Goal: Task Accomplishment & Management: Manage account settings

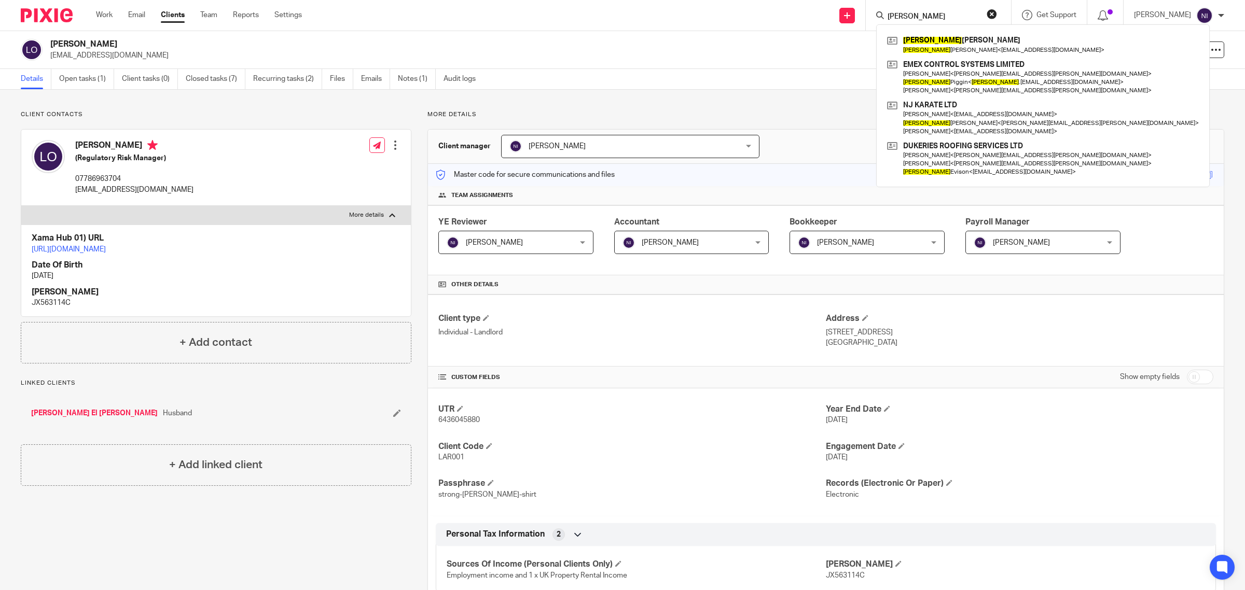
drag, startPoint x: 0, startPoint y: 0, endPoint x: 658, endPoint y: 4, distance: 657.9
click at [779, 4] on div "Send new email Create task Add client Request signature donna Donna Watson Donn…" at bounding box center [782, 15] width 928 height 31
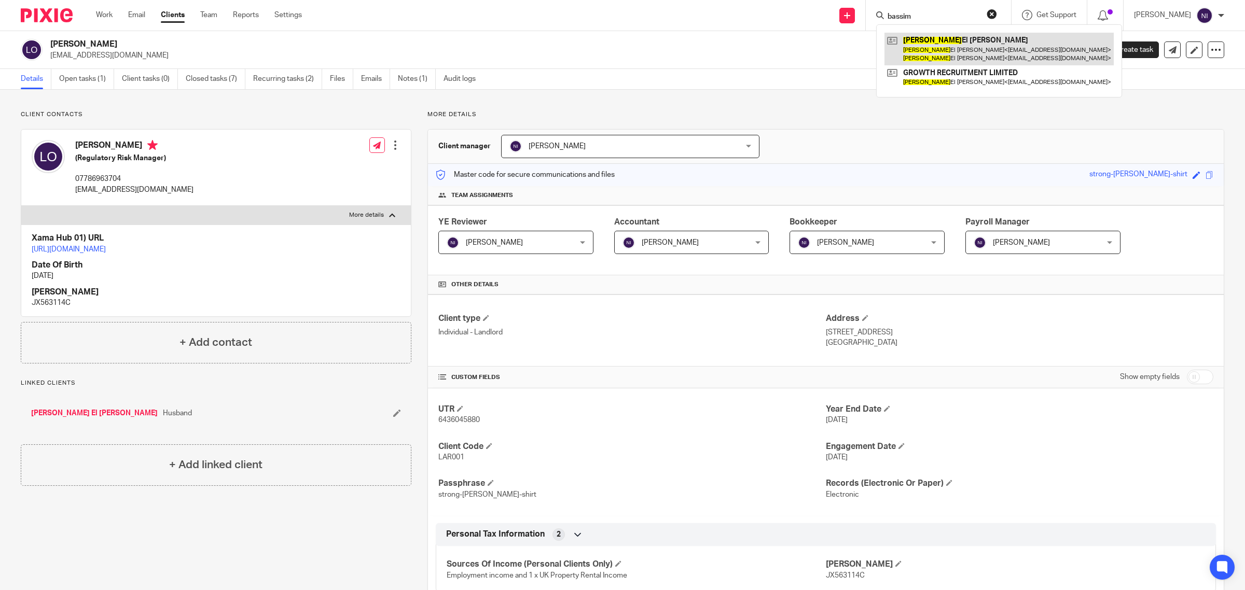
type input "bassim"
click at [940, 46] on link at bounding box center [999, 49] width 229 height 32
click at [112, 77] on link "Open tasks (1)" at bounding box center [86, 79] width 55 height 20
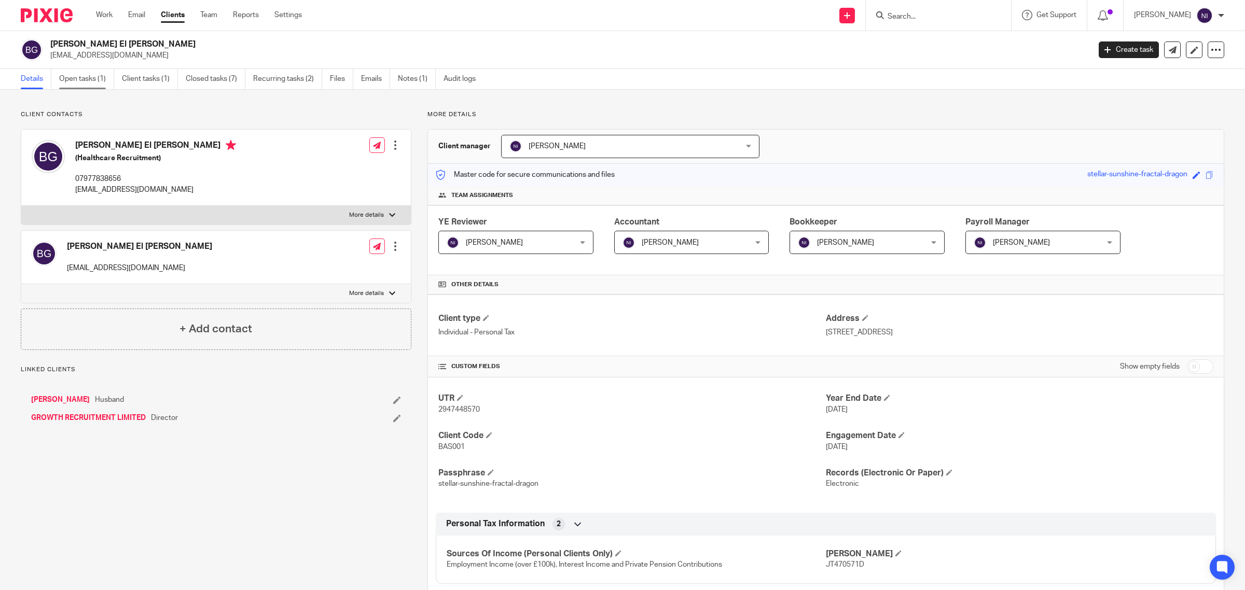
click at [98, 74] on link "Open tasks (1)" at bounding box center [86, 79] width 55 height 20
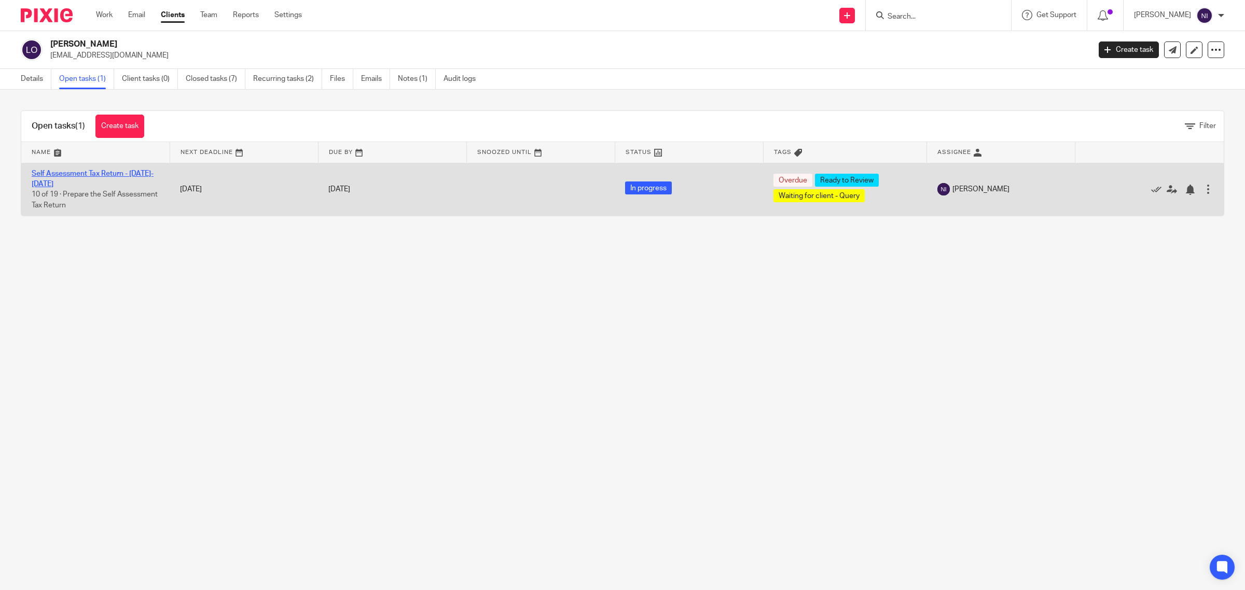
click at [111, 172] on link "Self Assessment Tax Return - [DATE]-[DATE]" at bounding box center [93, 179] width 122 height 18
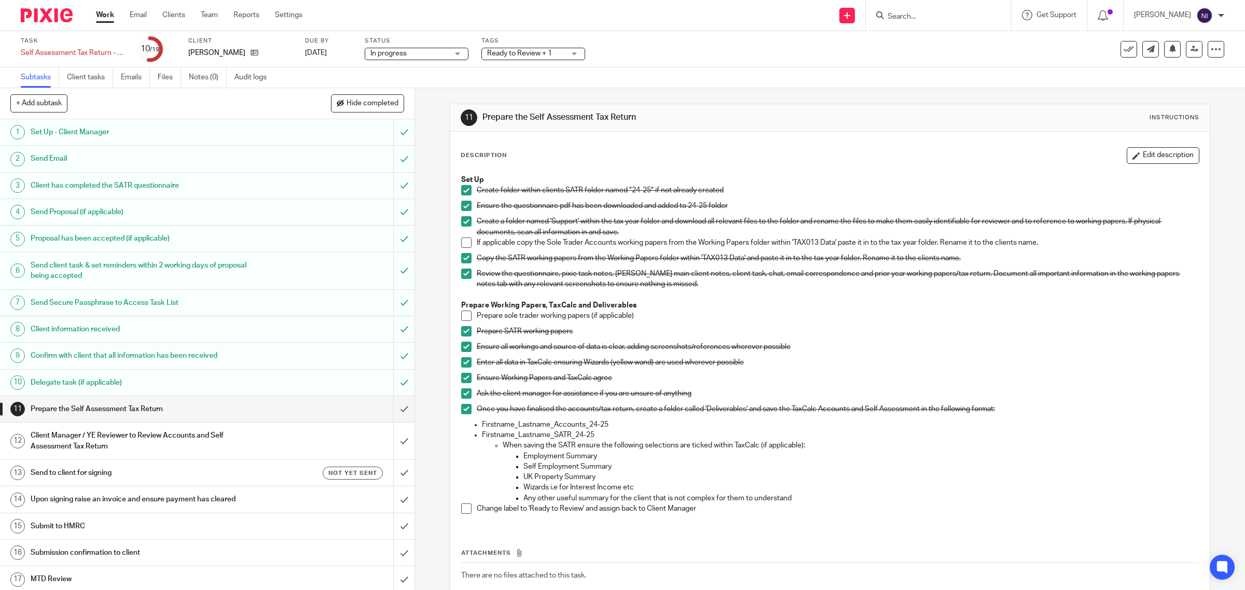
click at [573, 53] on div "Ready to Review + 1" at bounding box center [533, 54] width 104 height 12
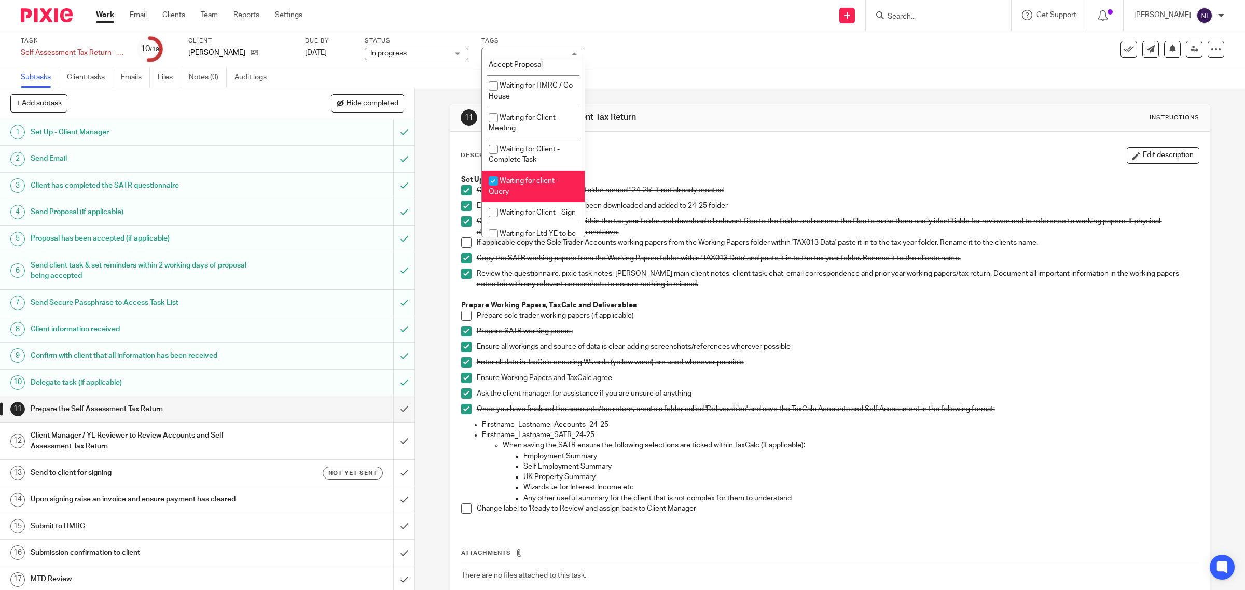
scroll to position [299, 0]
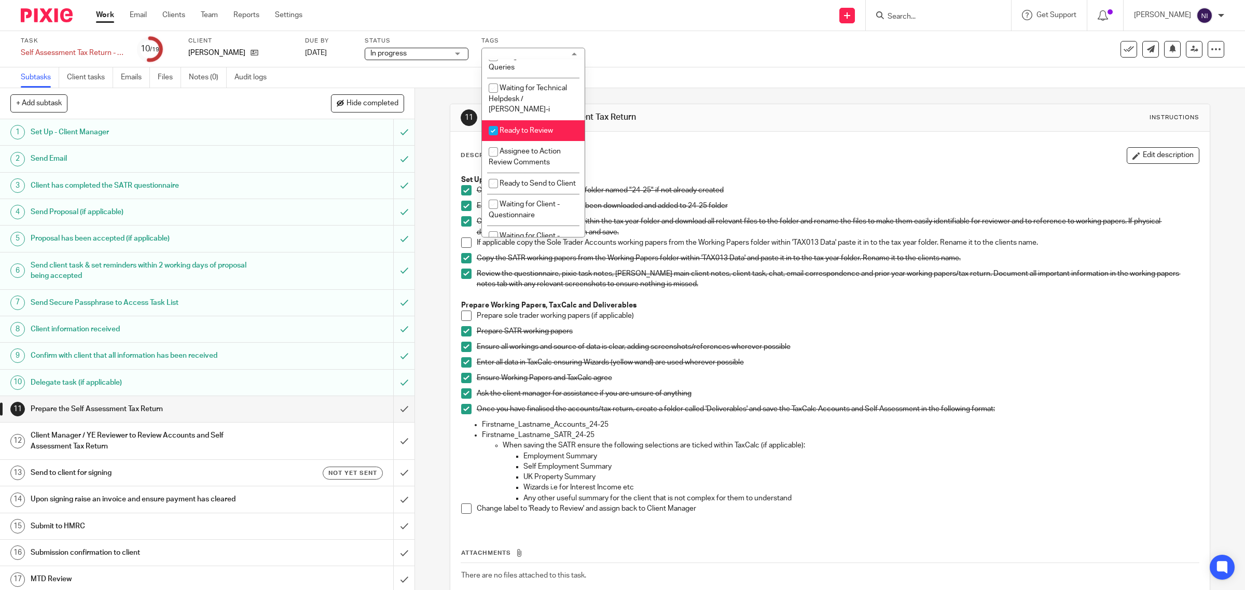
click at [531, 130] on li "Ready to Review" at bounding box center [533, 130] width 103 height 21
checkbox input "false"
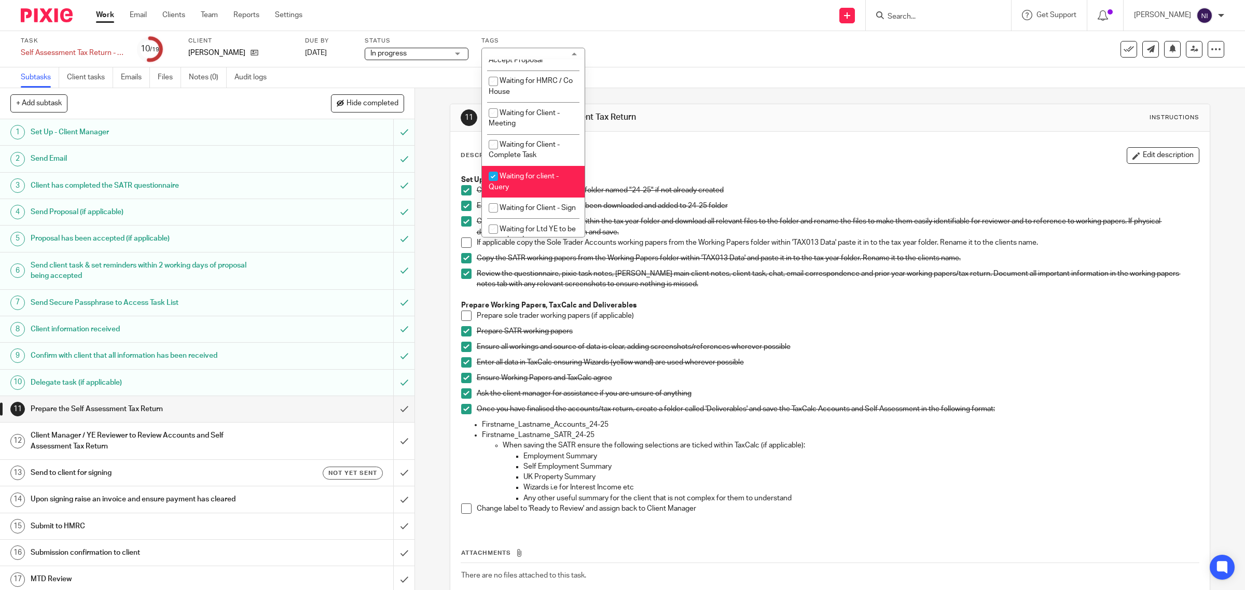
scroll to position [493, 0]
click at [534, 183] on span "Waiting for client - Query" at bounding box center [524, 174] width 70 height 18
checkbox input "false"
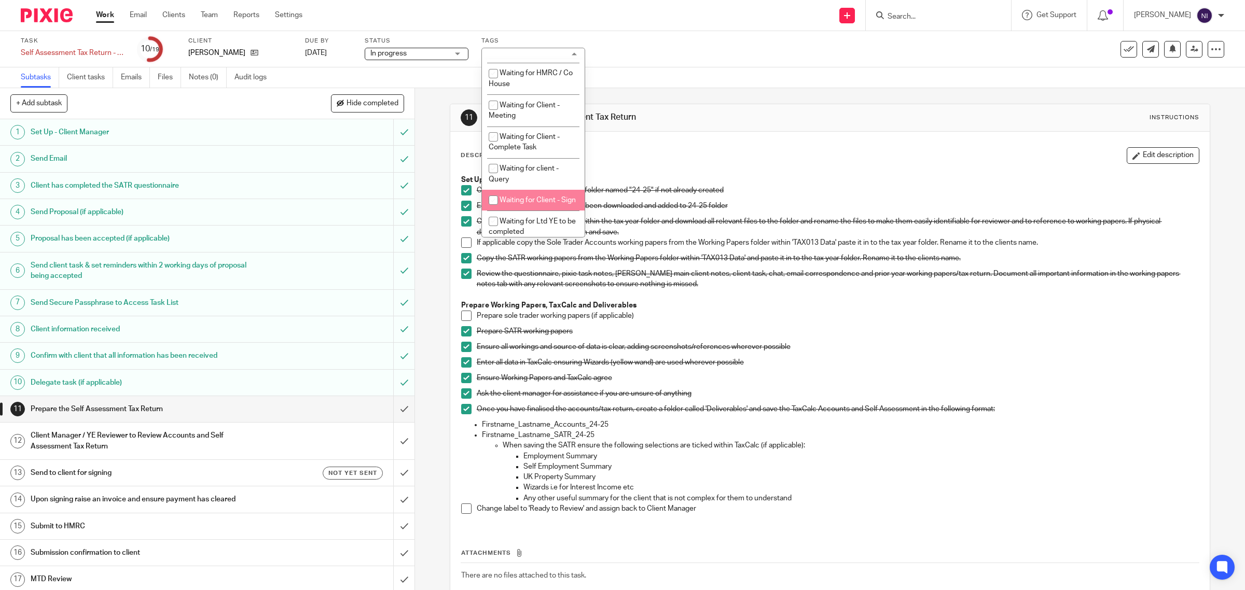
click at [530, 211] on li "Waiting for Client - Sign" at bounding box center [533, 200] width 103 height 21
checkbox input "true"
click at [840, 273] on p "Review the questionnaire, pixie task notes, pixie main client notes, client tas…" at bounding box center [838, 279] width 723 height 21
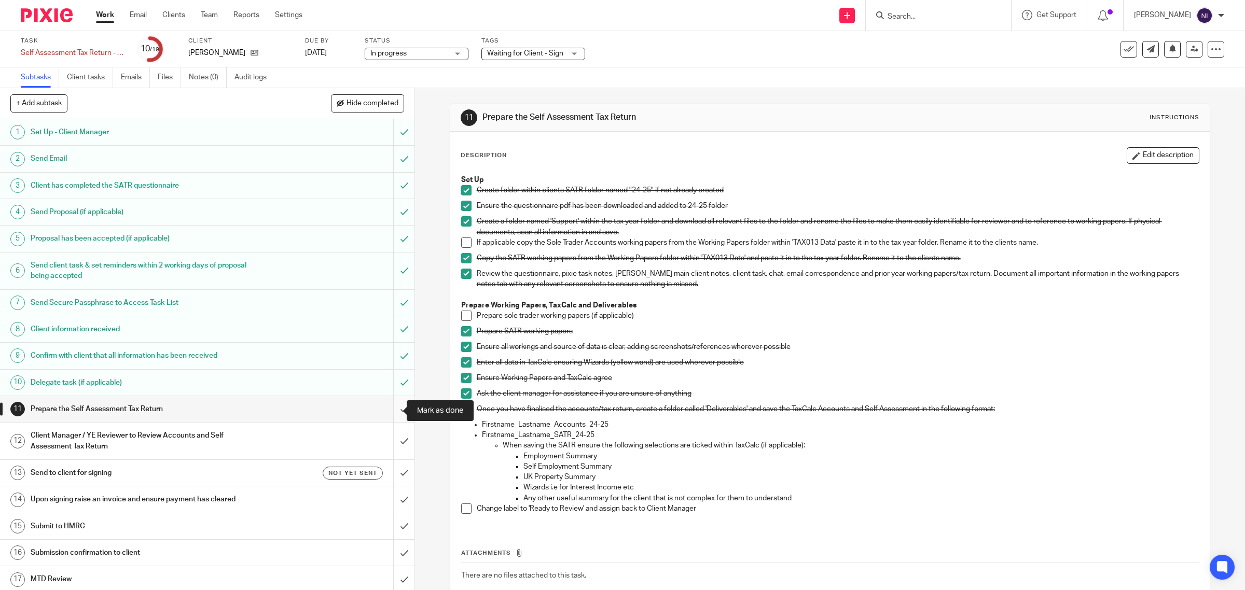
click at [395, 411] on input "submit" at bounding box center [207, 409] width 415 height 26
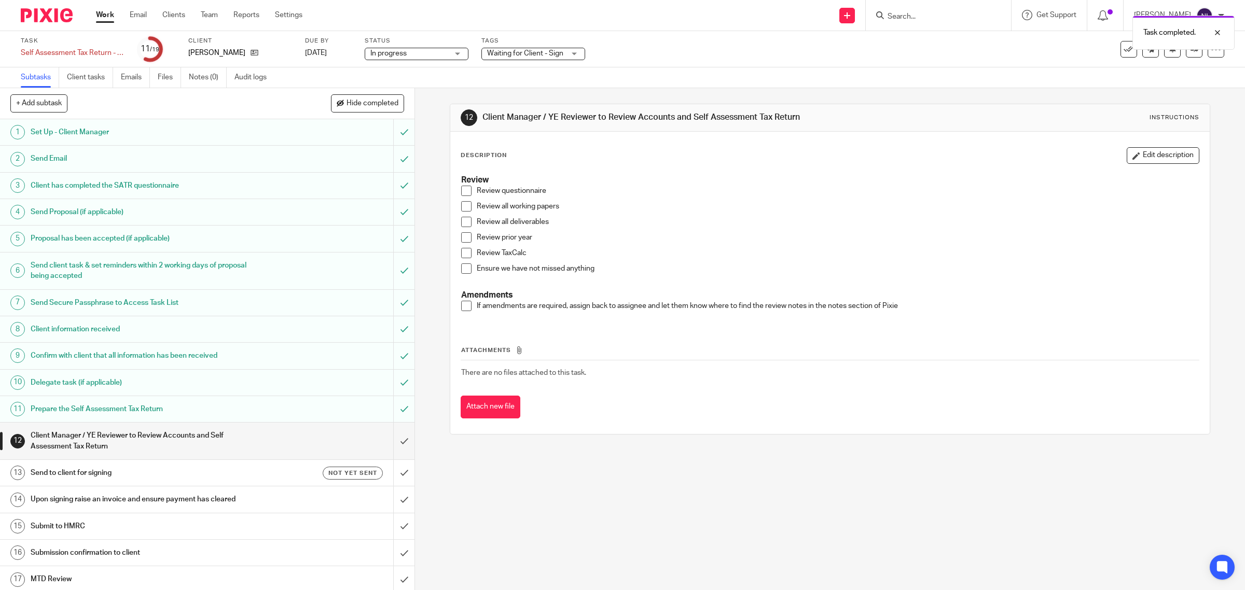
click at [461, 192] on span at bounding box center [466, 191] width 10 height 10
click at [461, 210] on span at bounding box center [466, 206] width 10 height 10
click at [461, 223] on span at bounding box center [466, 222] width 10 height 10
click at [461, 235] on span at bounding box center [466, 237] width 10 height 10
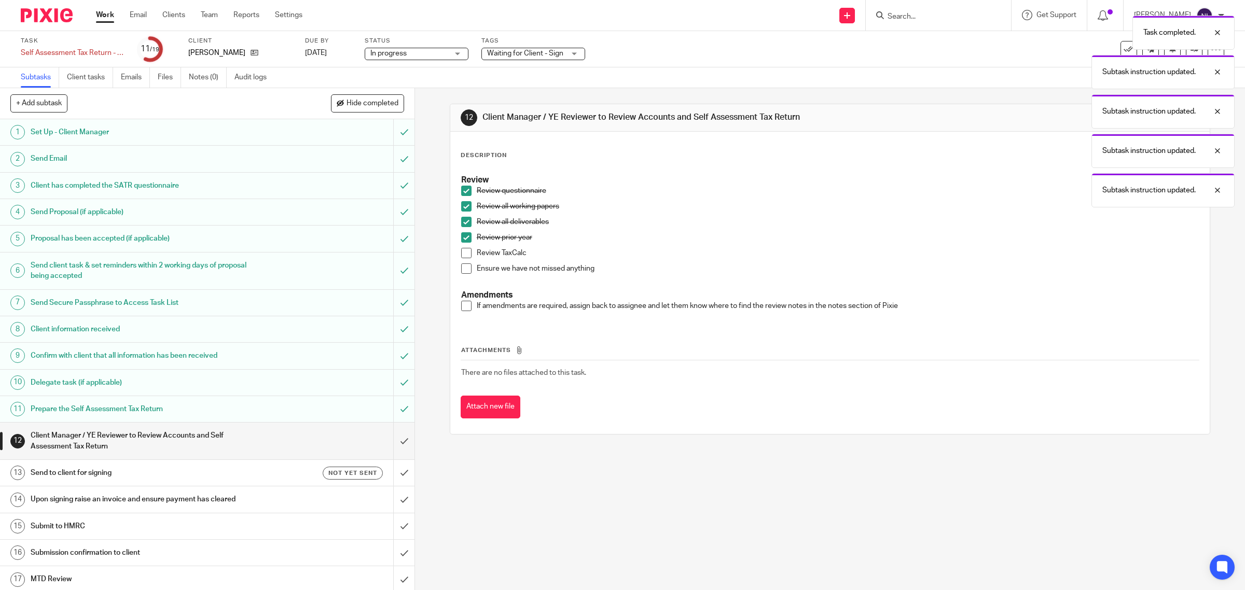
click at [461, 252] on span at bounding box center [466, 253] width 10 height 10
click at [461, 266] on span at bounding box center [466, 269] width 10 height 10
click at [461, 306] on span at bounding box center [466, 306] width 10 height 10
click at [377, 441] on link "12 Client Manager / YE Reviewer to Review Accounts and Self Assessment Tax Retu…" at bounding box center [196, 441] width 393 height 37
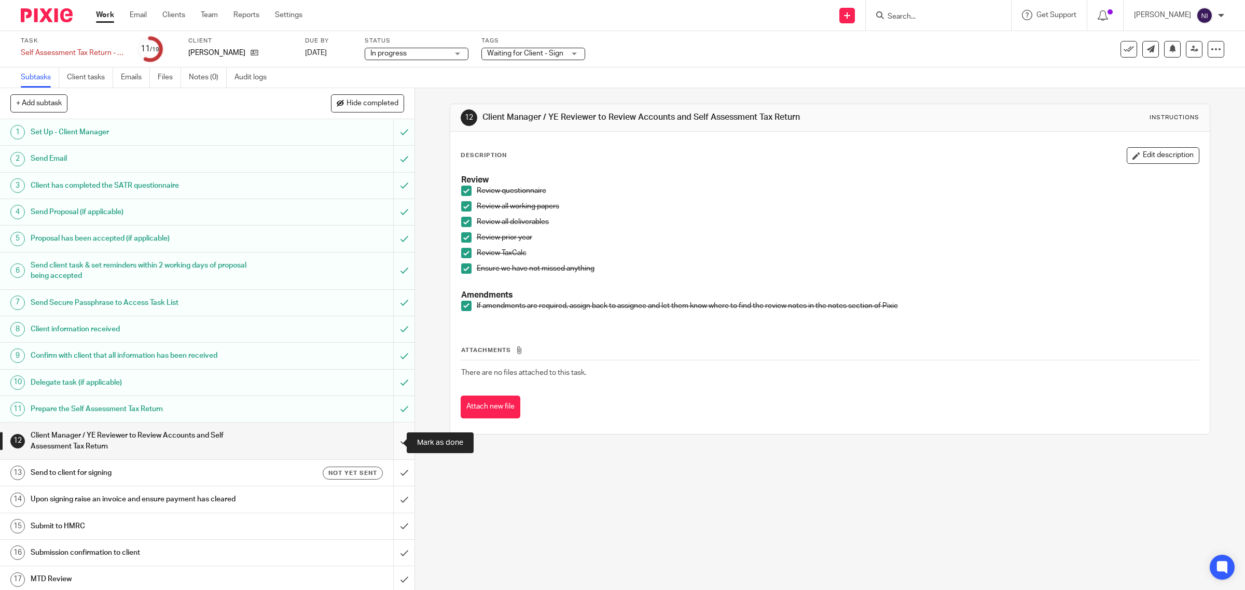
click at [389, 444] on input "submit" at bounding box center [207, 441] width 415 height 37
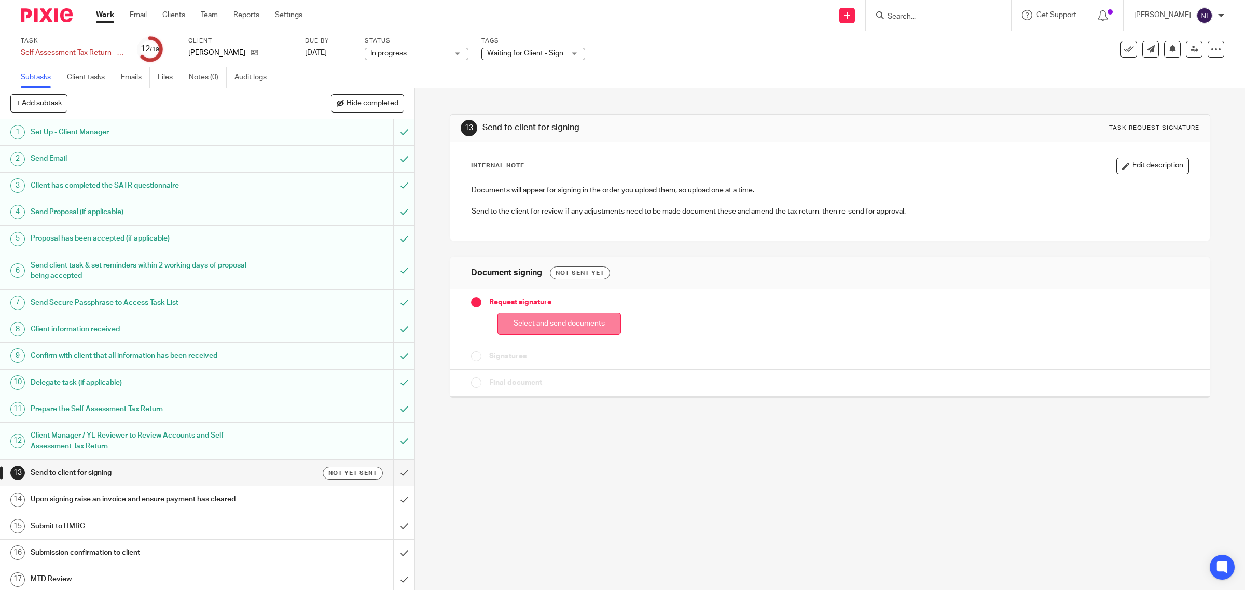
click at [554, 322] on button "Select and send documents" at bounding box center [559, 324] width 123 height 22
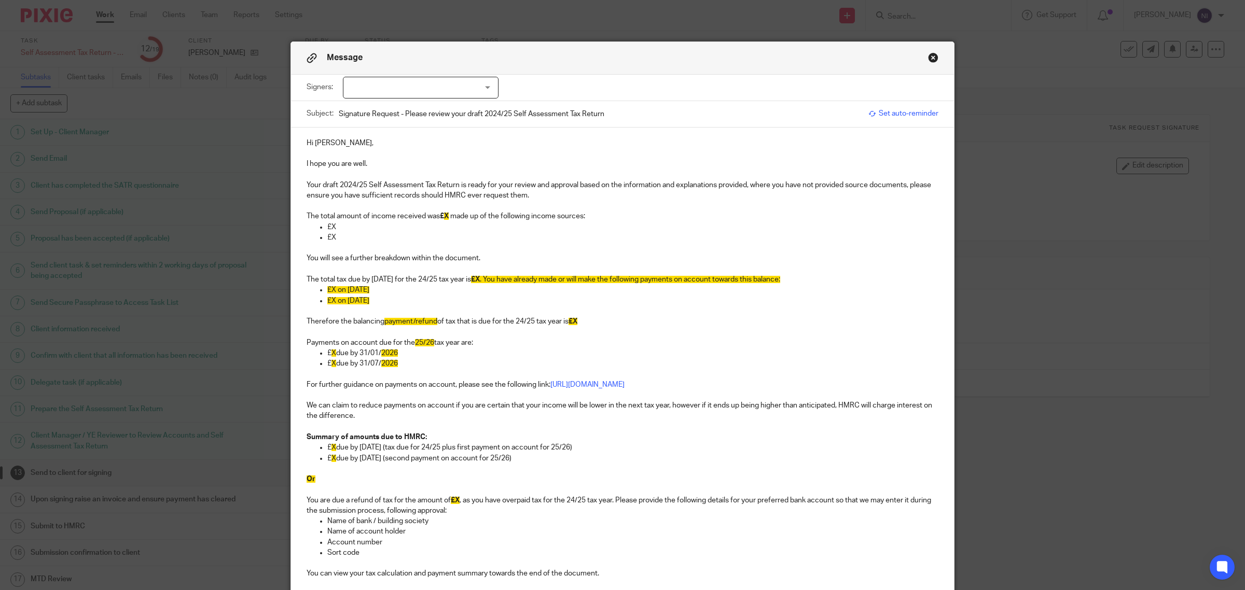
click at [449, 213] on p "The total amount of income received was £ X made up of the following income sou…" at bounding box center [623, 216] width 632 height 10
click at [367, 227] on p "£X" at bounding box center [632, 227] width 611 height 10
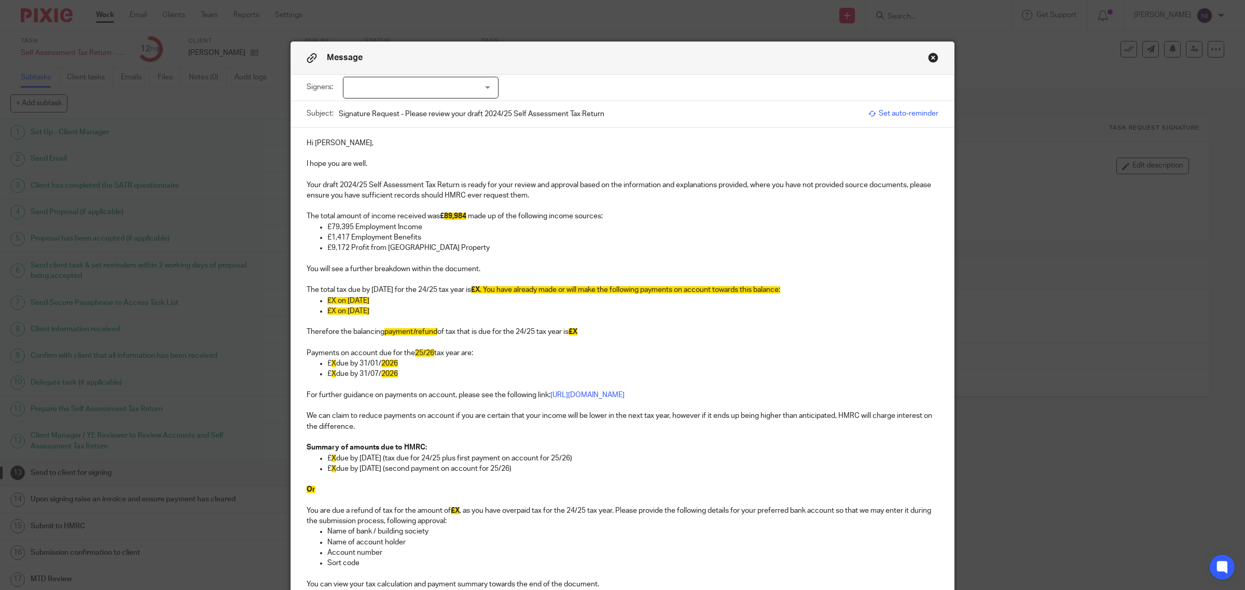
click at [480, 291] on span "£X" at bounding box center [475, 289] width 9 height 7
drag, startPoint x: 808, startPoint y: 286, endPoint x: 494, endPoint y: 293, distance: 313.9
click at [494, 293] on p "The total tax due by 31/01/2026 for the 24/25 tax year is £X . You have already…" at bounding box center [623, 290] width 632 height 10
click at [330, 302] on span "£X on 31/01/2025" at bounding box center [348, 300] width 42 height 7
drag, startPoint x: 431, startPoint y: 302, endPoint x: 356, endPoint y: 304, distance: 75.2
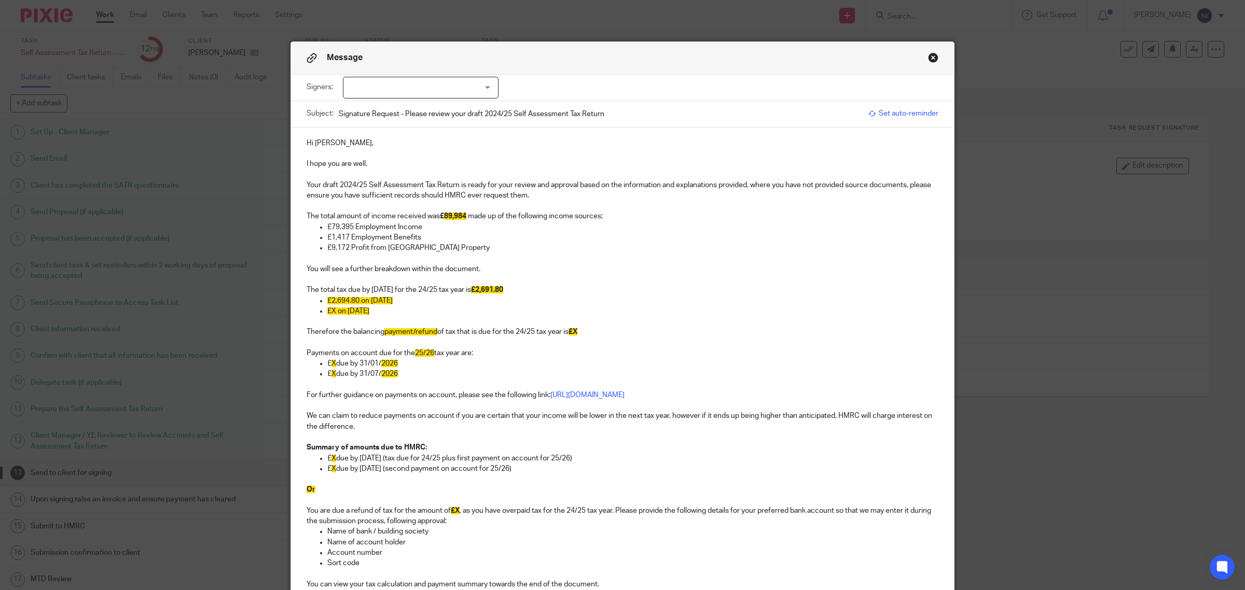
click at [356, 304] on p "£2,694.80 on 31/01/2025" at bounding box center [632, 301] width 611 height 10
click at [343, 301] on span "£2,694.80" at bounding box center [343, 300] width 32 height 7
drag, startPoint x: 393, startPoint y: 314, endPoint x: 292, endPoint y: 313, distance: 101.2
click at [292, 313] on div "Hi Lara, I hope you are well. Your draft 2024/25 Self Assessment Tax Return is …" at bounding box center [622, 494] width 663 height 733
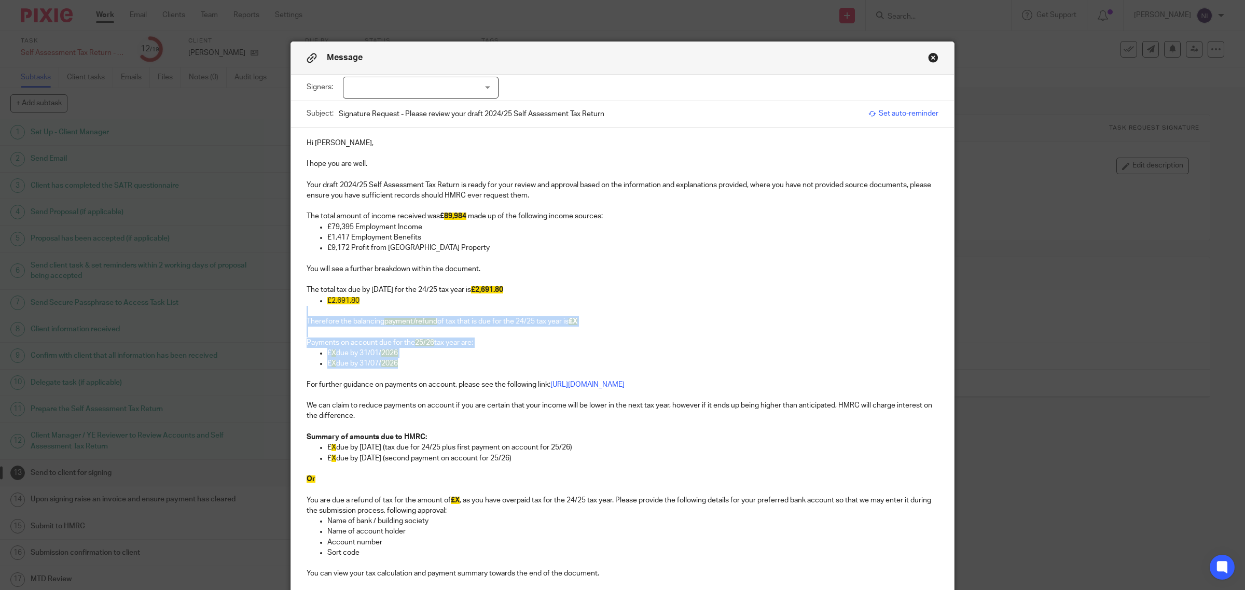
drag, startPoint x: 429, startPoint y: 361, endPoint x: 283, endPoint y: 313, distance: 153.4
click at [283, 313] on div "Message Signers: Lara O'Loughlin (0 selected) Subject: Signature Request - Plea…" at bounding box center [622, 295] width 1245 height 590
click at [486, 450] on p "£ X due by 31/01/2026 (tax due for 24/25 plus first payment on account for 25/2…" at bounding box center [632, 448] width 611 height 10
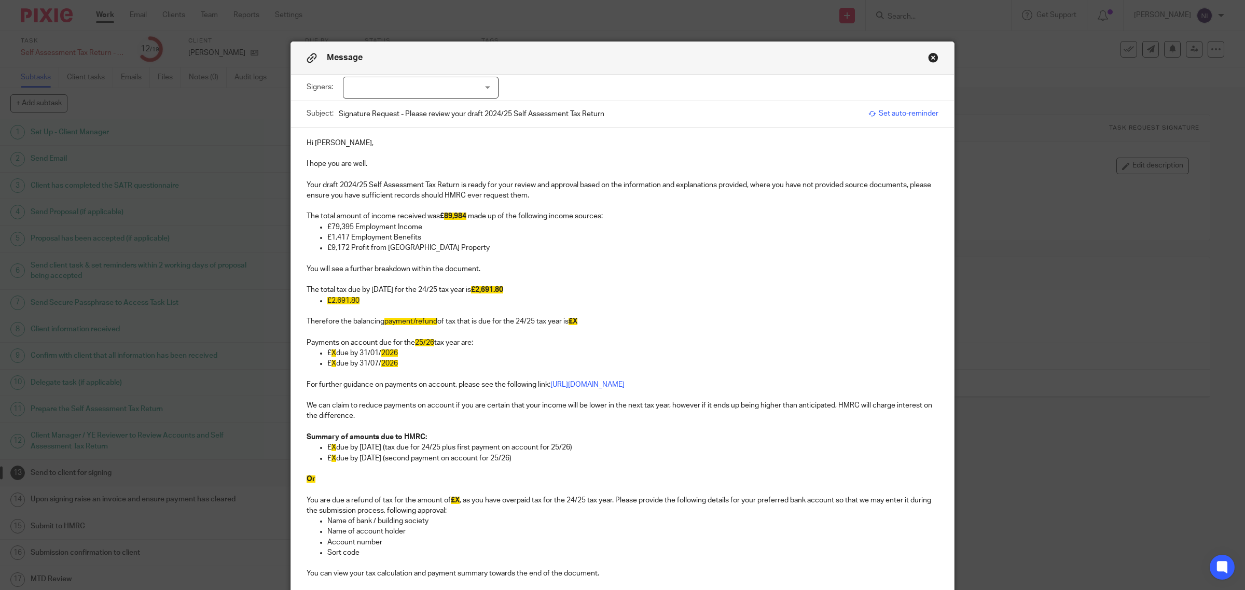
drag, startPoint x: 538, startPoint y: 461, endPoint x: 323, endPoint y: 454, distance: 215.4
click at [327, 454] on p "£ X due by 31/07/2026 (second payment on account for 25/26)" at bounding box center [632, 458] width 611 height 10
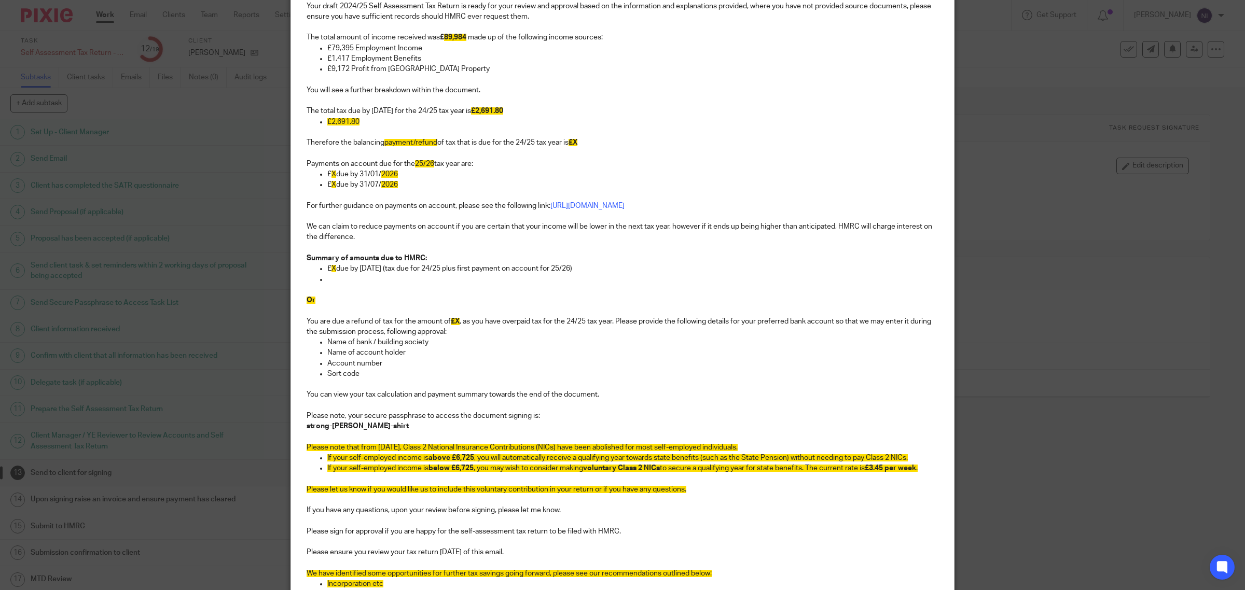
scroll to position [195, 0]
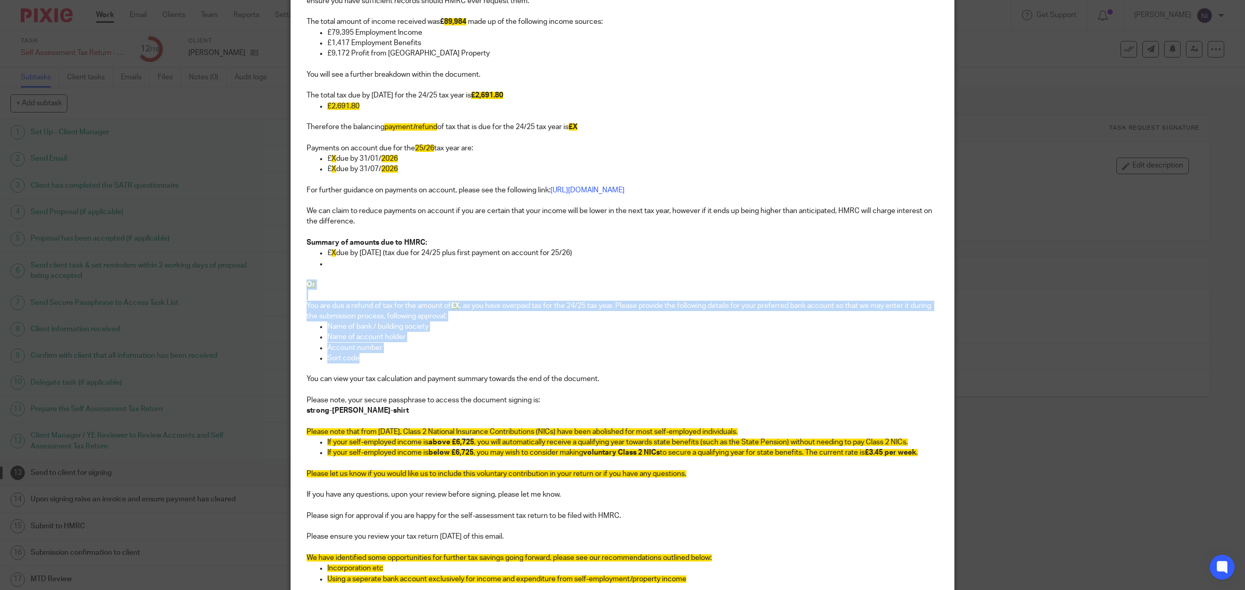
drag, startPoint x: 364, startPoint y: 362, endPoint x: 291, endPoint y: 289, distance: 103.1
click at [291, 289] on div "Hi Lara, I hope you are well. Your draft 2024/25 Self Assessment Tax Return is …" at bounding box center [622, 294] width 663 height 723
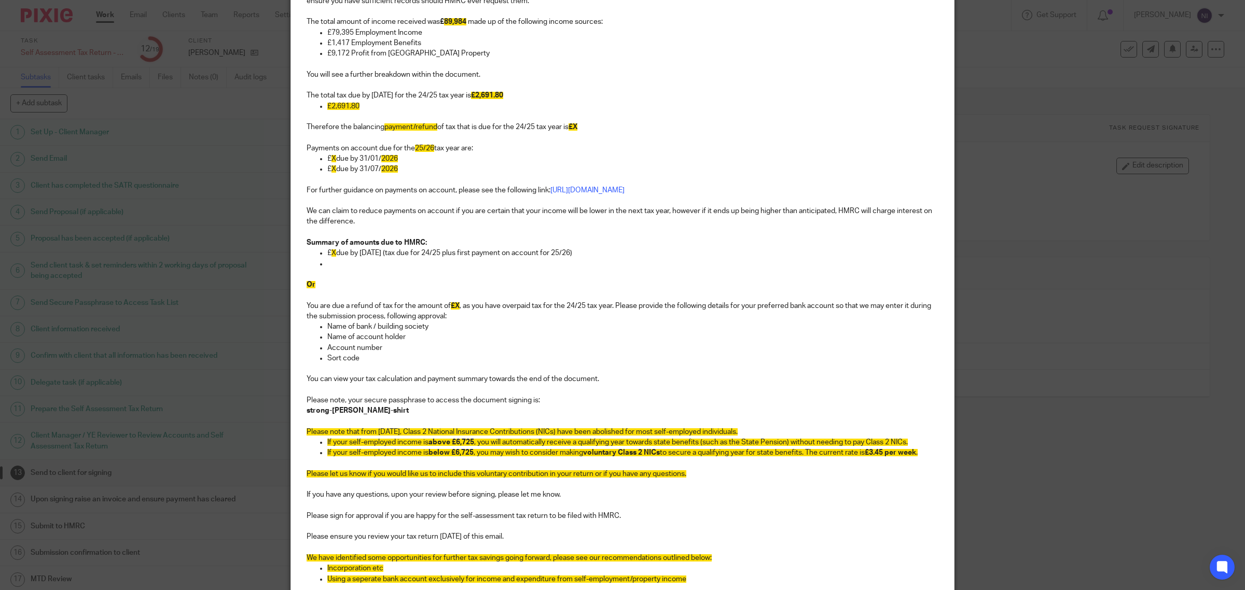
click at [766, 429] on p "Please note that from 6 April 2024, Class 2 National Insurance Contributions (N…" at bounding box center [623, 432] width 632 height 10
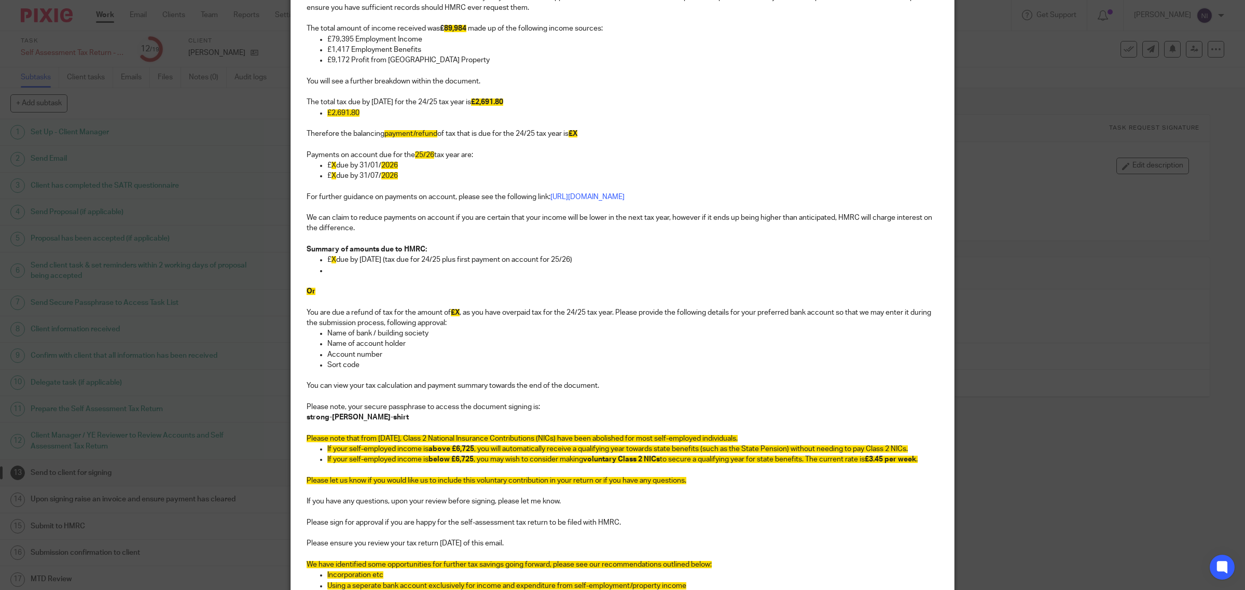
scroll to position [65, 0]
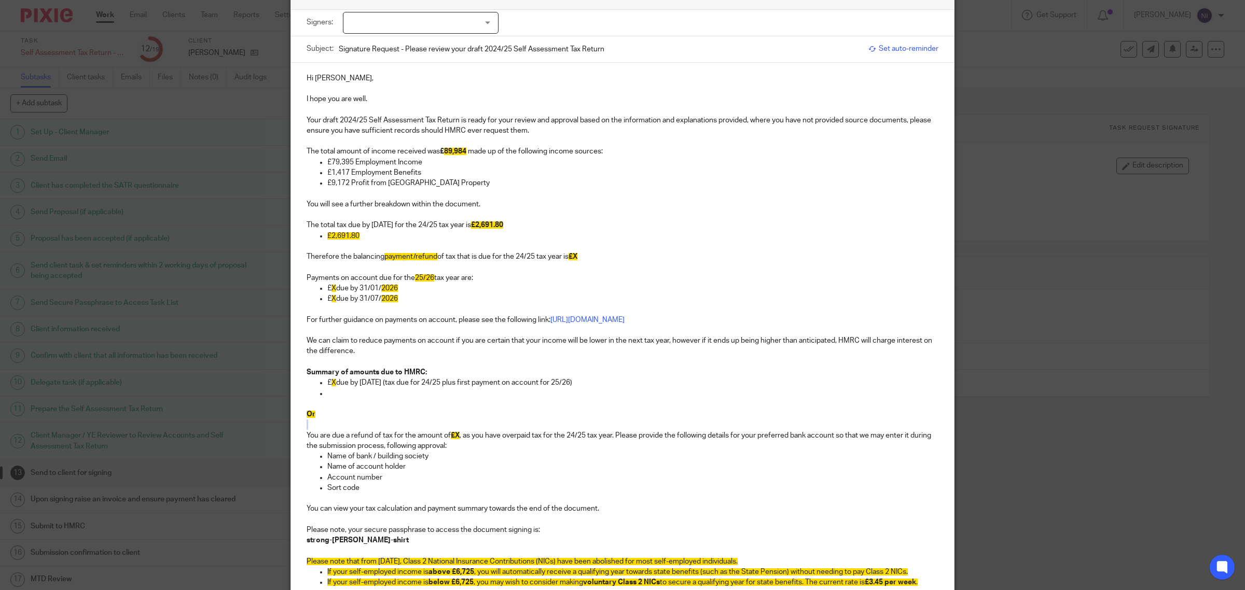
drag, startPoint x: 395, startPoint y: 420, endPoint x: 364, endPoint y: 411, distance: 33.0
click at [364, 411] on div "Hi Lara, I hope you are well. Your draft 2024/25 Self Assessment Tax Return is …" at bounding box center [622, 424] width 663 height 723
click at [327, 396] on p at bounding box center [632, 394] width 611 height 10
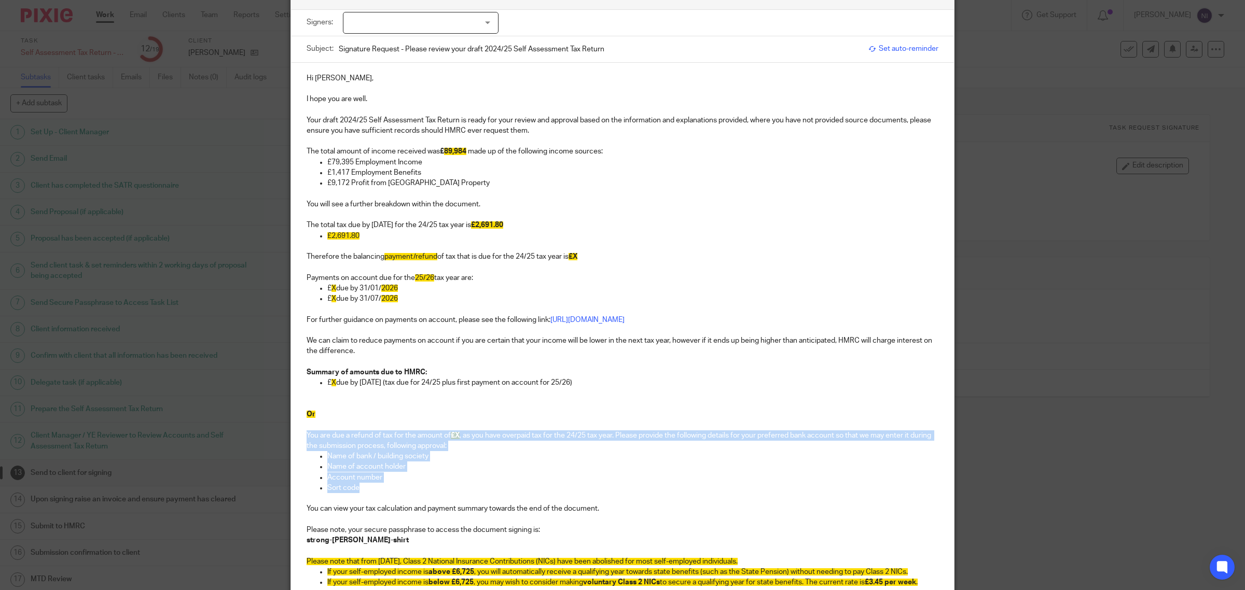
drag, startPoint x: 376, startPoint y: 491, endPoint x: 299, endPoint y: 436, distance: 94.7
click at [299, 436] on div "Hi Lara, I hope you are well. Your draft 2024/25 Self Assessment Tax Return is …" at bounding box center [622, 424] width 663 height 723
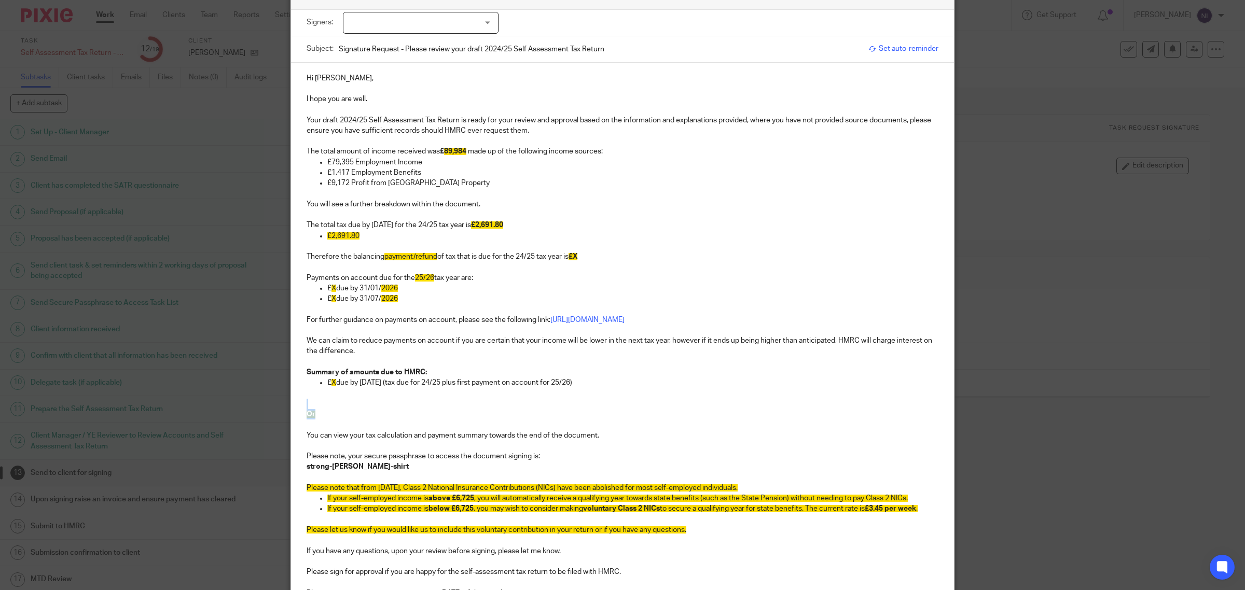
drag, startPoint x: 322, startPoint y: 417, endPoint x: 285, endPoint y: 403, distance: 39.4
click at [291, 403] on div "Message Signers: Lara O'Loughlin (0 selected) Subject: Signature Request - Plea…" at bounding box center [623, 441] width 664 height 929
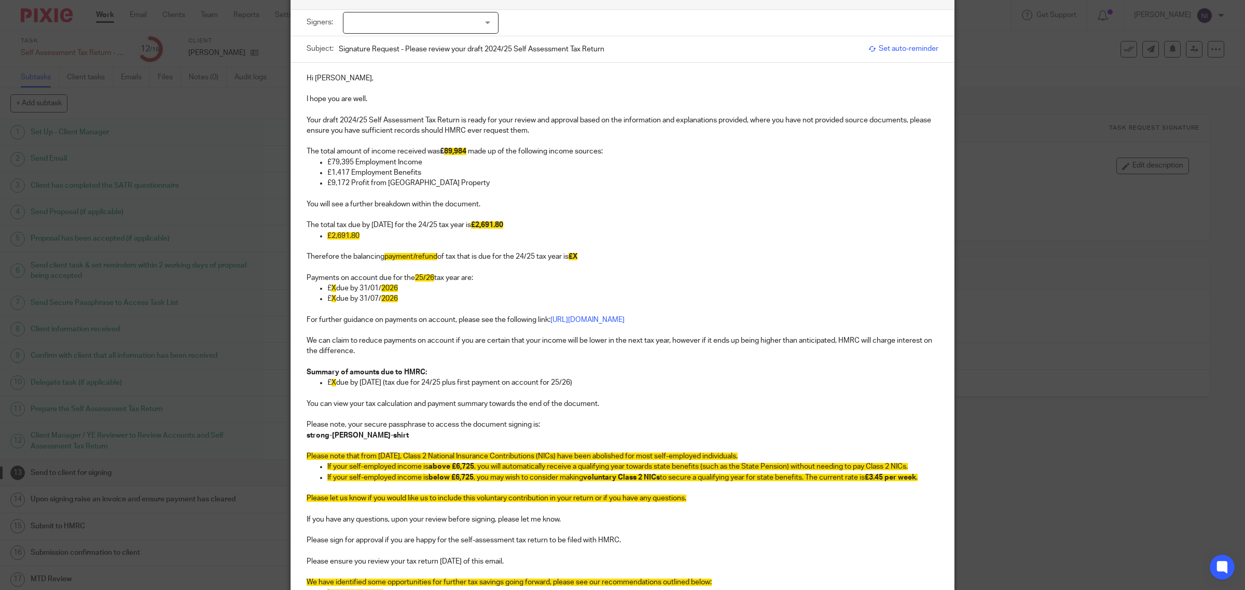
click at [332, 384] on span "X" at bounding box center [334, 382] width 5 height 7
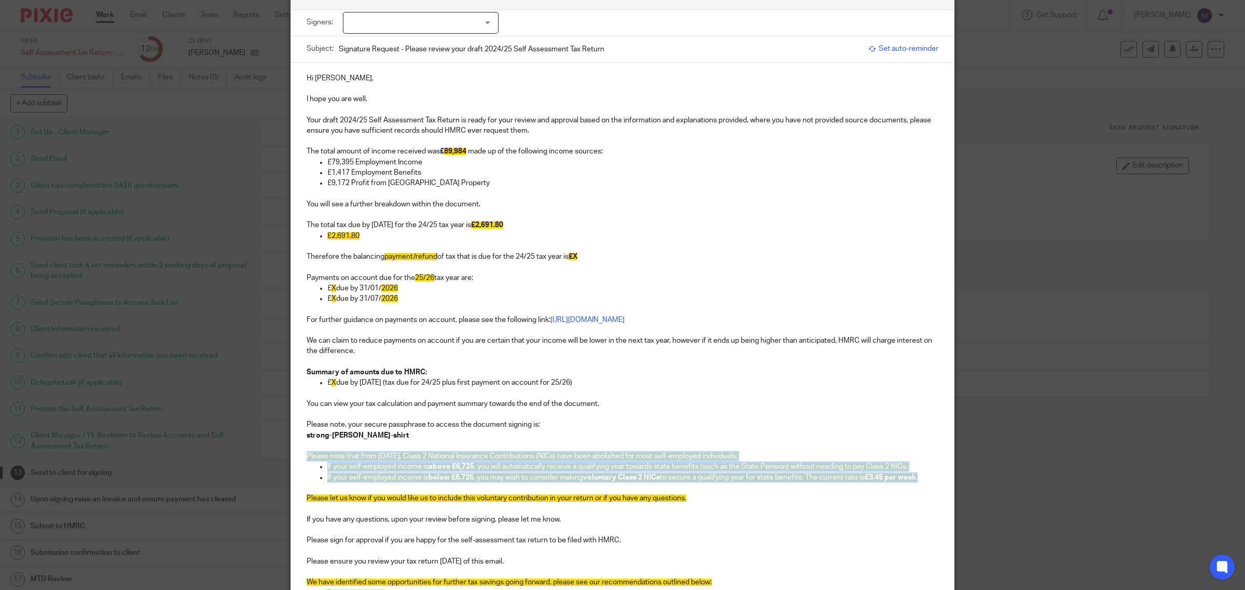
drag, startPoint x: 930, startPoint y: 475, endPoint x: 291, endPoint y: 454, distance: 639.0
click at [291, 454] on div "Hi Lara, I hope you are well. Your draft 2024/25 Self Assessment Tax Return is …" at bounding box center [622, 371] width 663 height 617
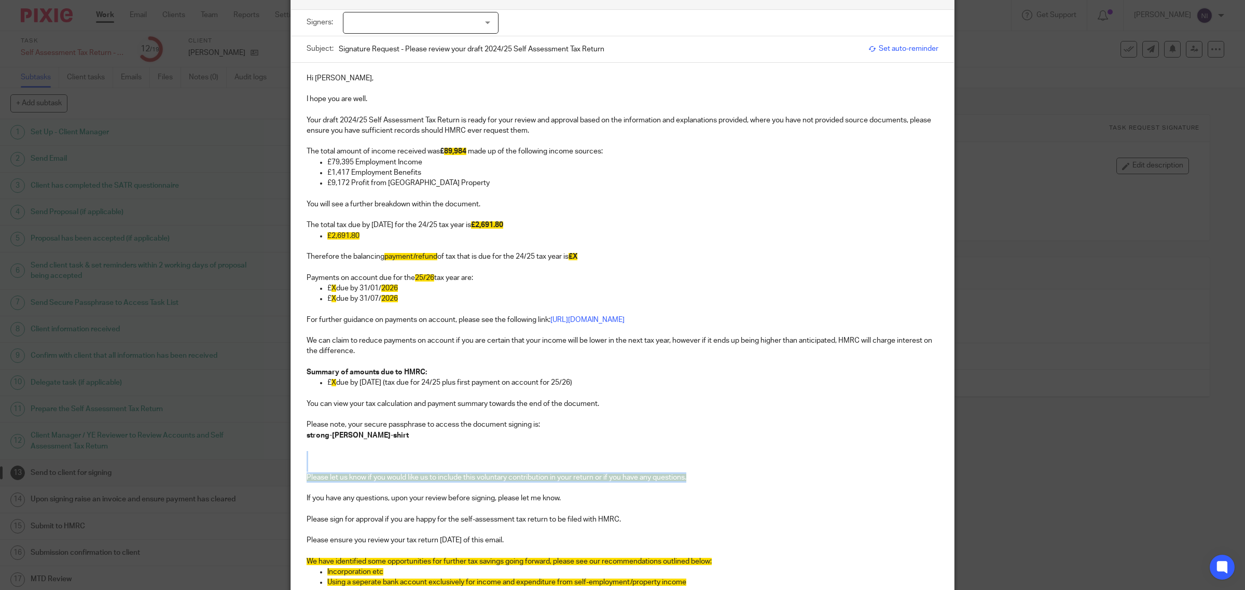
drag, startPoint x: 686, startPoint y: 478, endPoint x: 239, endPoint y: 460, distance: 447.1
click at [239, 460] on div "Message Signers: Lara O'Loughlin (0 selected) Subject: Signature Request - Plea…" at bounding box center [622, 295] width 1245 height 590
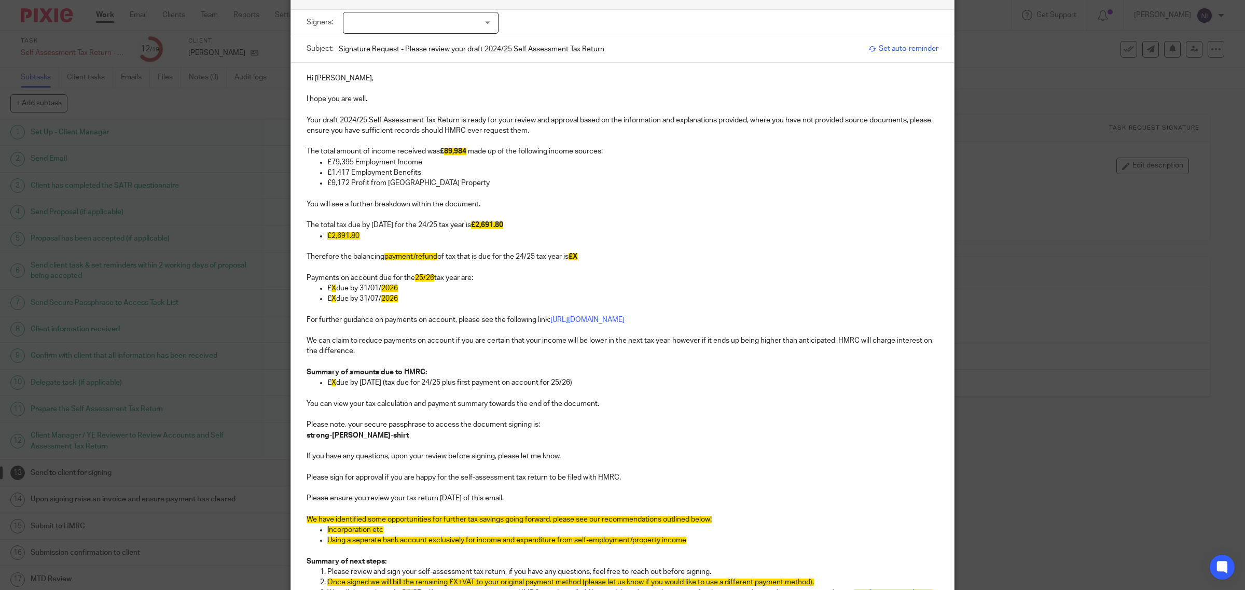
click at [332, 382] on span "X" at bounding box center [334, 382] width 5 height 7
click at [596, 257] on p "Therefore the balancing payment/refund of tax that is due for the 24/25 tax yea…" at bounding box center [623, 257] width 632 height 10
click at [597, 255] on p "Therefore the balancing payment/refund of tax that is due for the 24/25 tax yea…" at bounding box center [623, 257] width 632 height 10
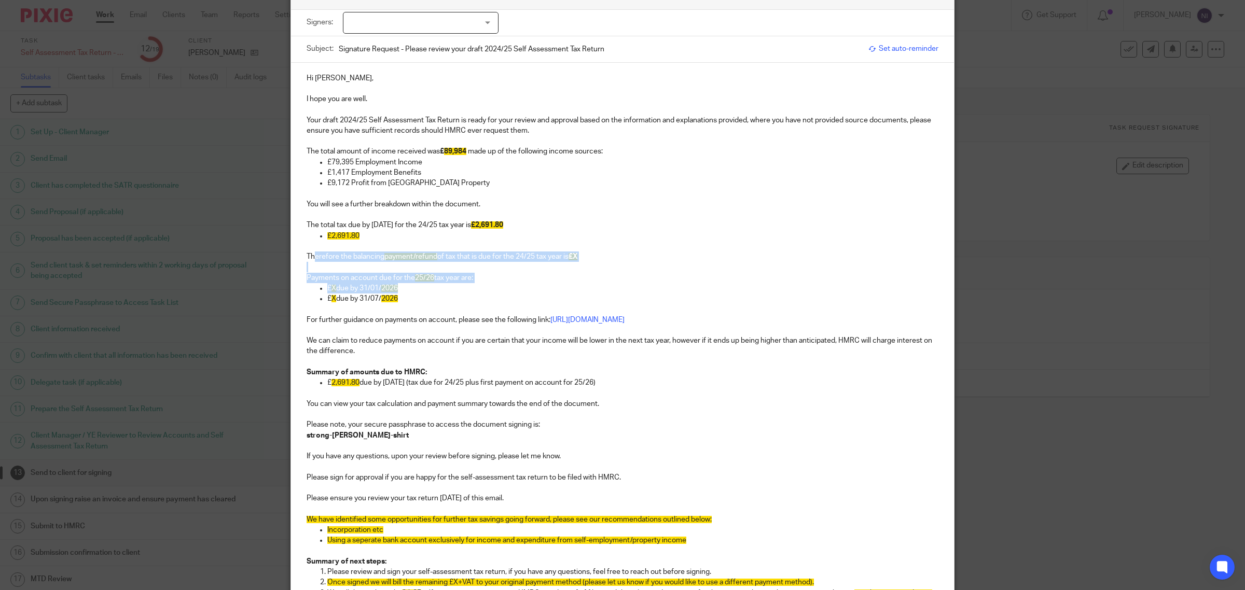
drag, startPoint x: 437, startPoint y: 292, endPoint x: 309, endPoint y: 262, distance: 131.5
click at [309, 262] on div "Hi Lara, I hope you are well. Your draft 2024/25 Self Assessment Tax Return is …" at bounding box center [622, 340] width 663 height 555
click at [421, 306] on p at bounding box center [623, 309] width 632 height 10
drag, startPoint x: 417, startPoint y: 302, endPoint x: 296, endPoint y: 250, distance: 131.3
click at [296, 250] on div "Hi Lara, I hope you are well. Your draft 2024/25 Self Assessment Tax Return is …" at bounding box center [622, 340] width 663 height 555
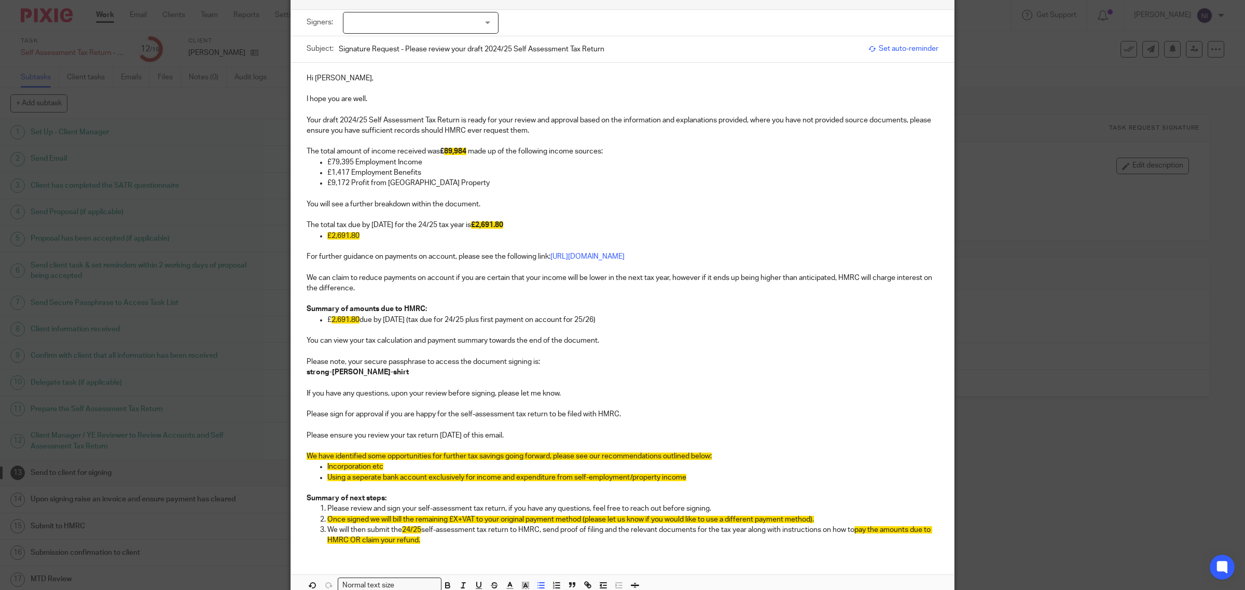
drag, startPoint x: 620, startPoint y: 317, endPoint x: 478, endPoint y: 323, distance: 142.8
click at [478, 323] on p "£ 2,691.80 due by 31/01/2026 (tax due for 24/25 plus first payment on account f…" at bounding box center [632, 320] width 611 height 10
drag, startPoint x: 839, startPoint y: 262, endPoint x: 258, endPoint y: 259, distance: 581.1
click at [258, 259] on div "Message Signers: Lara O'Loughlin (0 selected) Subject: Signature Request - Plea…" at bounding box center [622, 295] width 1245 height 590
click at [344, 303] on p at bounding box center [623, 299] width 632 height 10
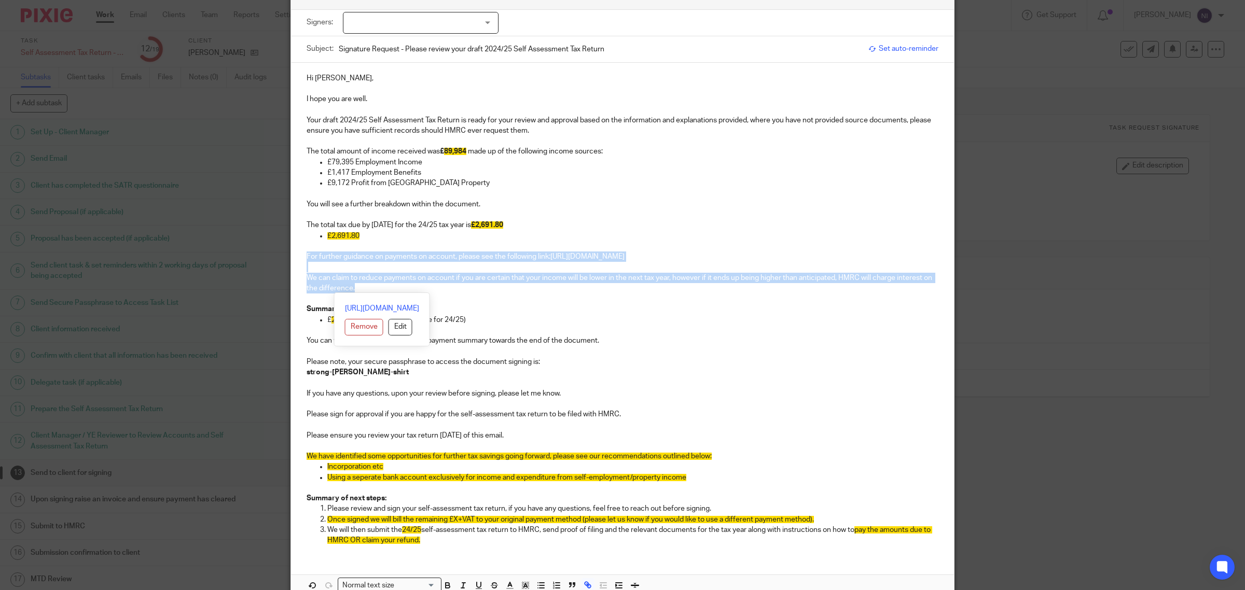
drag, startPoint x: 356, startPoint y: 292, endPoint x: 291, endPoint y: 252, distance: 76.3
click at [291, 252] on div "Hi Lara, I hope you are well. Your draft 2024/25 Self Assessment Tax Return is …" at bounding box center [622, 308] width 663 height 491
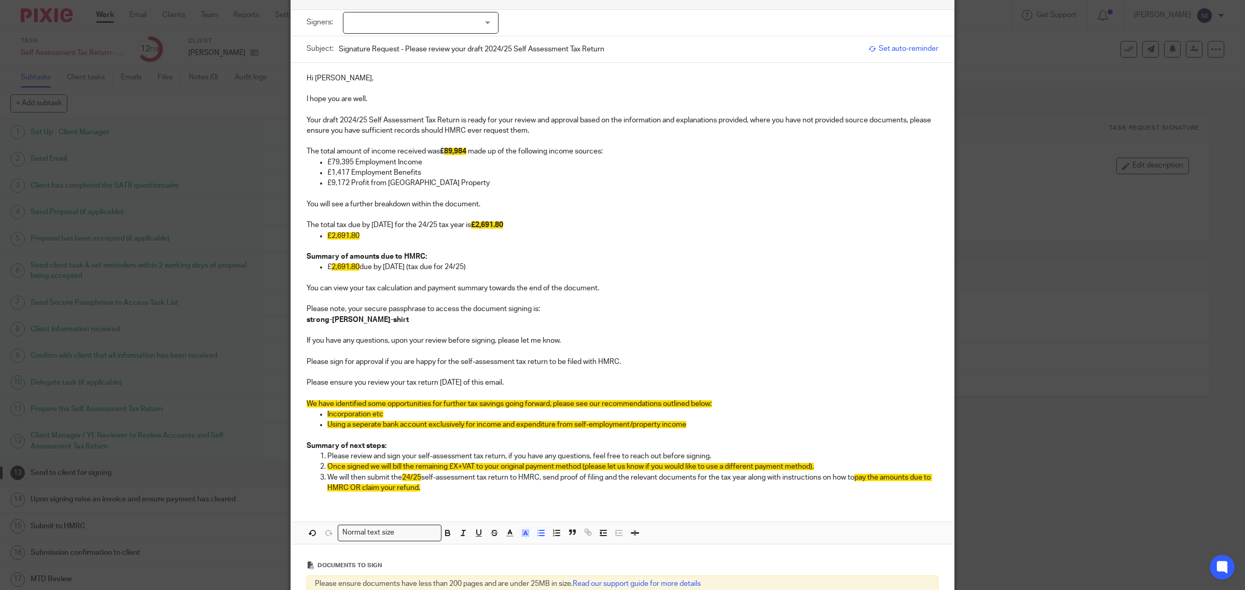
click at [412, 320] on p "strong-rose-paisley-shirt" at bounding box center [623, 320] width 632 height 10
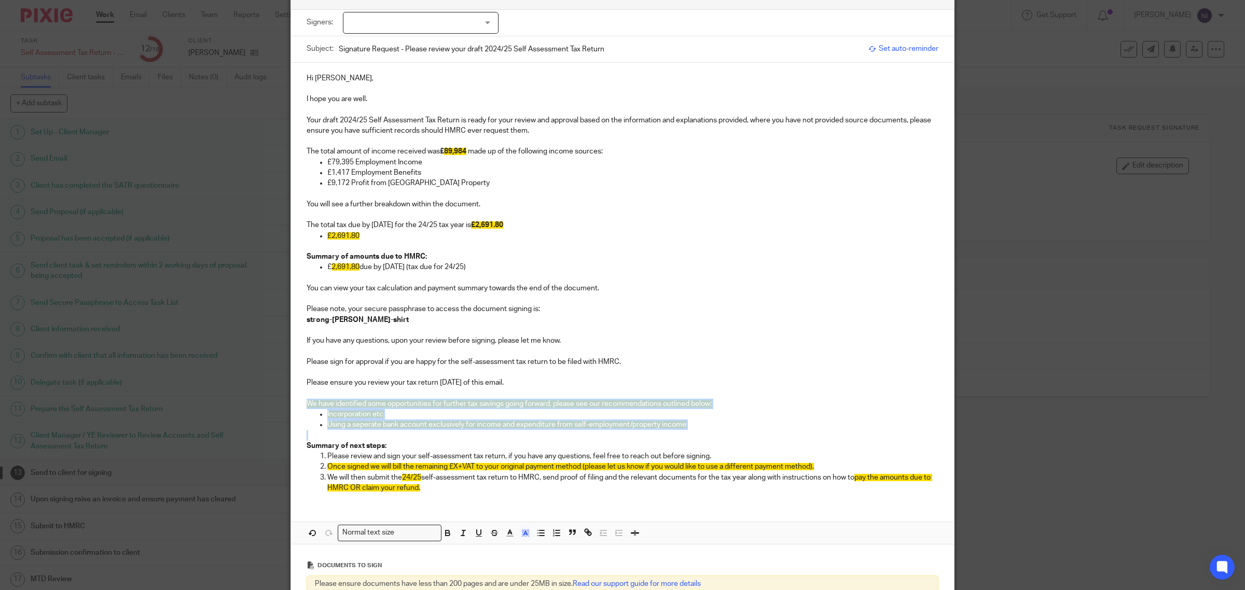
drag, startPoint x: 709, startPoint y: 431, endPoint x: 253, endPoint y: 406, distance: 456.7
click at [253, 406] on div "Message Signers: Lara O'Loughlin (0 selected) Subject: Signature Request - Plea…" at bounding box center [622, 295] width 1245 height 590
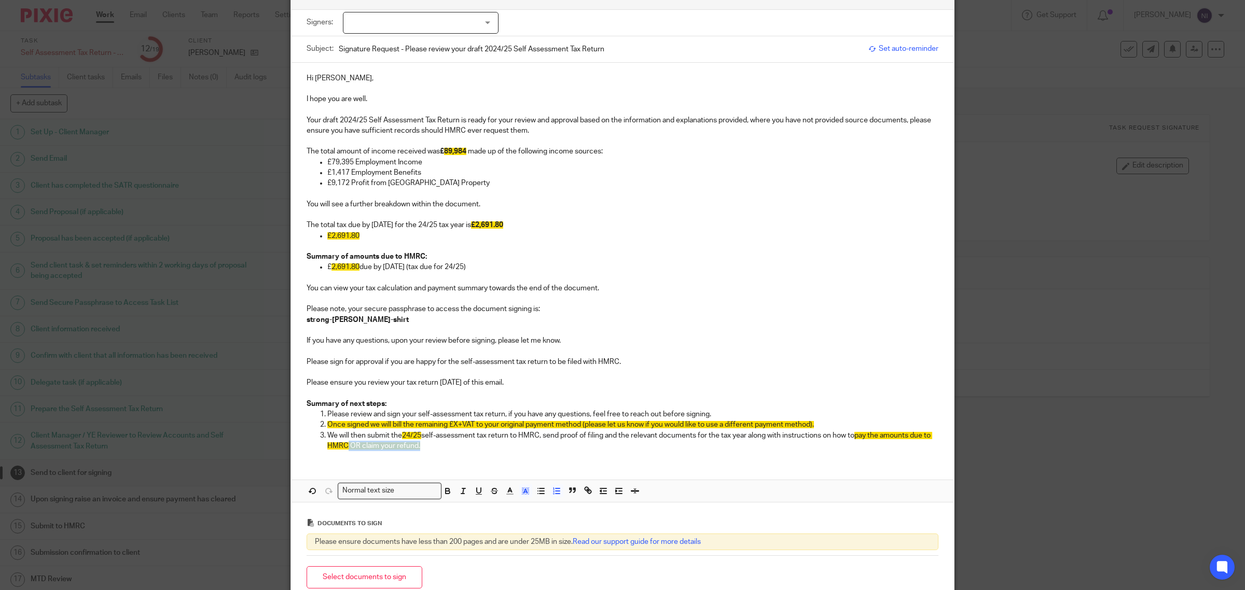
drag, startPoint x: 436, startPoint y: 446, endPoint x: 341, endPoint y: 448, distance: 95.0
click at [341, 448] on p "We will then submit the 24/25 self-assessment tax return to HMRC, send proof of…" at bounding box center [632, 441] width 611 height 21
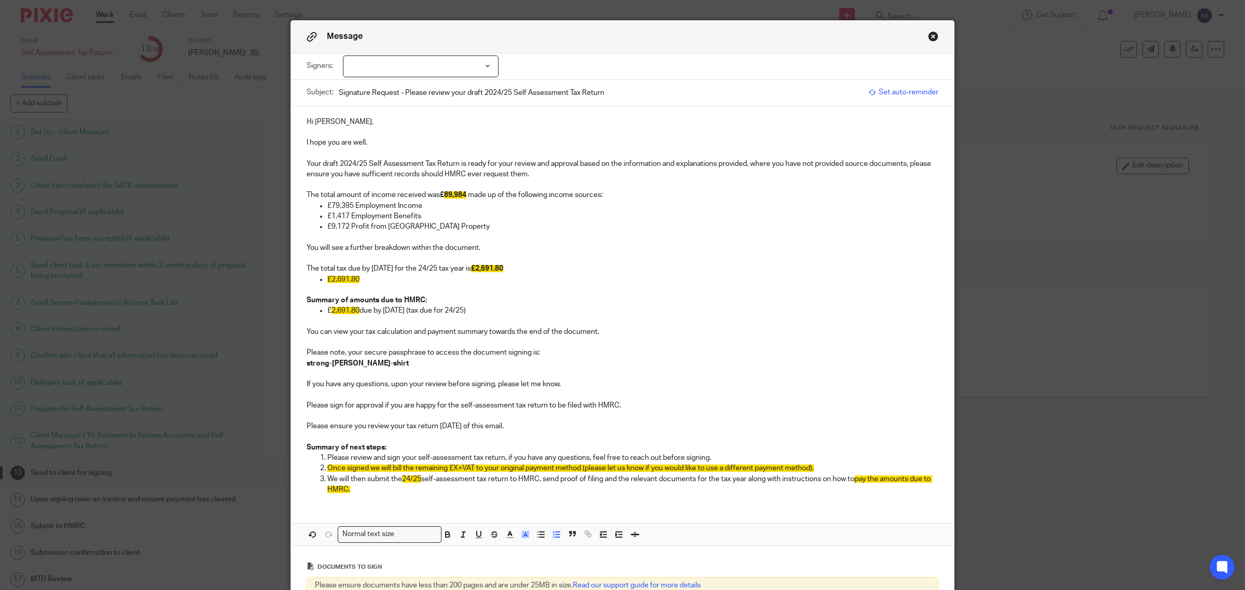
scroll to position [0, 0]
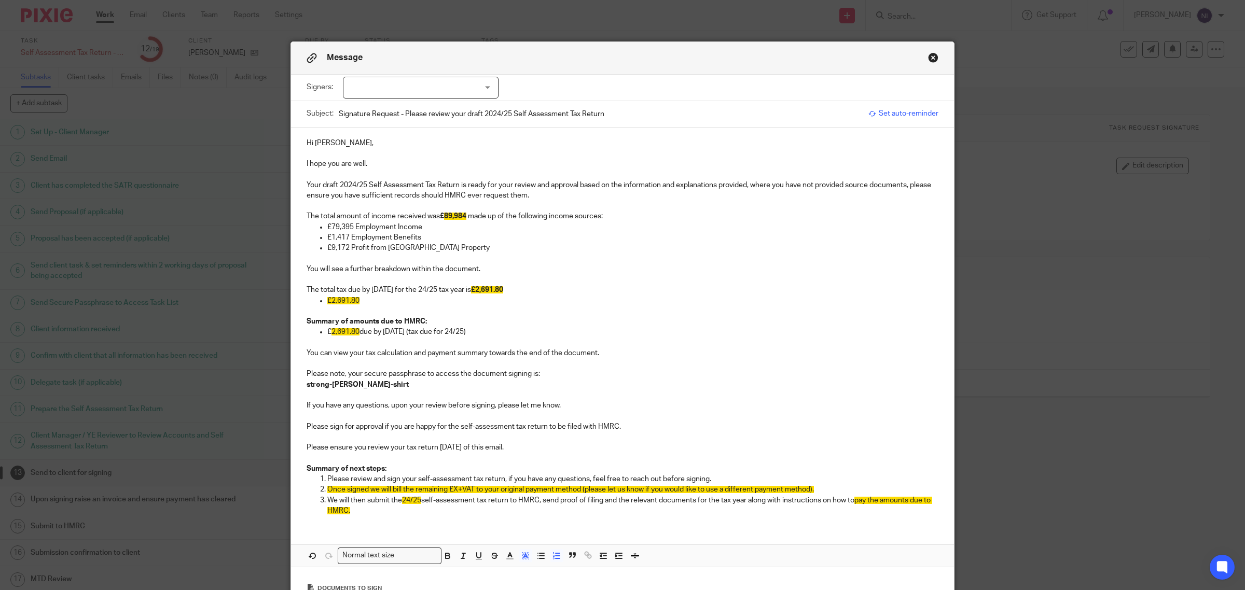
click at [498, 328] on p "£ 2,691.80 due by 31/01/2026 (tax due for 24/25)" at bounding box center [632, 332] width 611 height 10
click at [450, 486] on p "Once signed we will bill the remaining £X+VAT to your original payment method (…" at bounding box center [632, 490] width 611 height 10
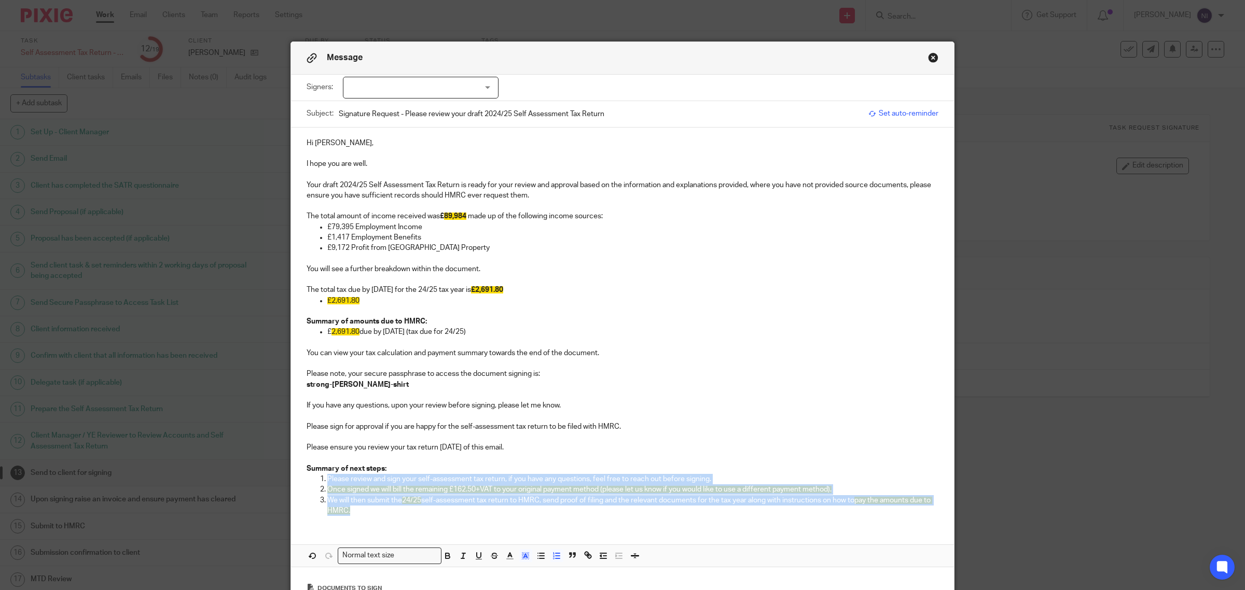
drag, startPoint x: 396, startPoint y: 514, endPoint x: 318, endPoint y: 483, distance: 83.6
click at [318, 483] on ol "Please review and sign your self-assessment tax return, if you have any questio…" at bounding box center [623, 495] width 632 height 42
click at [521, 556] on icon "button" at bounding box center [525, 555] width 9 height 9
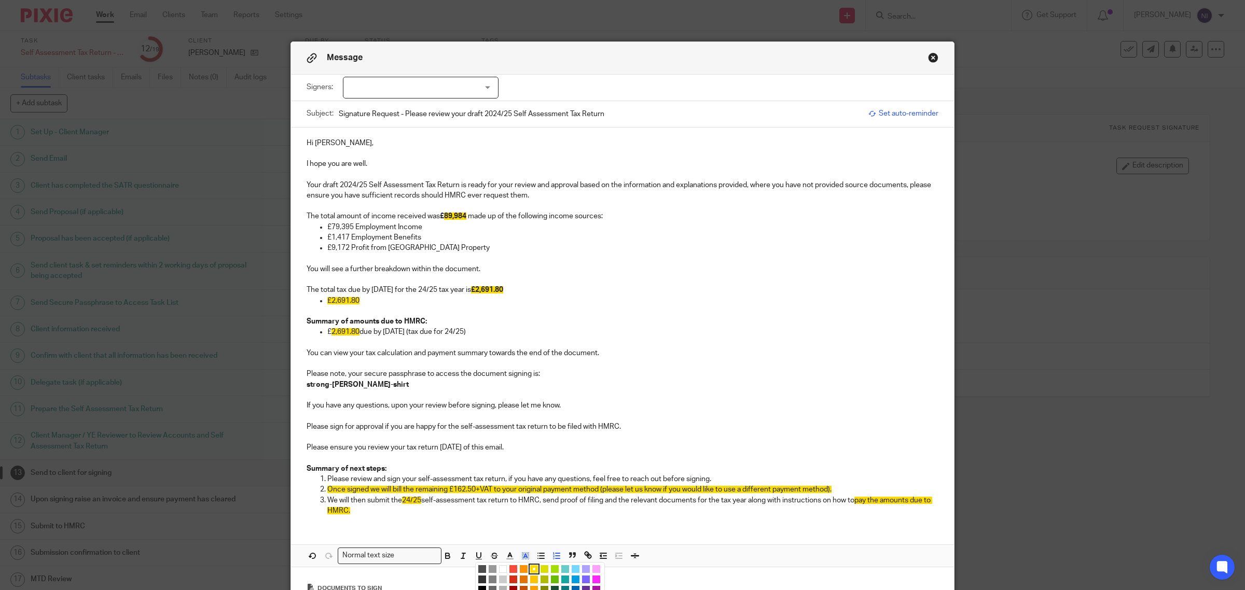
click at [499, 571] on li "color:#FFFFFF" at bounding box center [503, 569] width 8 height 8
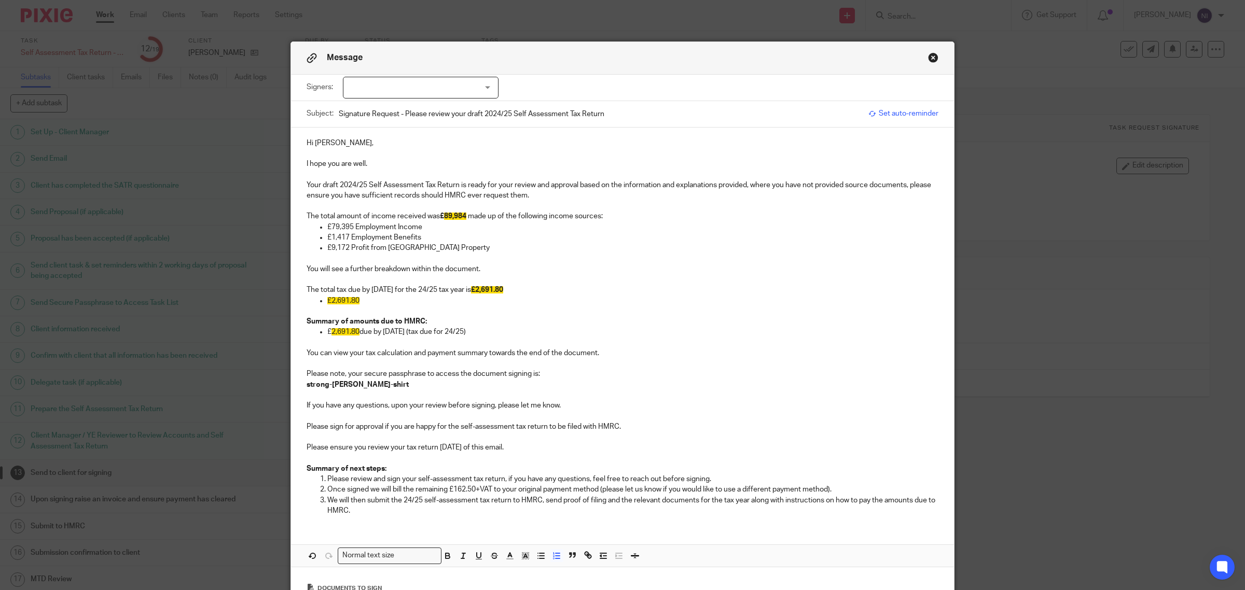
click at [489, 532] on div "Hi Lara, I hope you are well. Your draft 2024/25 Self Assessment Tax Return is …" at bounding box center [622, 347] width 663 height 439
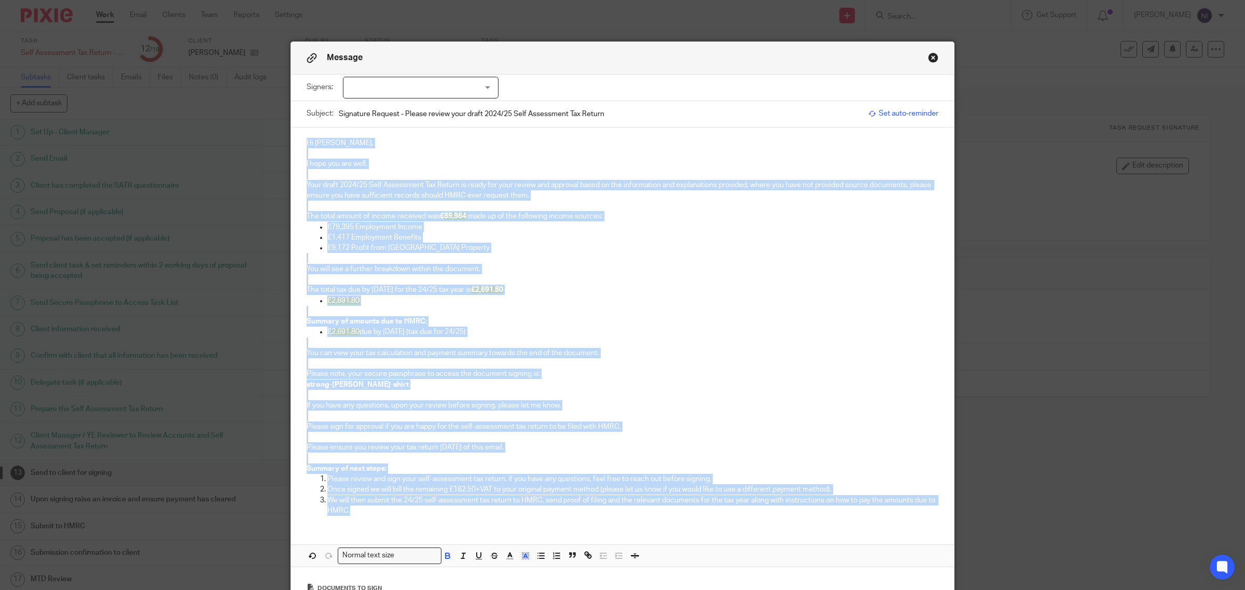
drag, startPoint x: 422, startPoint y: 521, endPoint x: 289, endPoint y: 130, distance: 413.4
click at [291, 130] on div "Hi Lara, I hope you are well. Your draft 2024/25 Self Assessment Tax Return is …" at bounding box center [622, 326] width 663 height 397
click at [524, 558] on polyline "button" at bounding box center [526, 556] width 4 height 4
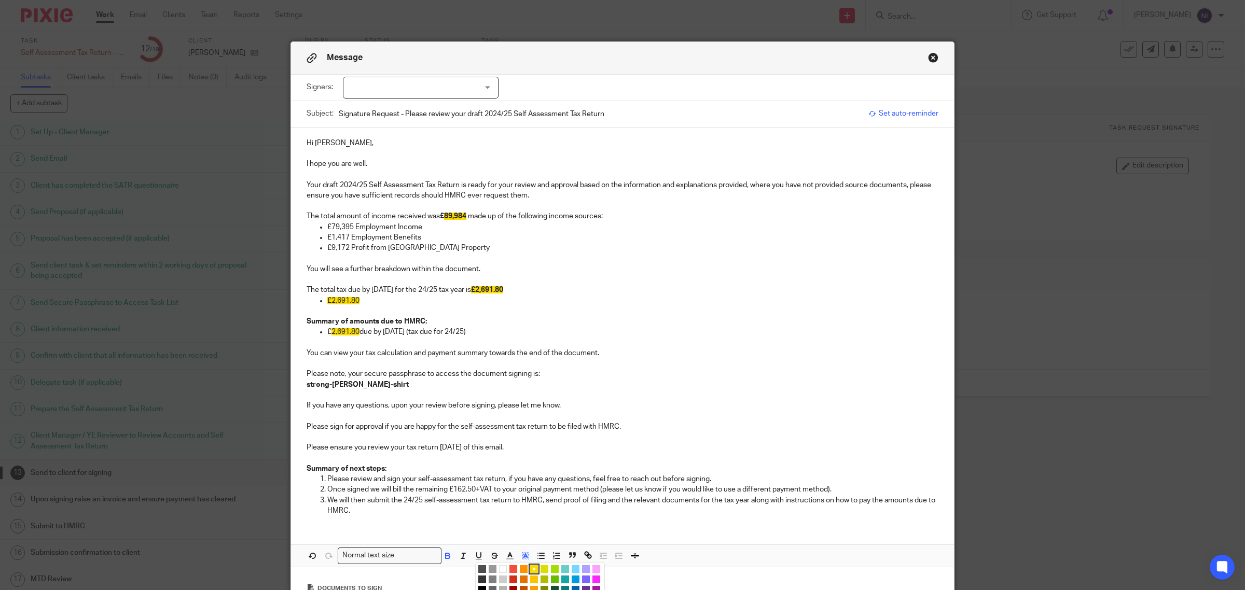
click at [499, 568] on li "color:#FFFFFF" at bounding box center [503, 569] width 8 height 8
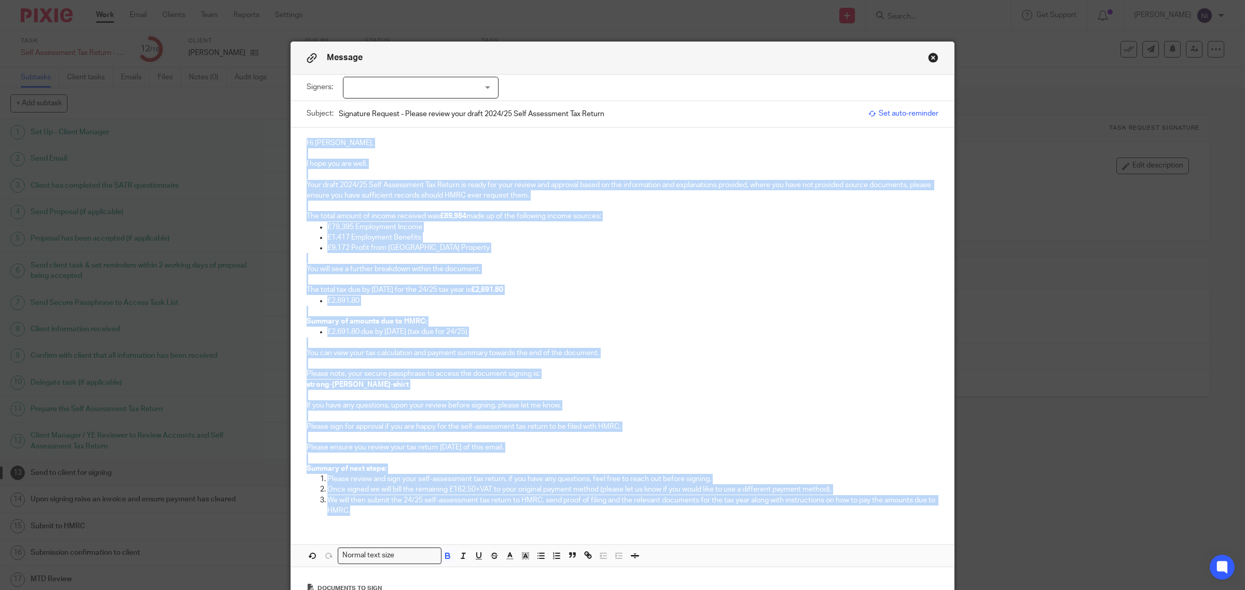
click at [623, 258] on p at bounding box center [623, 258] width 632 height 10
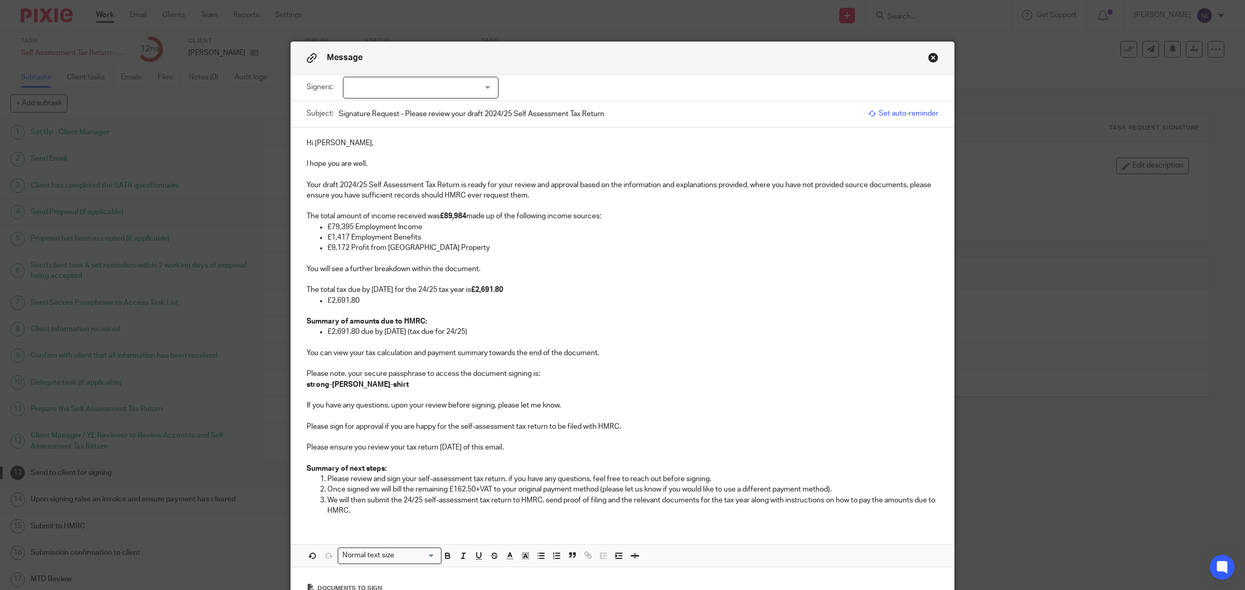
click at [387, 77] on div at bounding box center [421, 88] width 156 height 22
click at [392, 110] on span "Lara O'Loughlin" at bounding box center [384, 108] width 57 height 7
checkbox input "true"
click at [397, 143] on p "Hi Lara," at bounding box center [623, 143] width 632 height 10
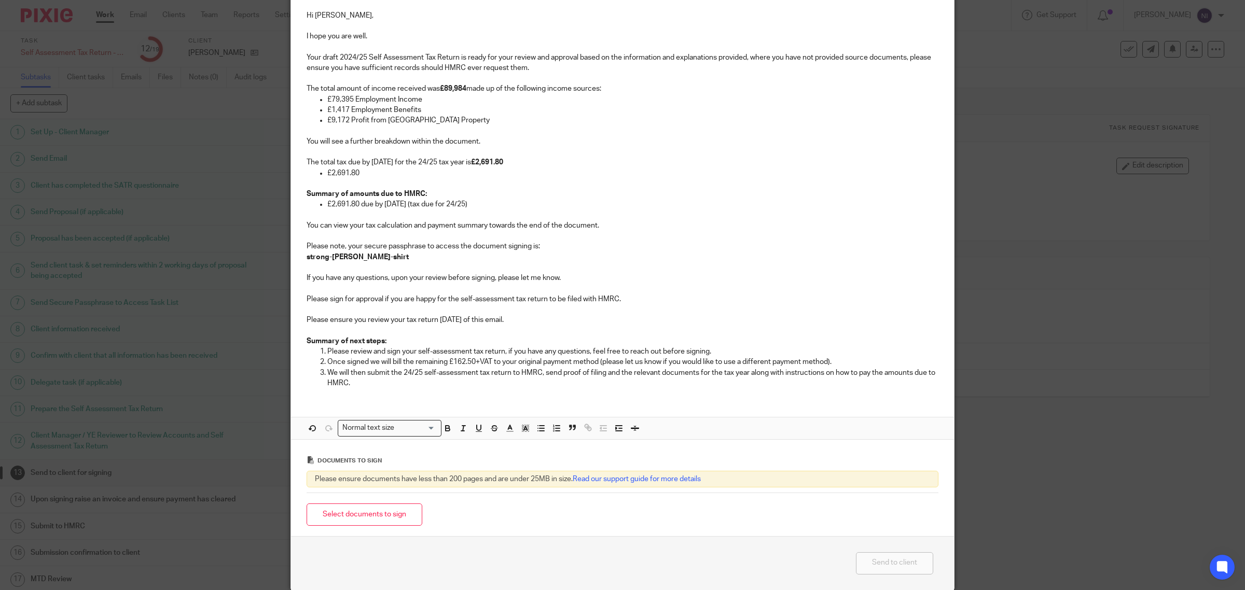
scroll to position [130, 0]
click at [375, 514] on button "Select documents to sign" at bounding box center [365, 513] width 116 height 22
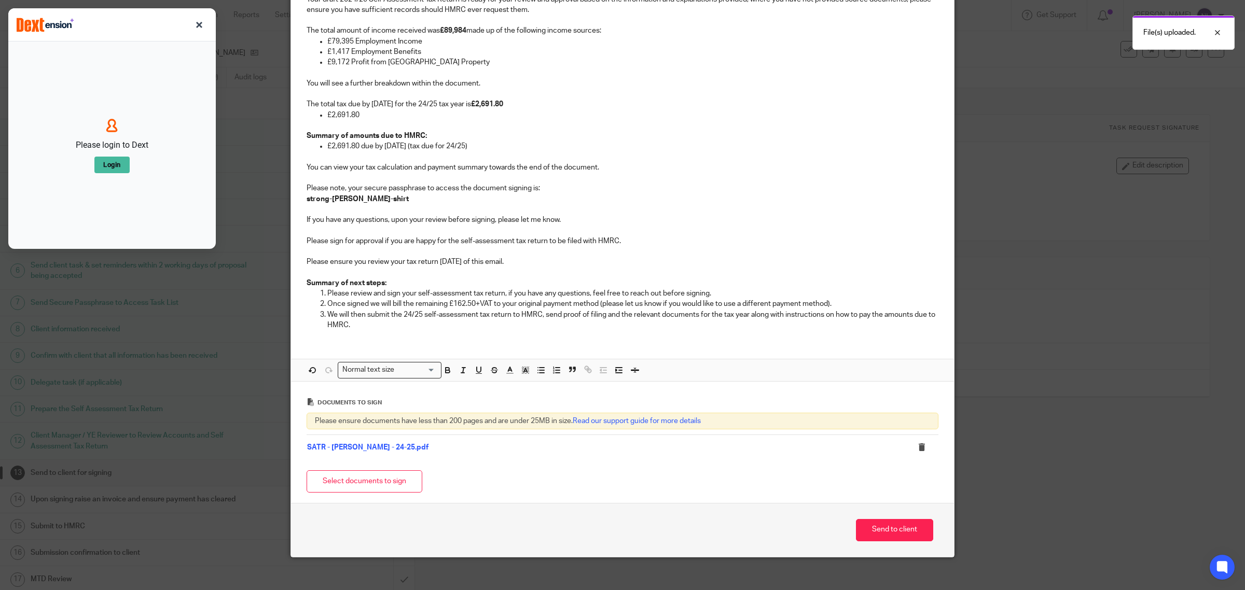
scroll to position [196, 0]
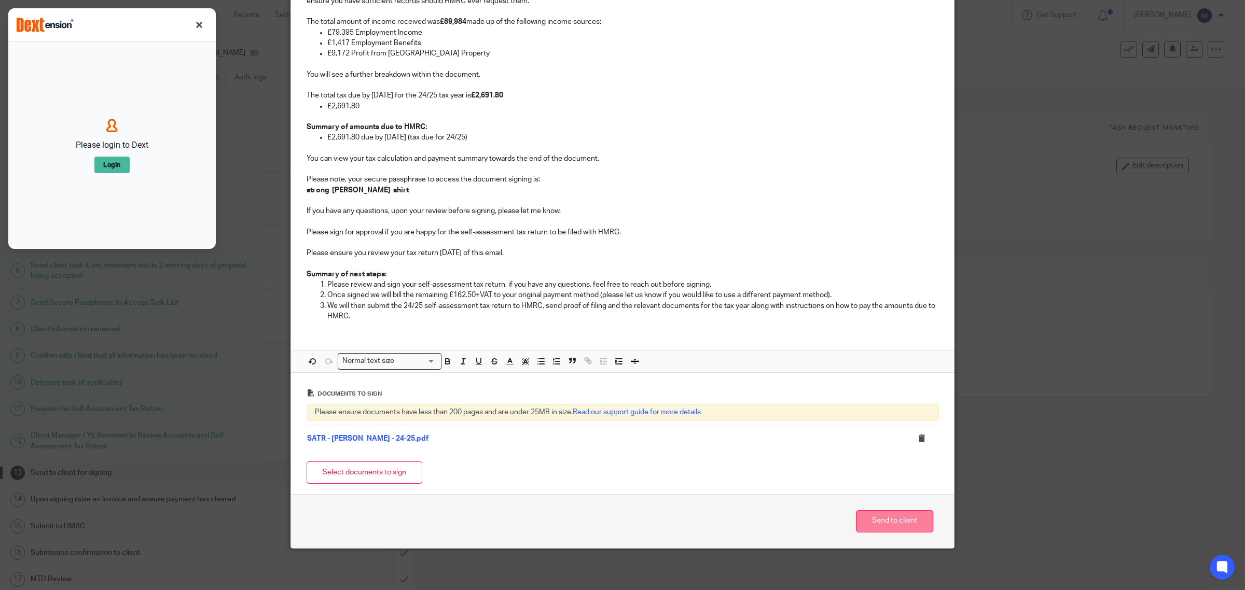
click at [887, 519] on button "Send to client" at bounding box center [894, 521] width 77 height 22
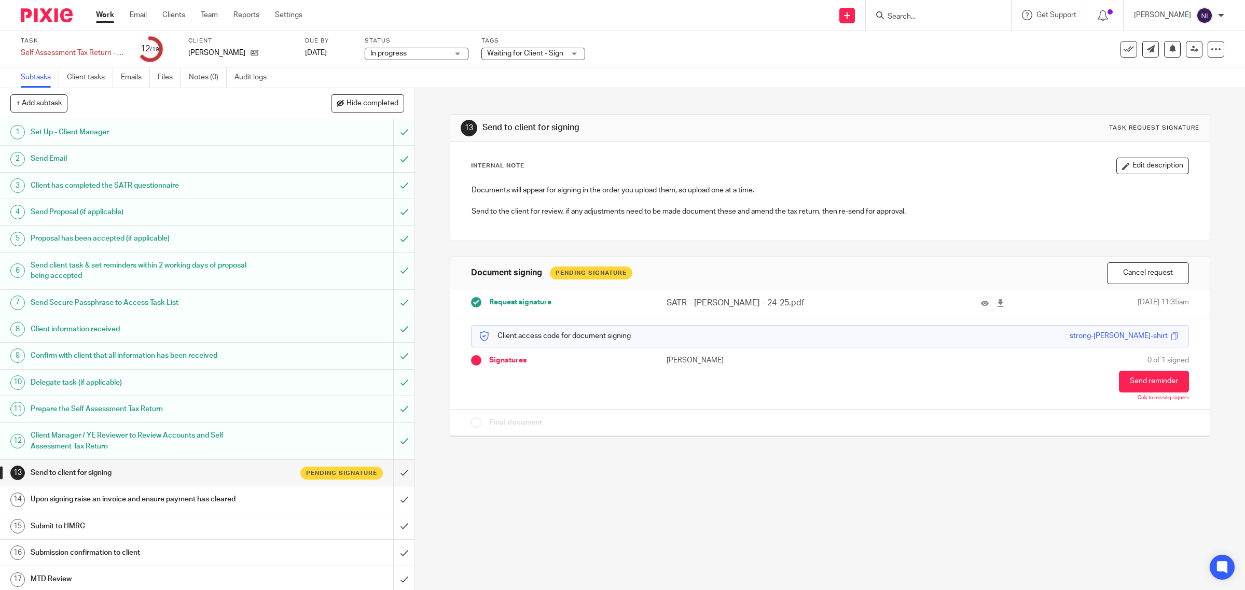
click at [521, 50] on span "Waiting for Client - Sign" at bounding box center [525, 53] width 76 height 7
click at [657, 39] on div "Task Self Assessment Tax Return - [DATE]-[DATE] Save Self Assessment Tax Return…" at bounding box center [522, 49] width 1003 height 25
click at [1164, 52] on button at bounding box center [1172, 49] width 17 height 17
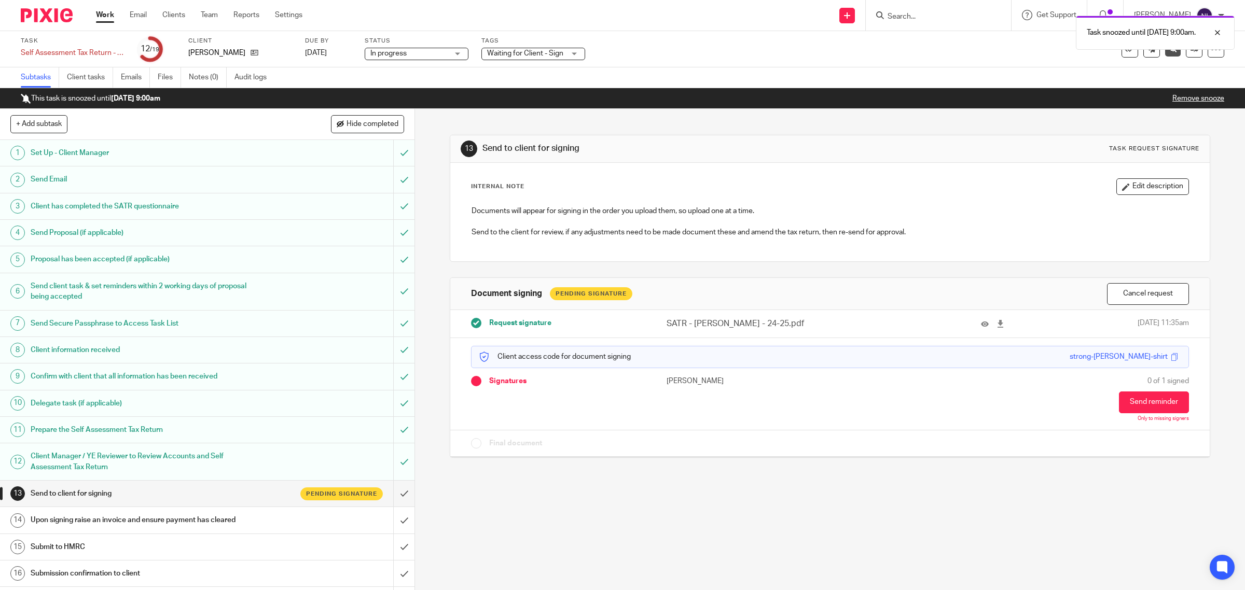
click at [103, 12] on link "Work" at bounding box center [105, 15] width 18 height 10
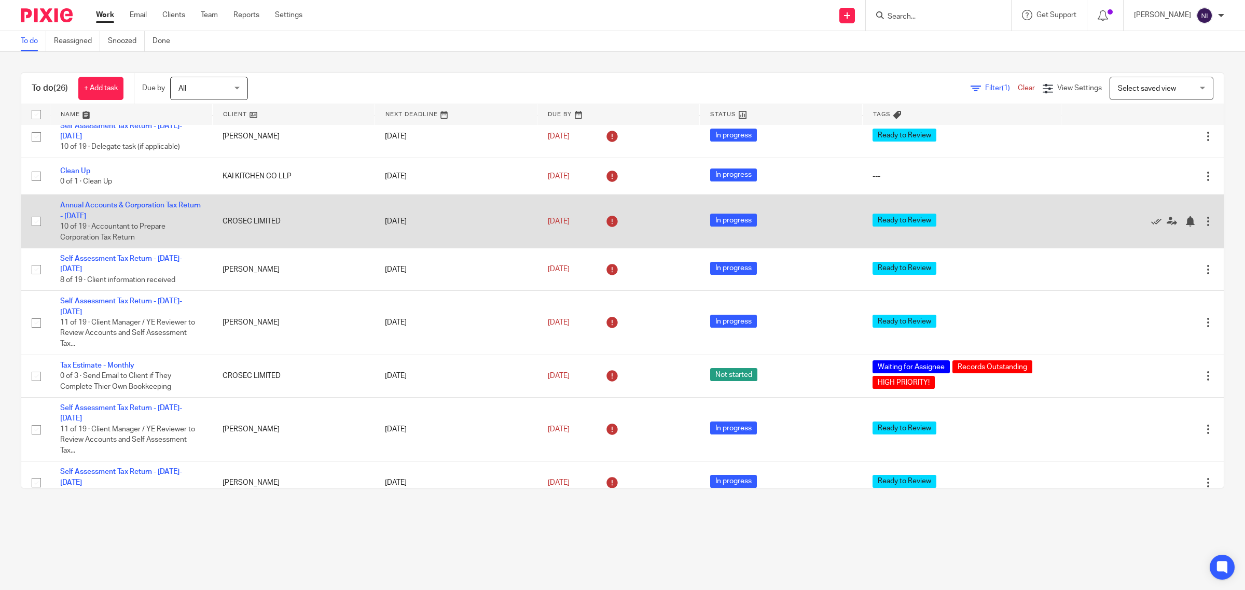
scroll to position [389, 0]
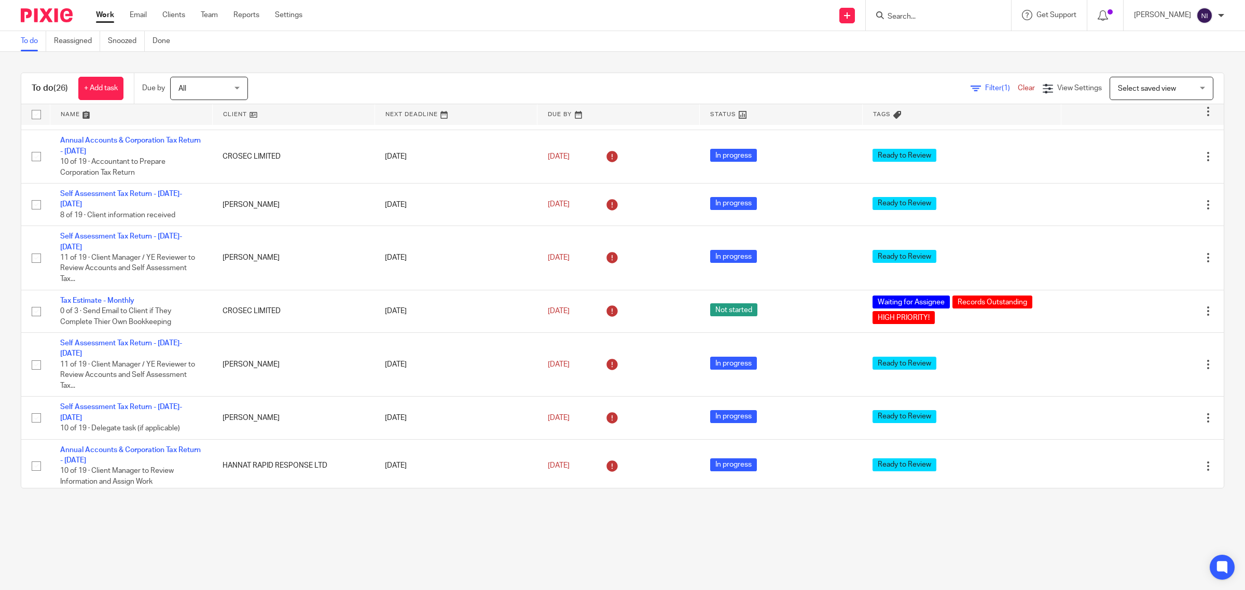
click at [985, 87] on span "Filter (1)" at bounding box center [1001, 88] width 33 height 7
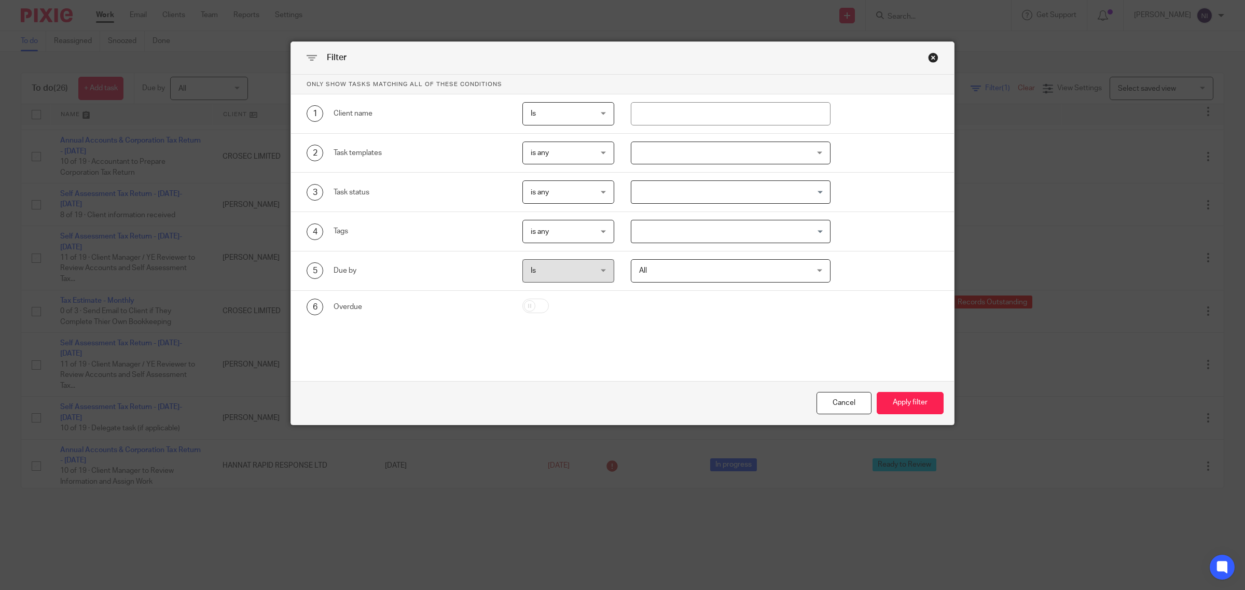
click at [701, 149] on div at bounding box center [731, 153] width 200 height 23
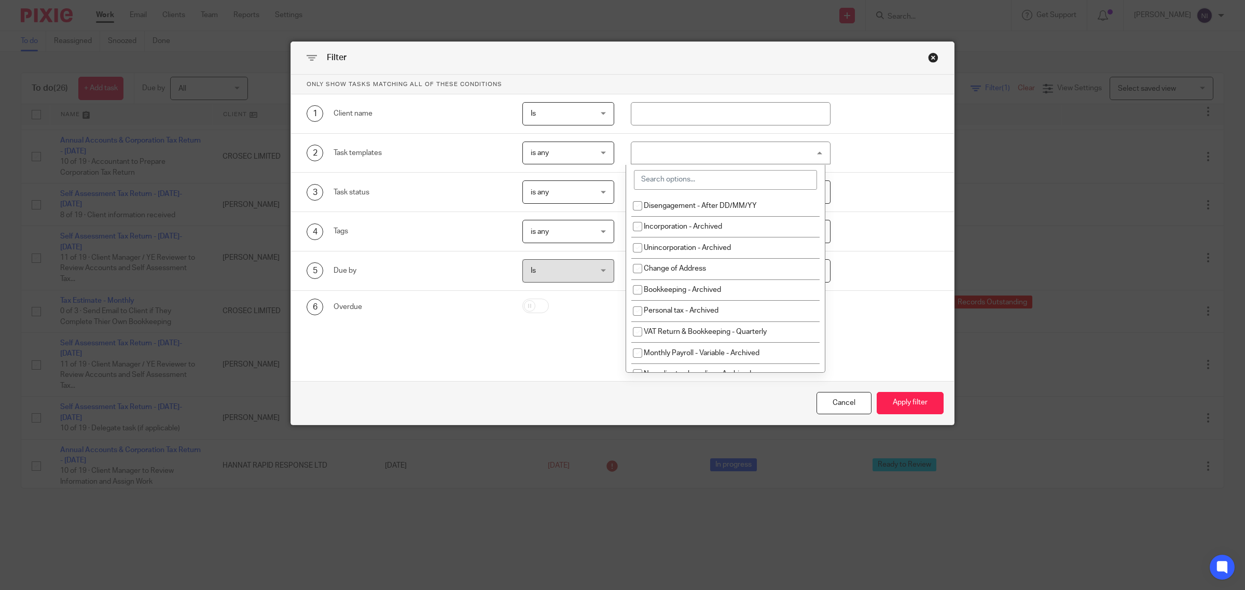
click at [704, 174] on input "search" at bounding box center [725, 180] width 183 height 20
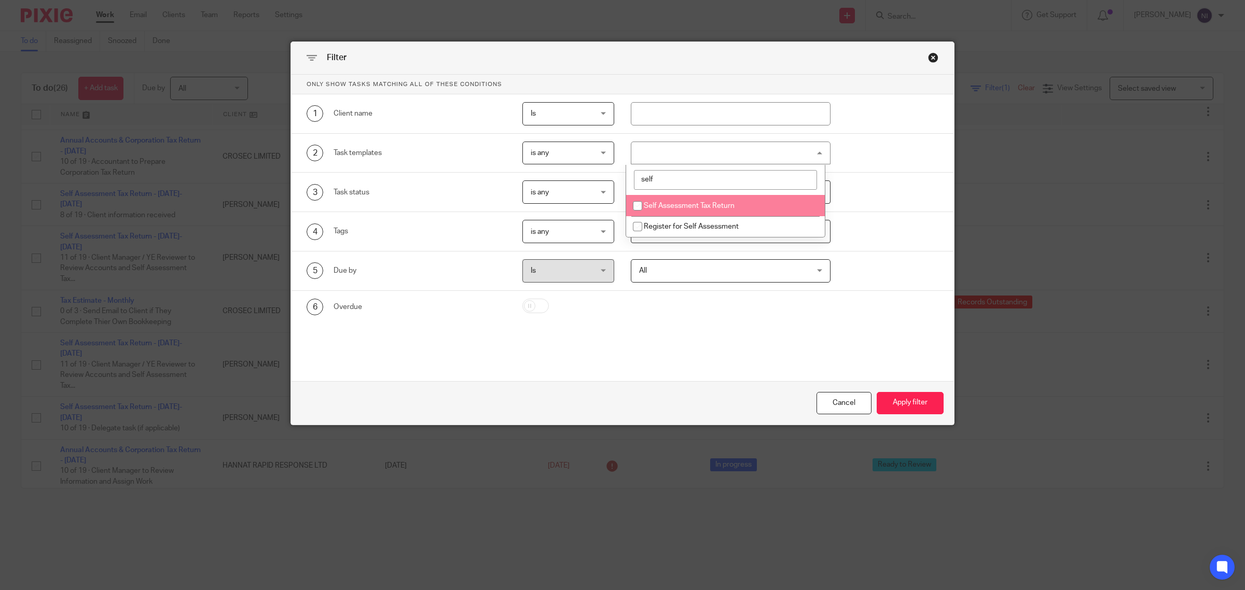
type input "self"
click at [719, 203] on span "Self Assessment Tax Return" at bounding box center [689, 205] width 91 height 7
checkbox input "true"
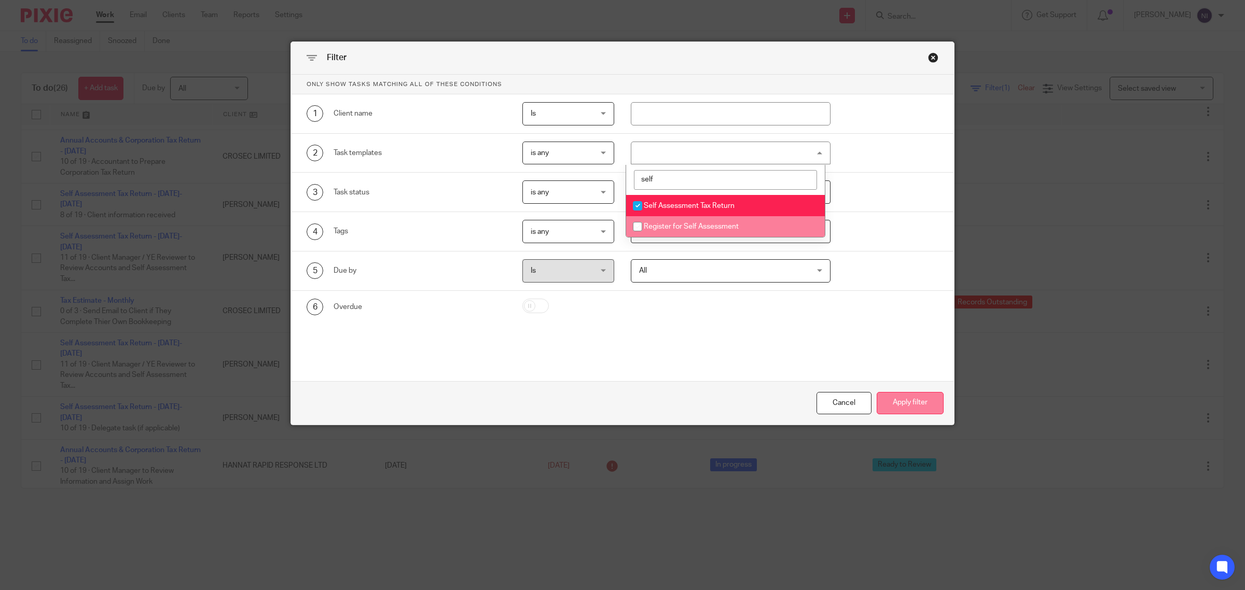
click at [906, 409] on button "Apply filter" at bounding box center [910, 403] width 67 height 22
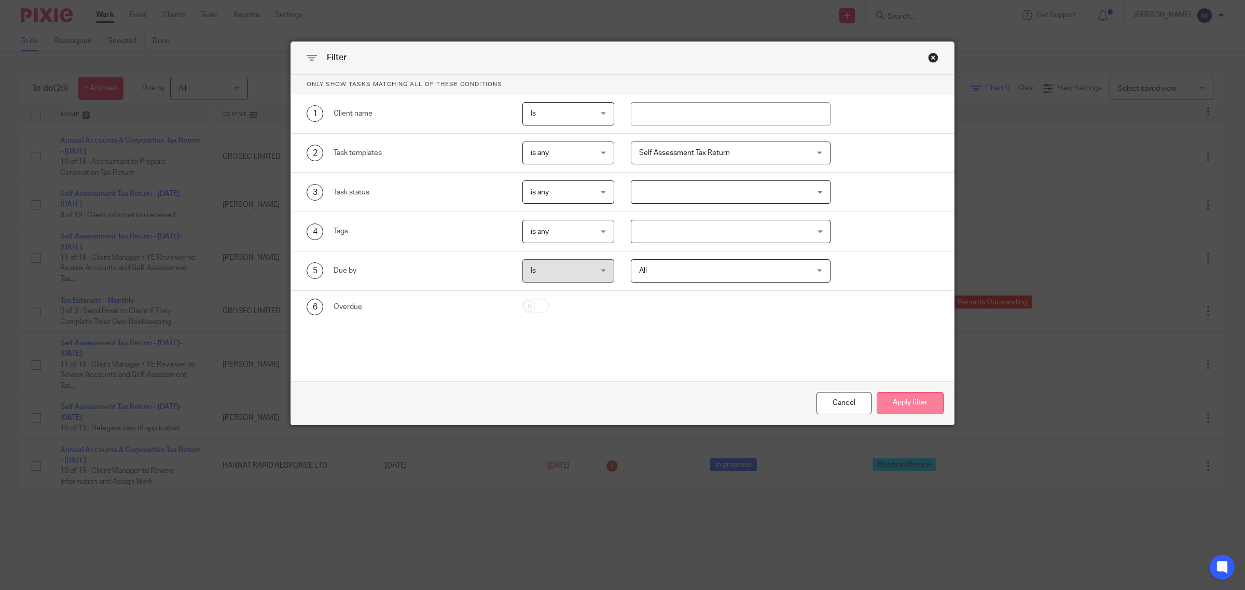
click at [893, 400] on button "Apply filter" at bounding box center [910, 403] width 67 height 22
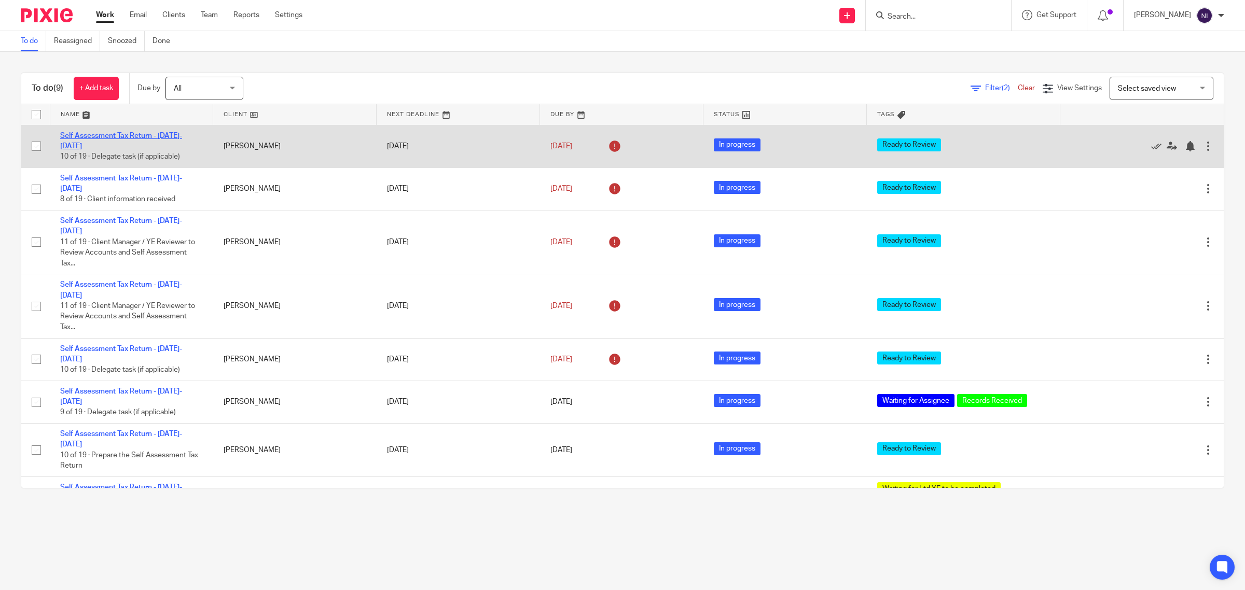
click at [116, 137] on link "Self Assessment Tax Return - [DATE]-[DATE]" at bounding box center [121, 141] width 122 height 18
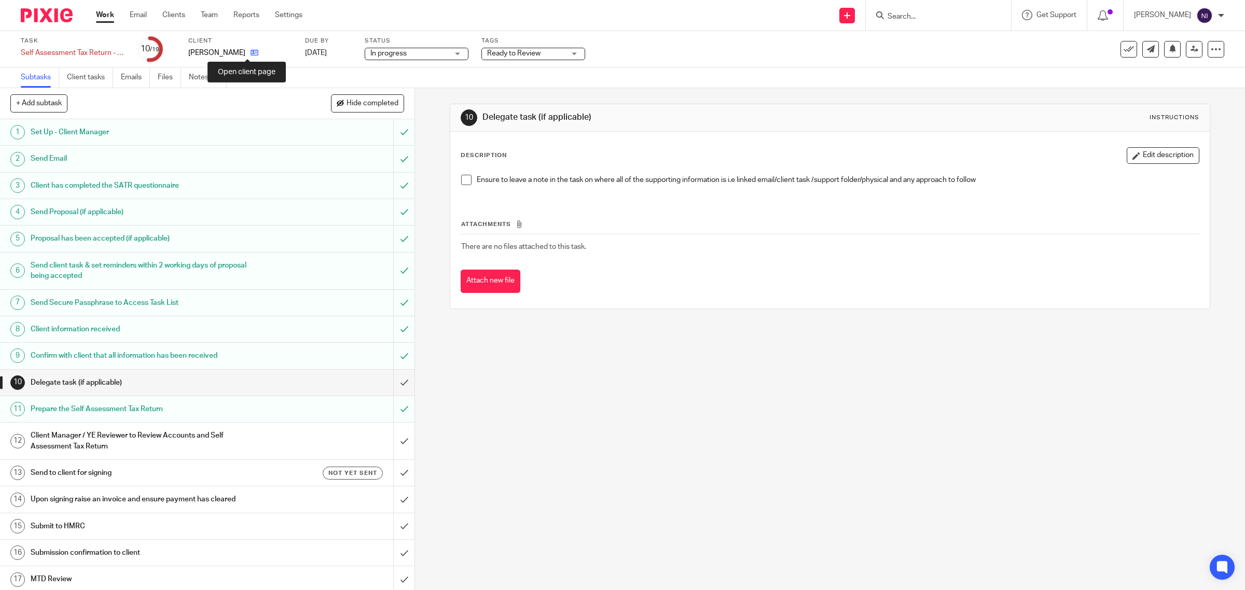
click at [251, 56] on icon at bounding box center [255, 53] width 8 height 8
click at [101, 72] on link "Client tasks" at bounding box center [90, 77] width 46 height 20
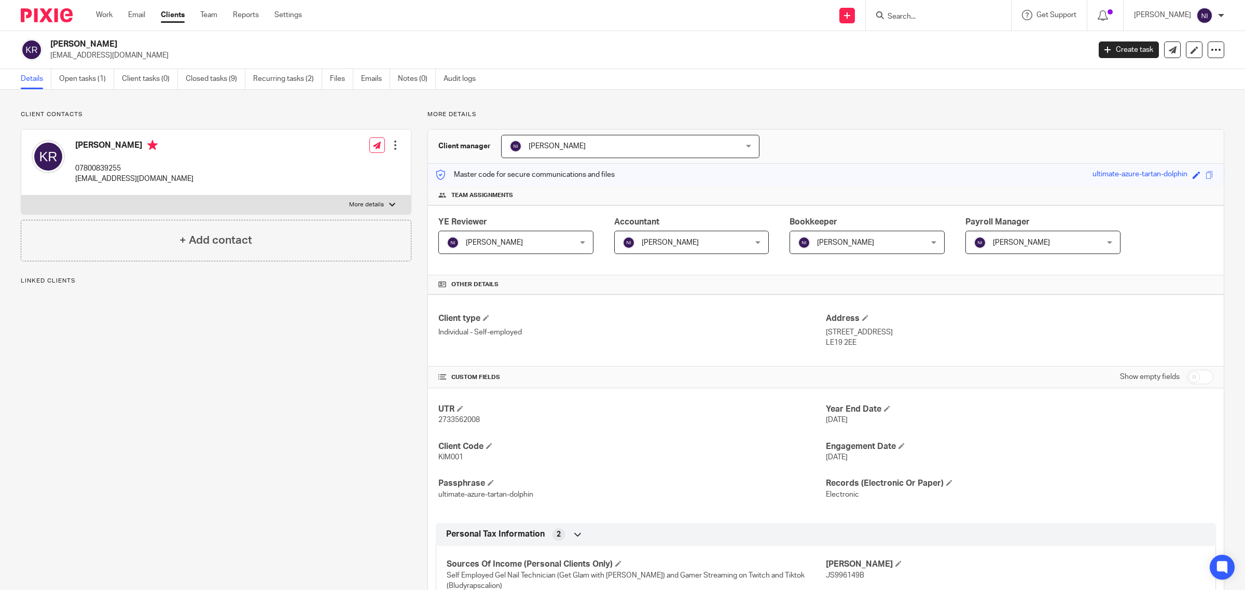
click at [356, 203] on p "More details" at bounding box center [366, 205] width 35 height 8
click at [21, 196] on input "More details" at bounding box center [21, 195] width 1 height 1
checkbox input "true"
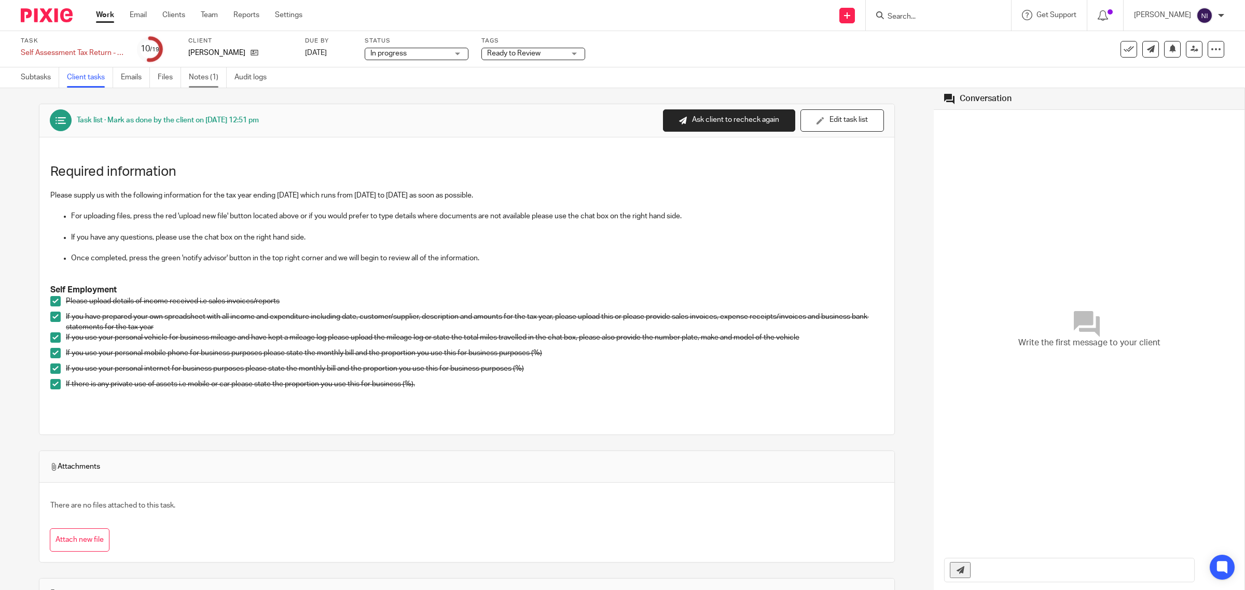
click at [196, 79] on link "Notes (1)" at bounding box center [208, 77] width 38 height 20
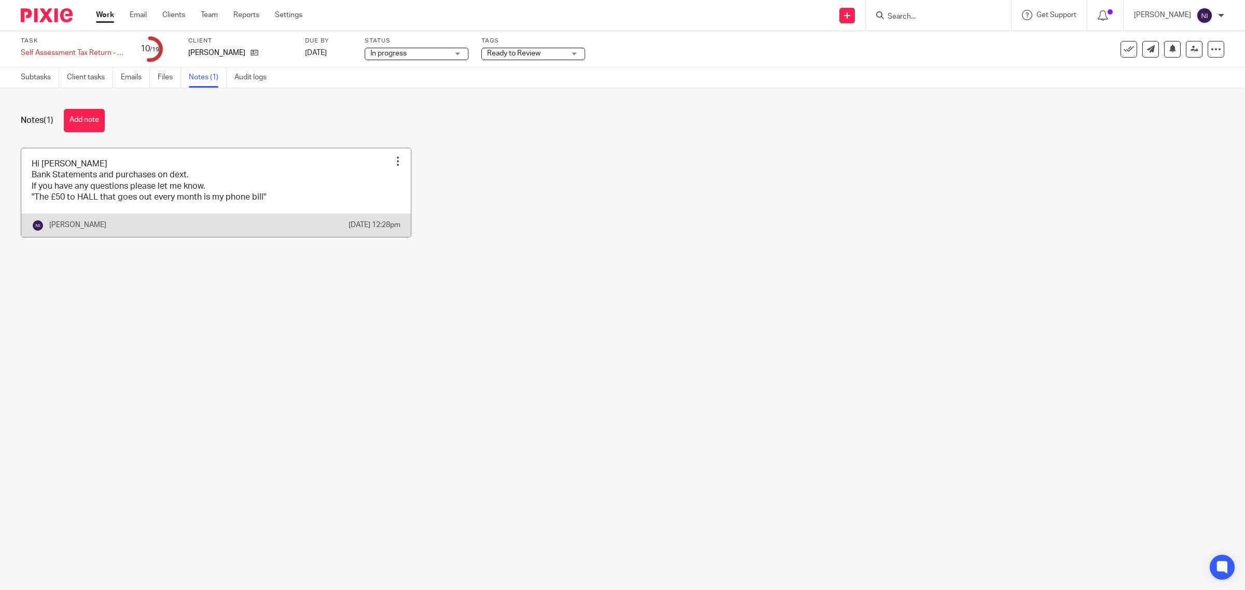
click at [188, 198] on link at bounding box center [216, 192] width 390 height 89
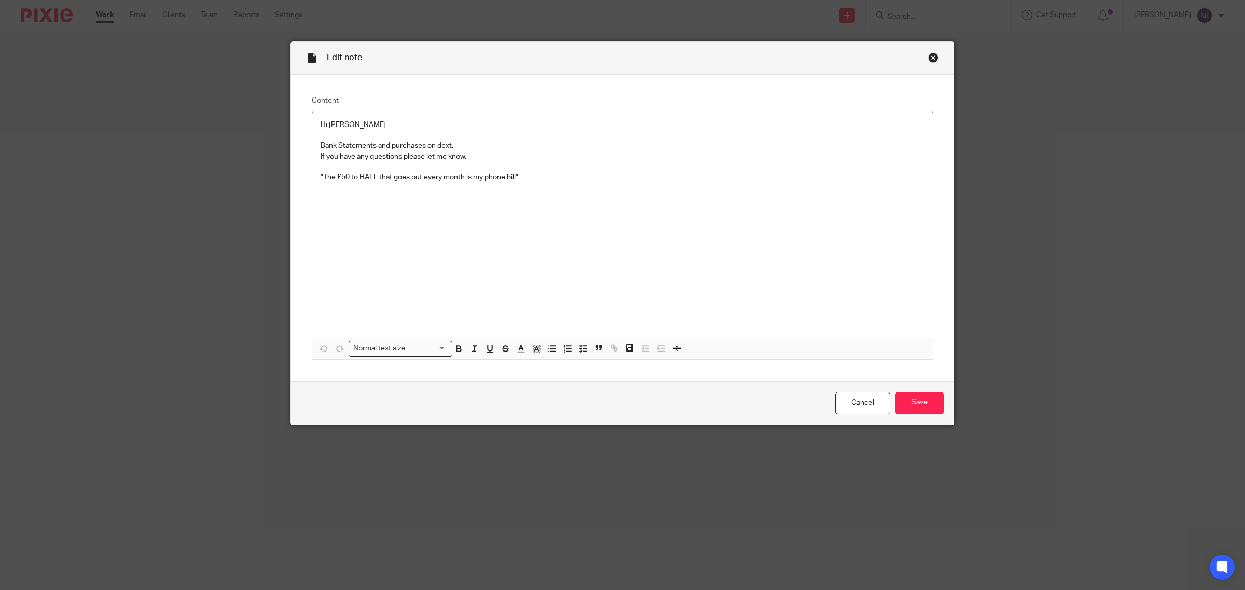
click at [928, 58] on div "Close this dialog window" at bounding box center [933, 57] width 10 height 10
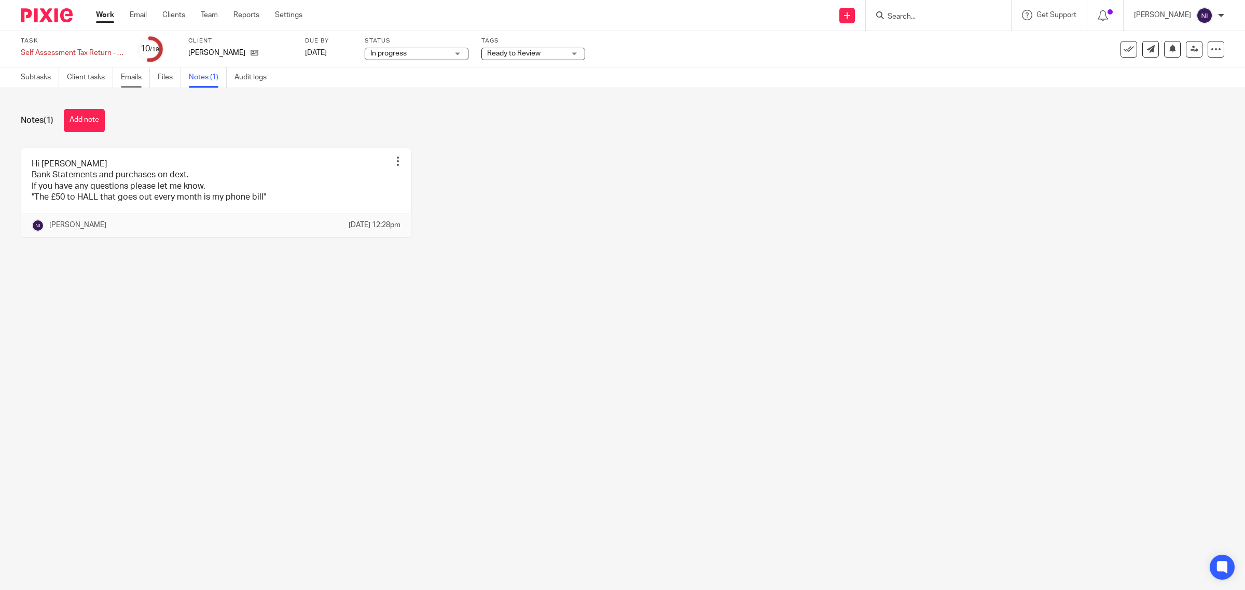
click at [143, 77] on link "Emails" at bounding box center [135, 77] width 29 height 20
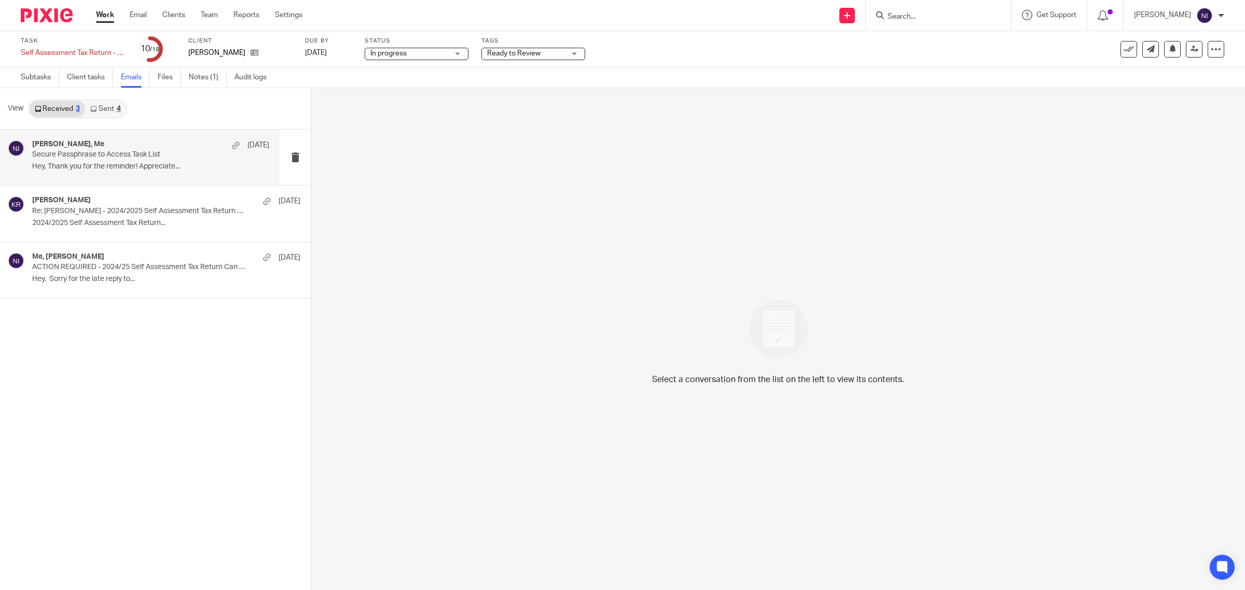
click at [101, 146] on div "Kim Remington, Me 31 Jul" at bounding box center [150, 145] width 237 height 10
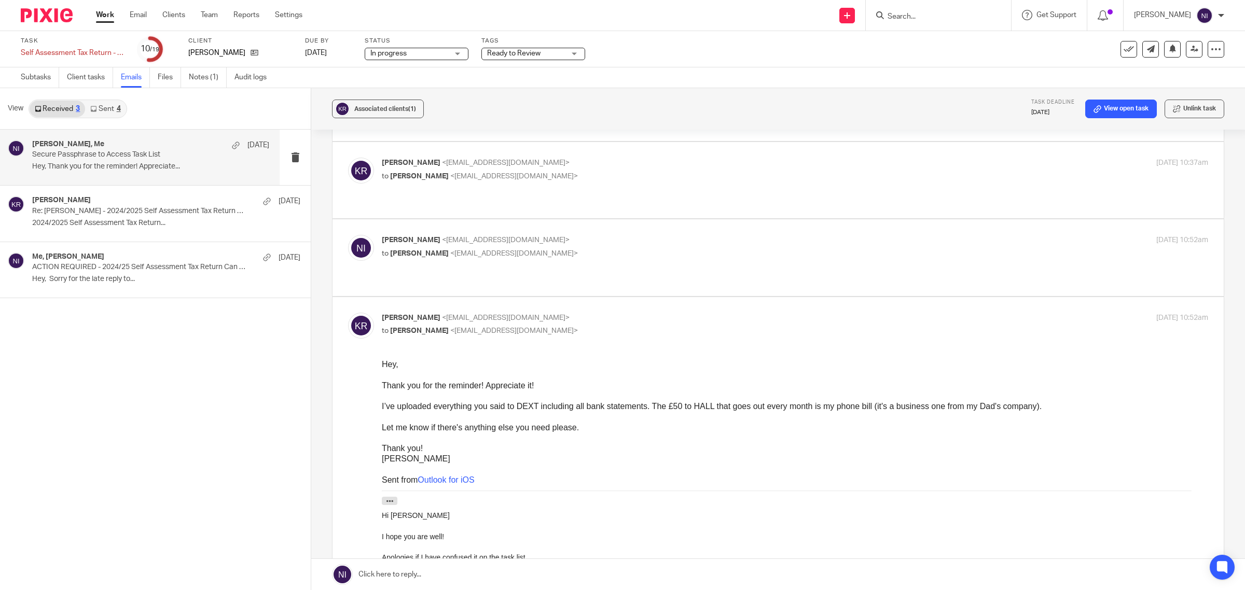
scroll to position [259, 0]
click at [663, 249] on p "to Kim Remington <kimremington@hotmail.com>" at bounding box center [657, 254] width 551 height 11
checkbox input "true"
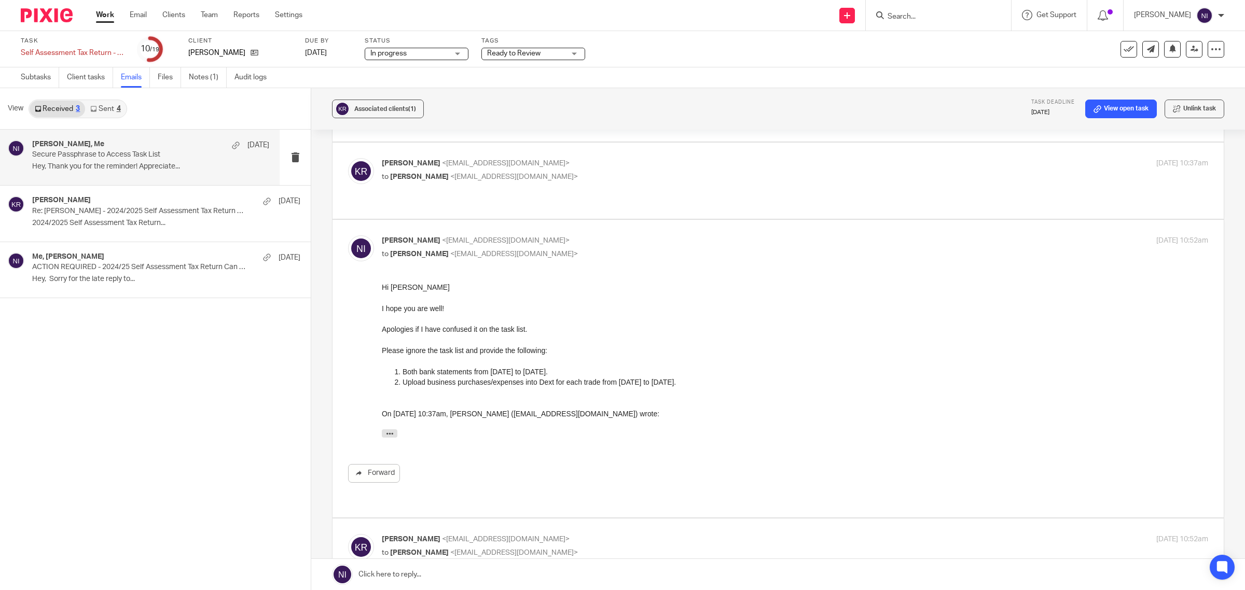
scroll to position [0, 0]
click at [650, 159] on p "Kim Remington <kimremington@hotmail.com>" at bounding box center [657, 163] width 551 height 11
checkbox input "true"
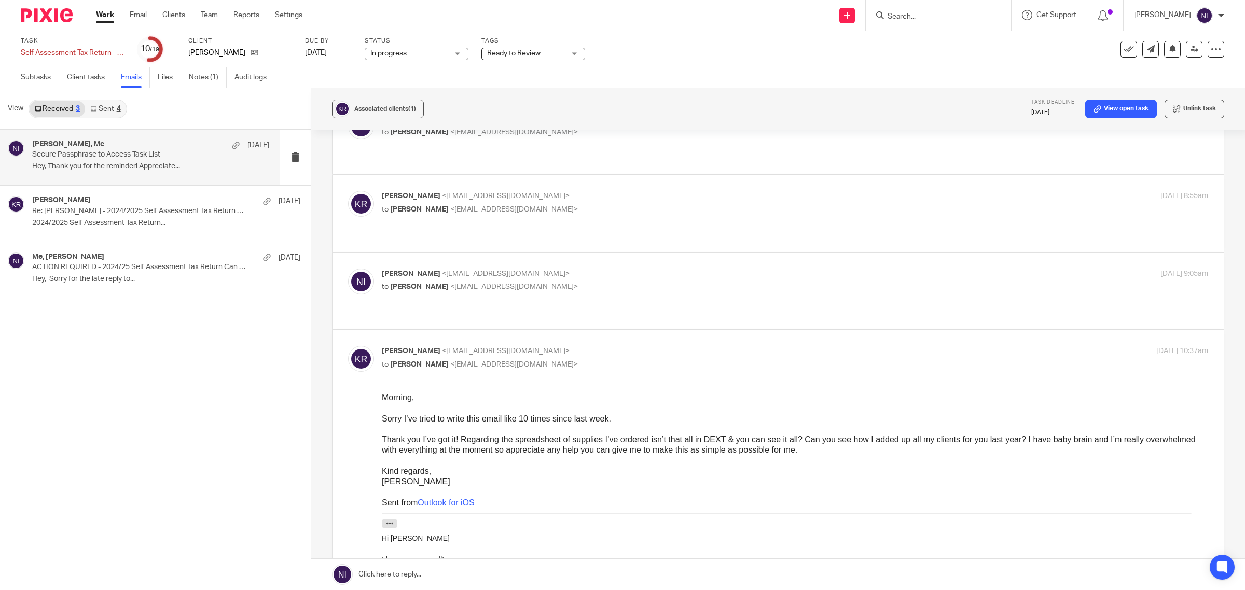
scroll to position [65, 0]
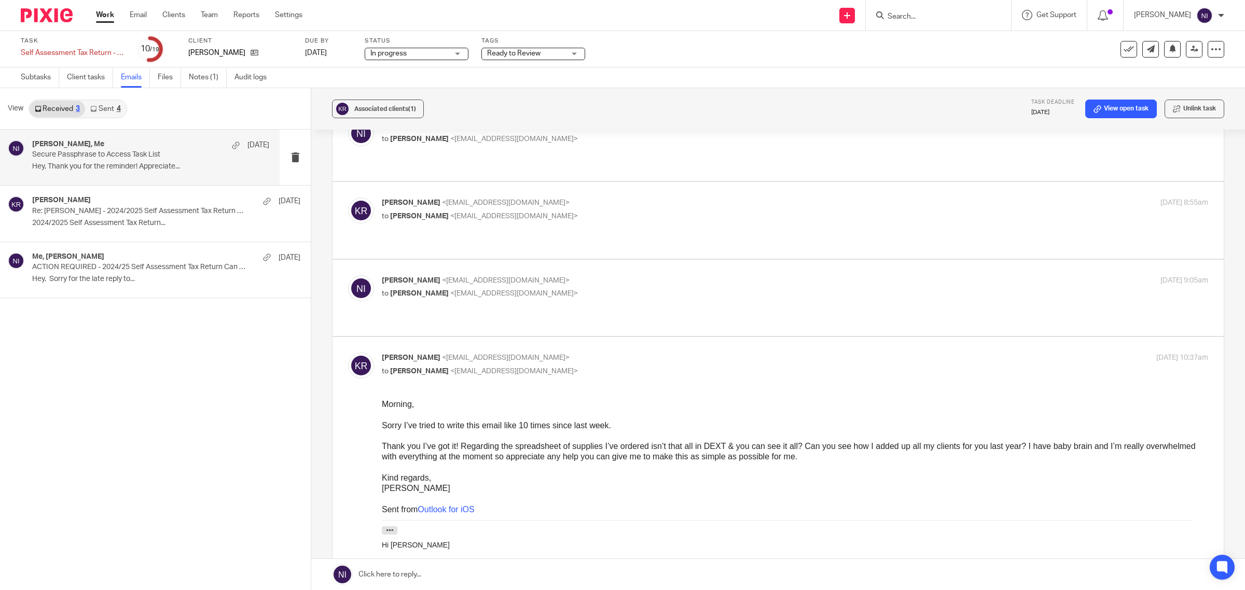
click at [642, 276] on div "Naeem Ibrahim <naeemibrahim@taxassist.co.uk> to Kim Remington <kimremington@hot…" at bounding box center [657, 287] width 551 height 24
checkbox input "true"
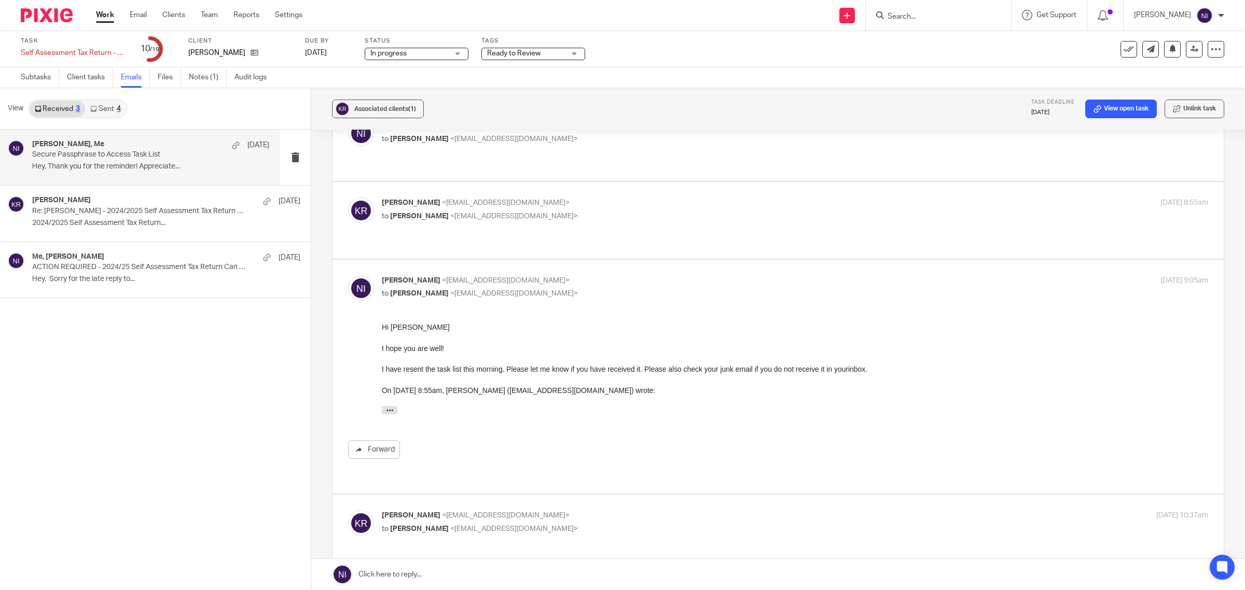
scroll to position [0, 0]
click at [649, 208] on p "Kim Remington <kimremington@hotmail.com>" at bounding box center [657, 203] width 551 height 11
checkbox input "true"
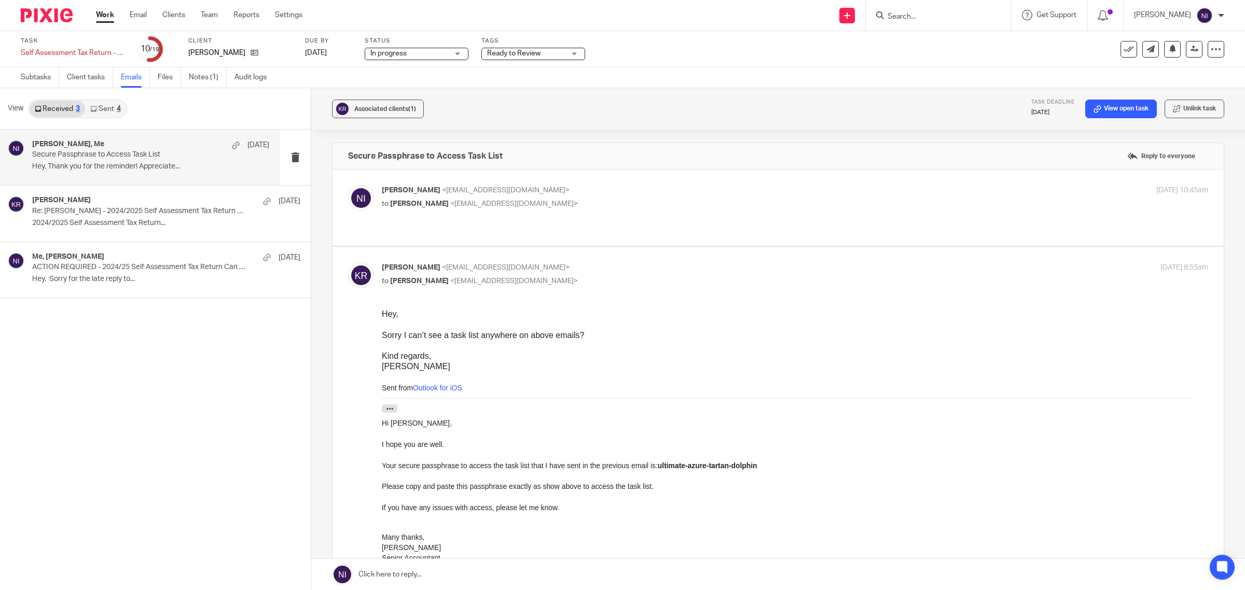
click at [651, 227] on div "Naeem Ibrahim <naeemibrahim@taxassist.co.uk> to Kim Remington <kimremington@hot…" at bounding box center [778, 207] width 860 height 45
click at [650, 213] on div "Naeem Ibrahim <naeemibrahim@taxassist.co.uk> to Kim Remington <kimremington@hot…" at bounding box center [778, 207] width 860 height 45
click at [640, 186] on p "Naeem Ibrahim <naeemibrahim@taxassist.co.uk>" at bounding box center [657, 190] width 551 height 11
checkbox input "true"
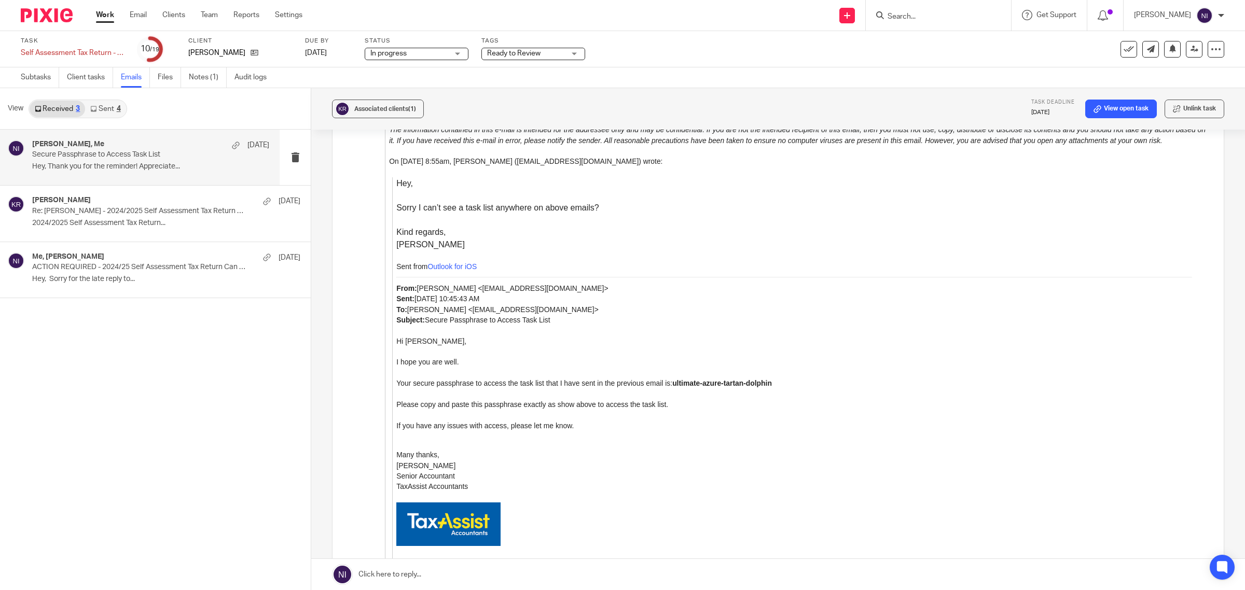
scroll to position [3502, 0]
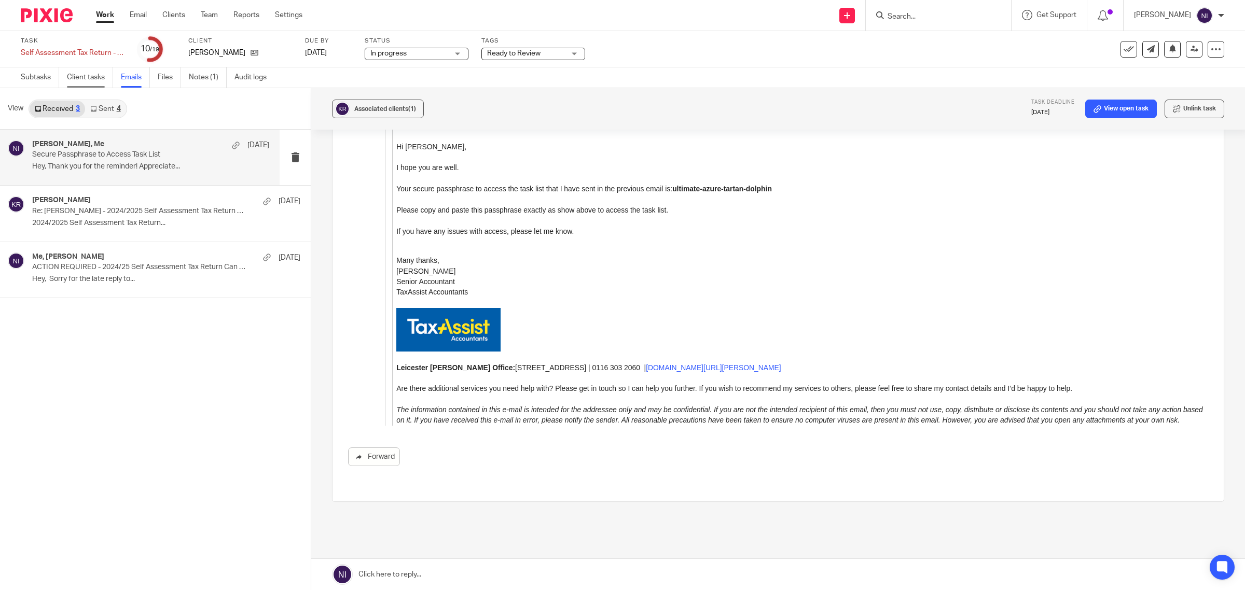
click at [88, 84] on link "Client tasks" at bounding box center [90, 77] width 46 height 20
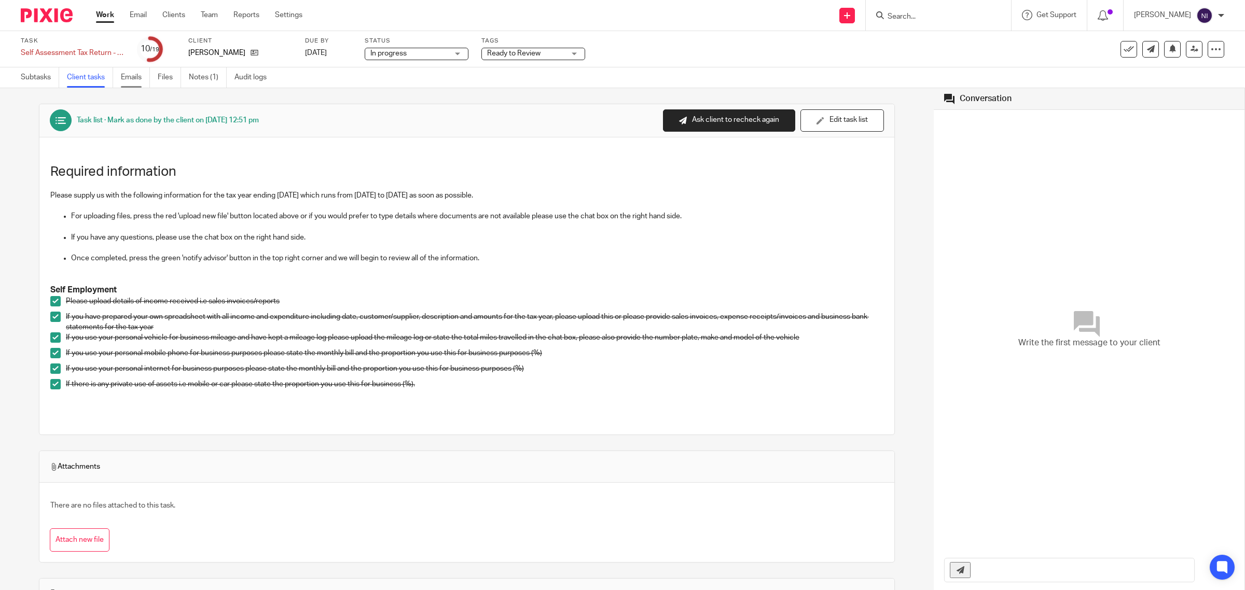
click at [133, 79] on link "Emails" at bounding box center [135, 77] width 29 height 20
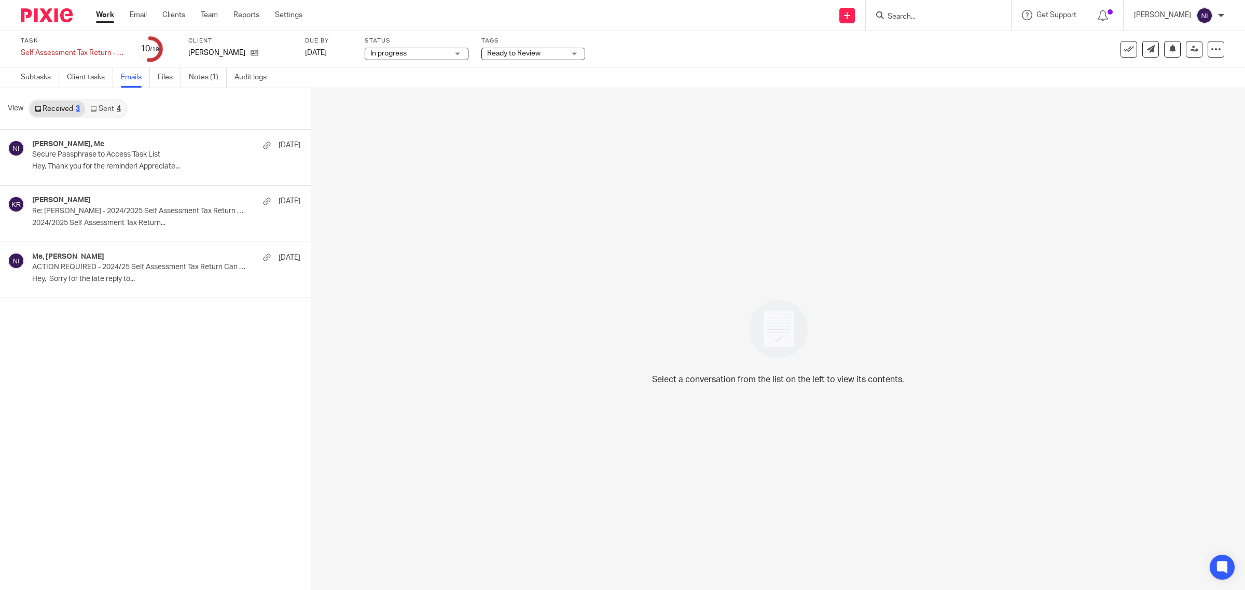
click at [107, 109] on link "Sent 4" at bounding box center [105, 109] width 40 height 17
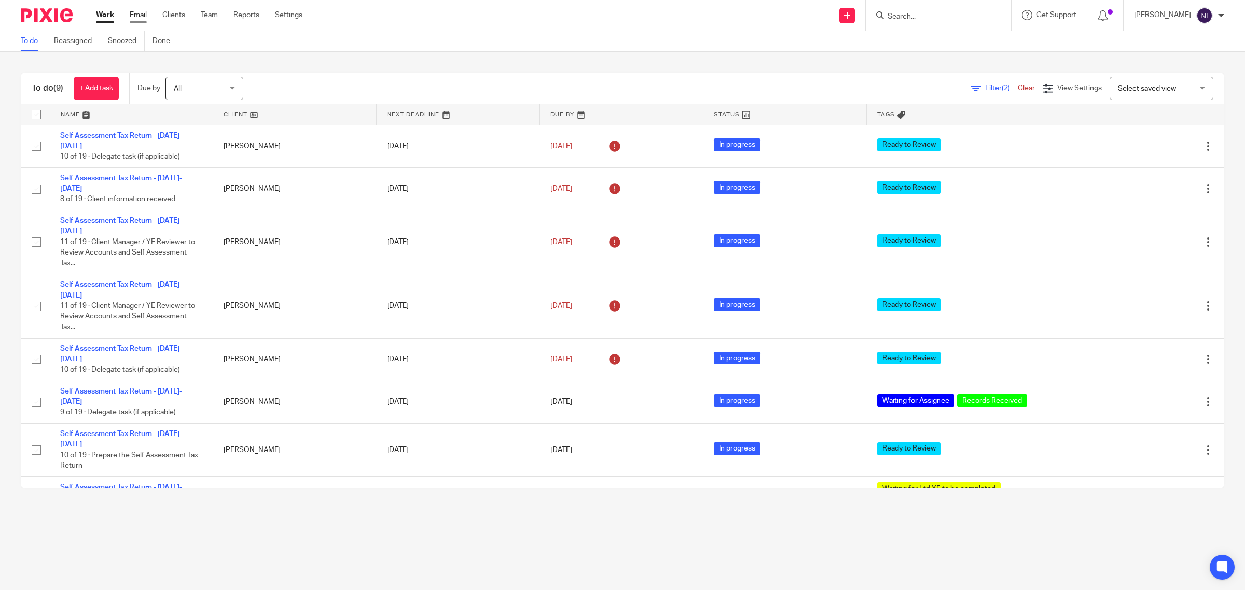
click at [141, 11] on link "Email" at bounding box center [138, 15] width 17 height 10
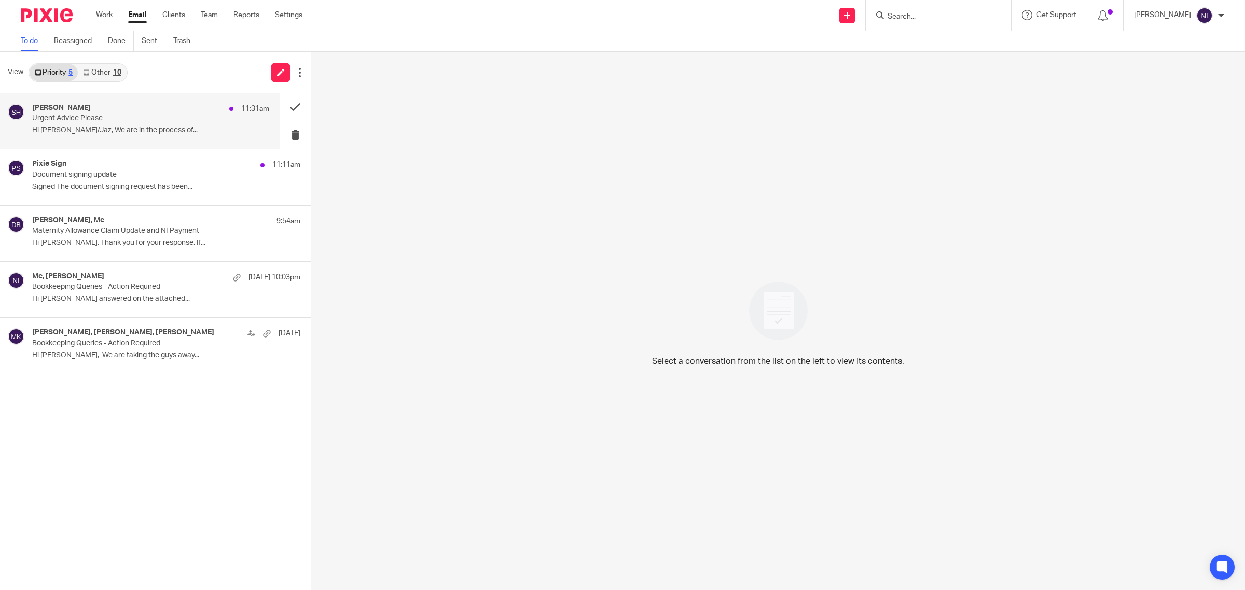
click at [136, 127] on p "Hi [PERSON_NAME]/Jaz, We are in the process of..." at bounding box center [150, 130] width 237 height 9
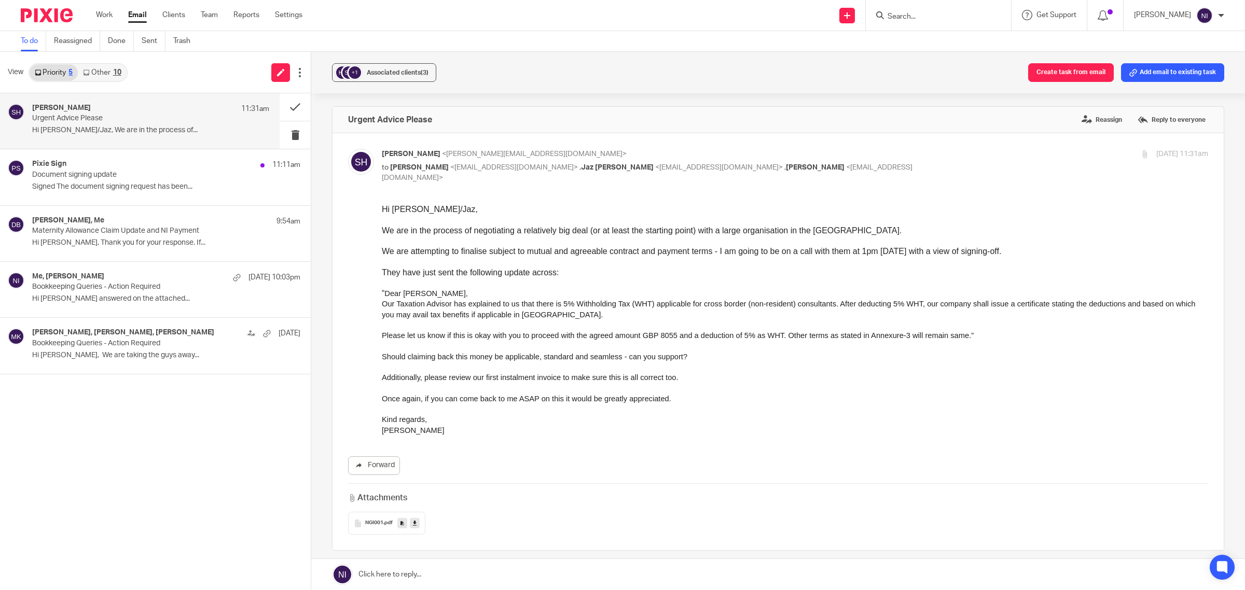
click at [509, 382] on p "Additionally, please review our first instalment invoice to make sure this is a…" at bounding box center [795, 377] width 826 height 10
click at [415, 518] on link at bounding box center [415, 523] width 10 height 10
click at [104, 173] on p "Document signing update" at bounding box center [127, 175] width 190 height 9
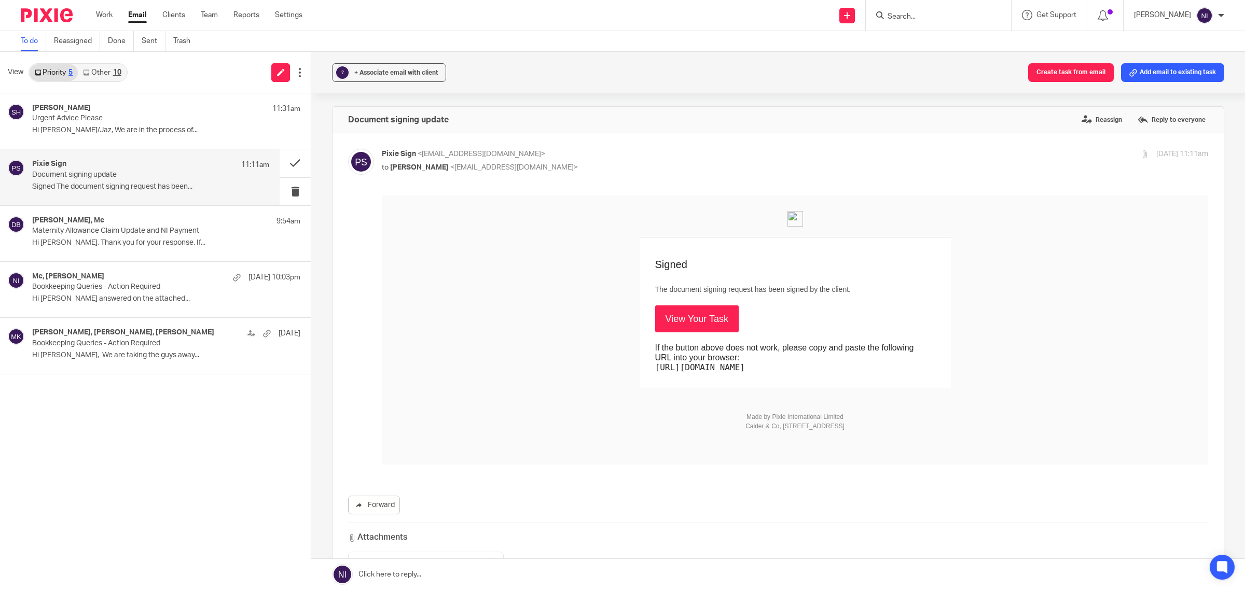
click at [675, 308] on link "View Your Task" at bounding box center [697, 319] width 84 height 27
click at [104, 81] on div "Priority 5 Other 10" at bounding box center [78, 72] width 99 height 19
click at [106, 73] on link "Other 10" at bounding box center [102, 72] width 48 height 17
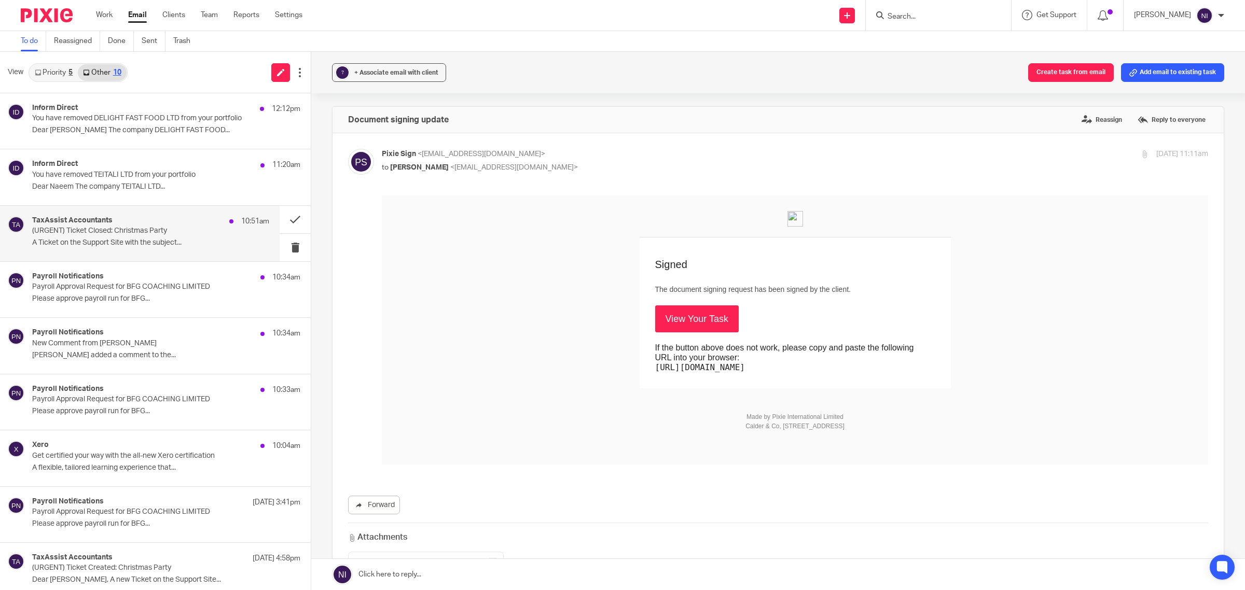
click at [138, 229] on p "(URGENT) Ticket Closed: Christmas Party" at bounding box center [127, 231] width 190 height 9
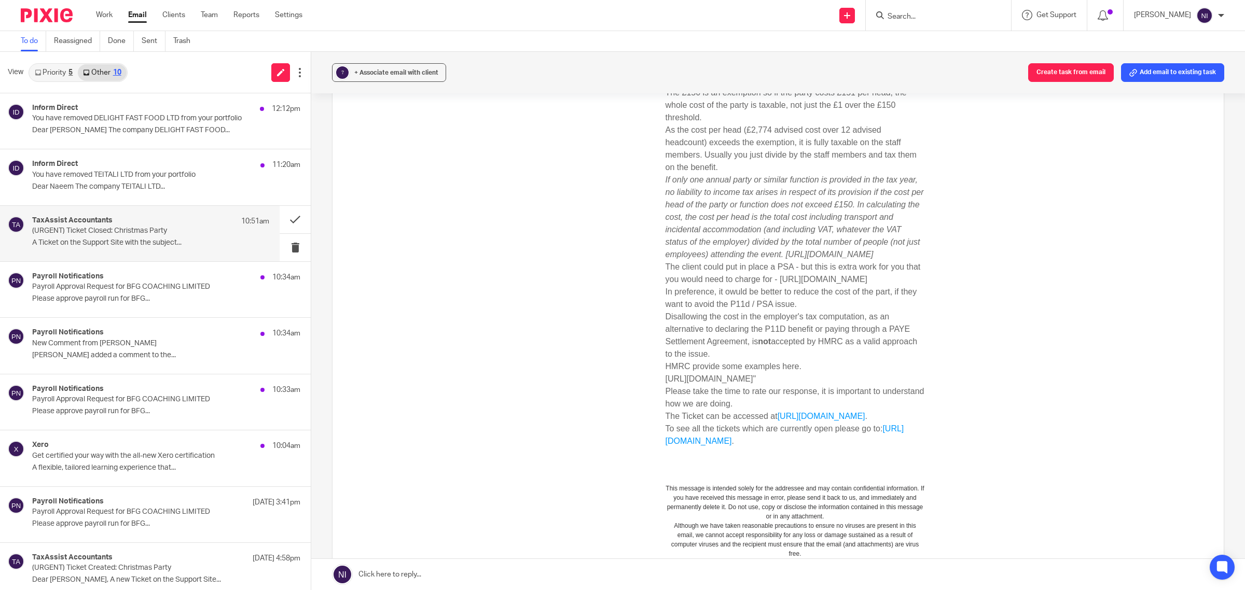
scroll to position [324, 0]
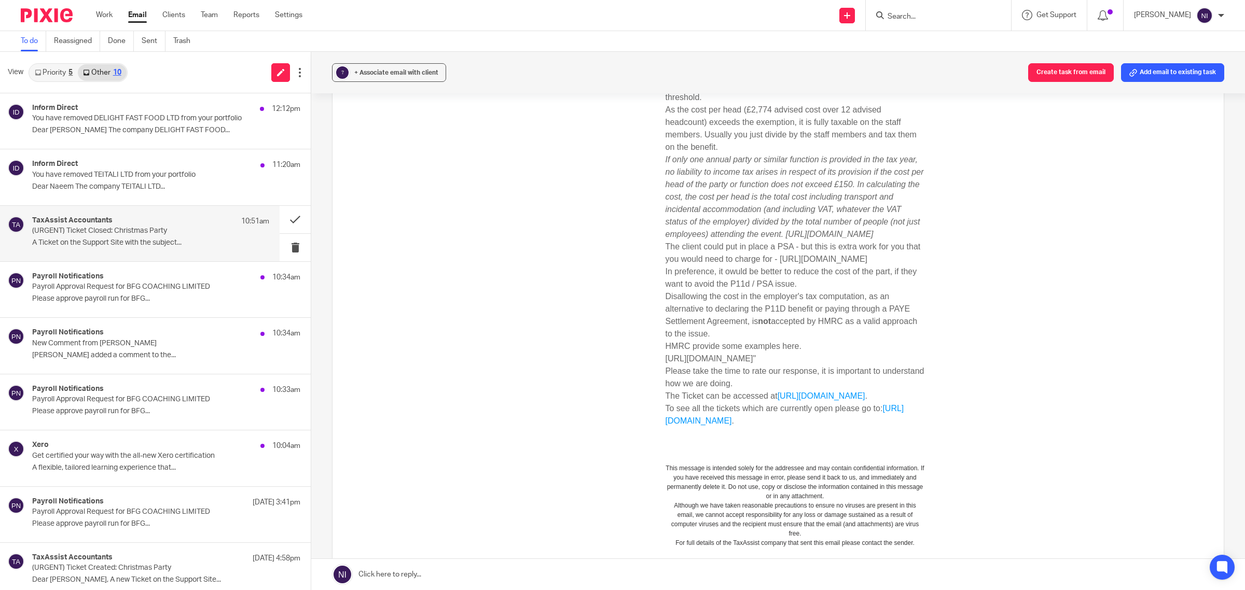
click at [1045, 289] on div "A Ticket on the Support Site with the subject Christmas Party has been closed a…" at bounding box center [795, 218] width 826 height 695
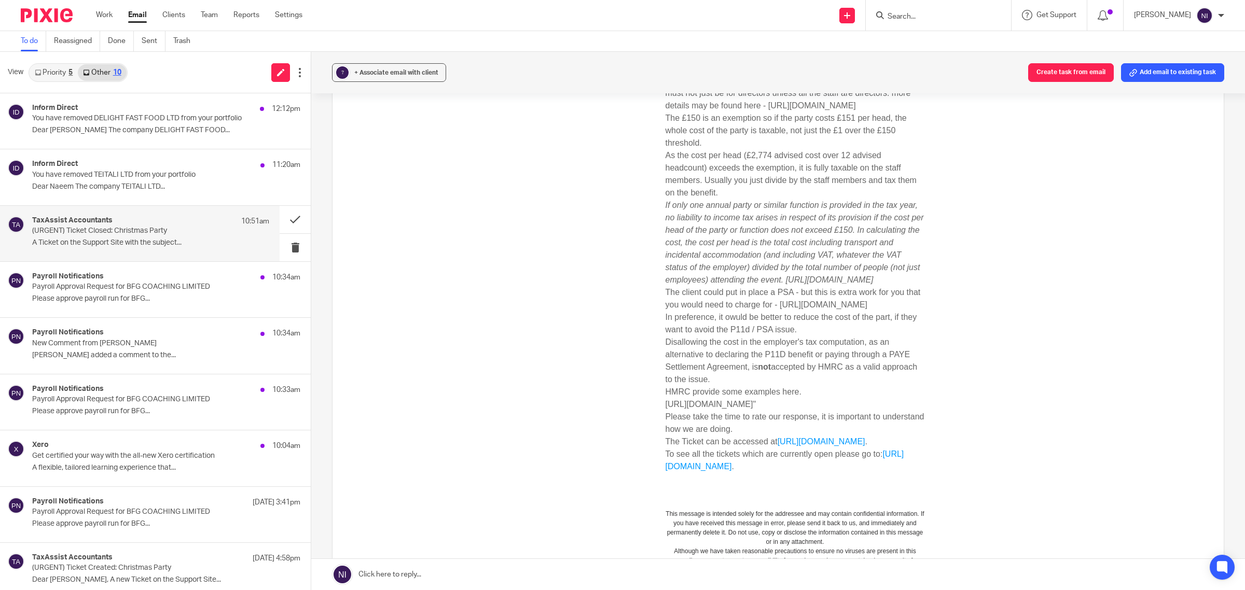
scroll to position [259, 0]
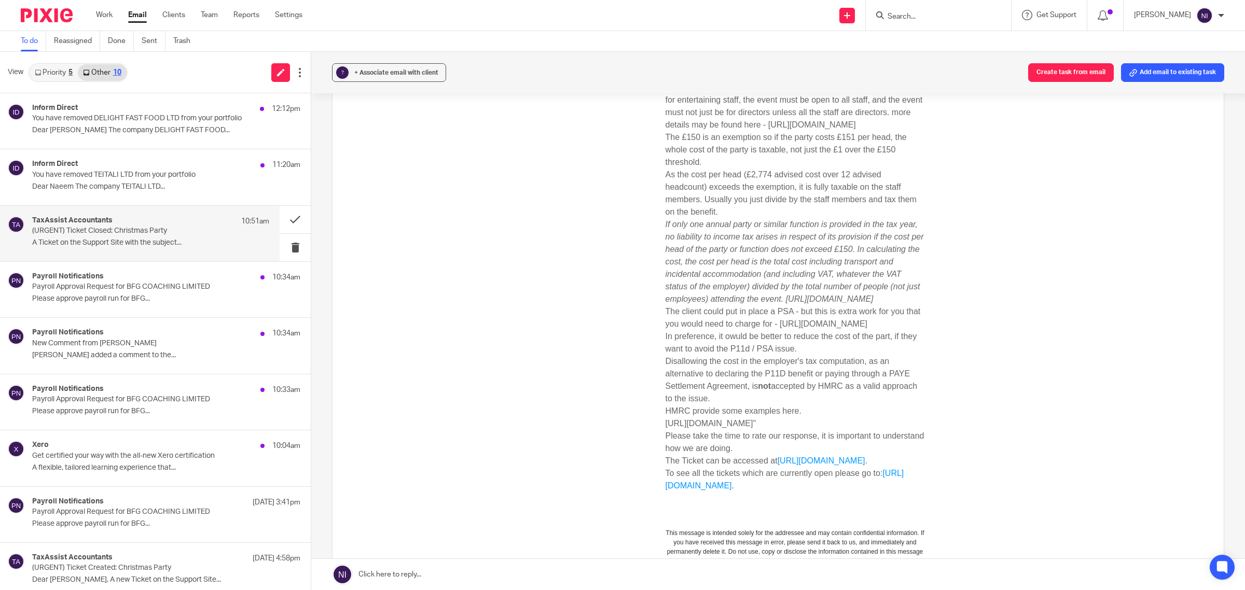
drag, startPoint x: 771, startPoint y: 347, endPoint x: 900, endPoint y: 360, distance: 129.8
click at [900, 330] on p "The client could put in place a PSA - but this is extra work for you that you w…" at bounding box center [795, 318] width 259 height 25
copy p "https://www.gov.uk/paye-settlement-agreements"
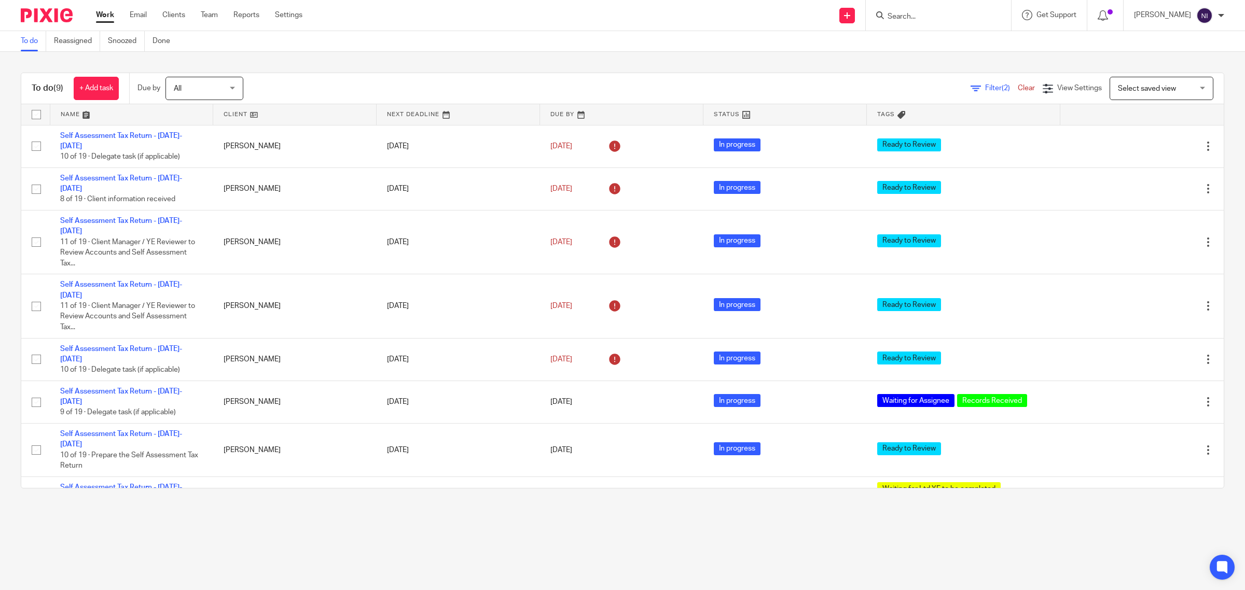
click at [135, 11] on link "Email" at bounding box center [138, 15] width 17 height 10
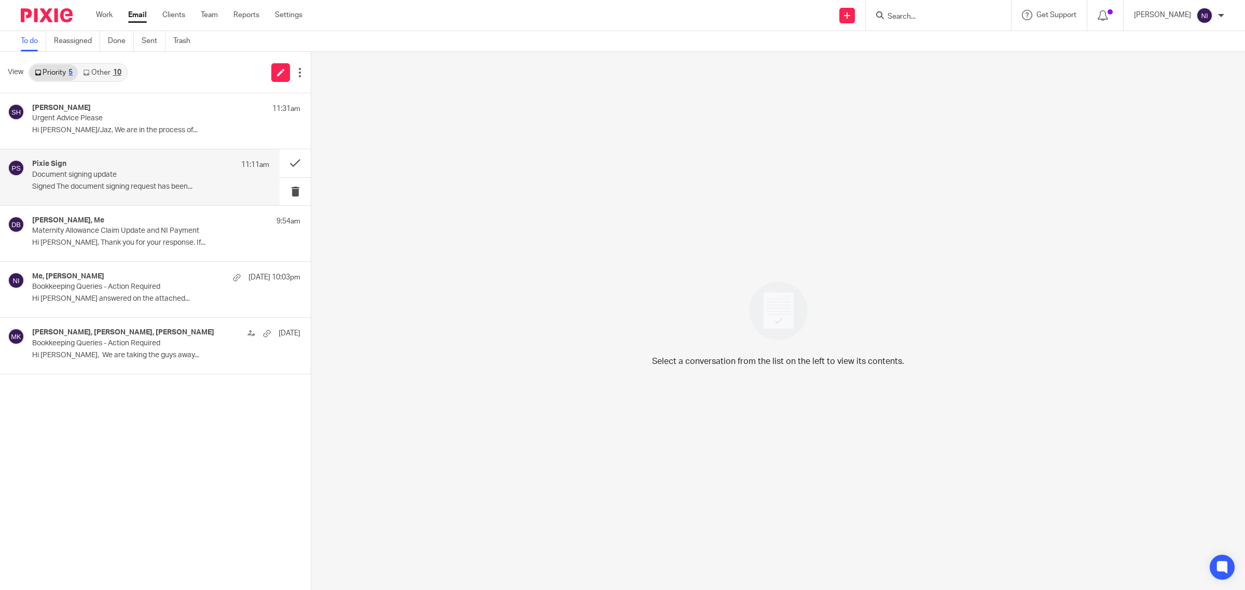
click at [135, 188] on p "Signed The document signing request has been..." at bounding box center [150, 187] width 237 height 9
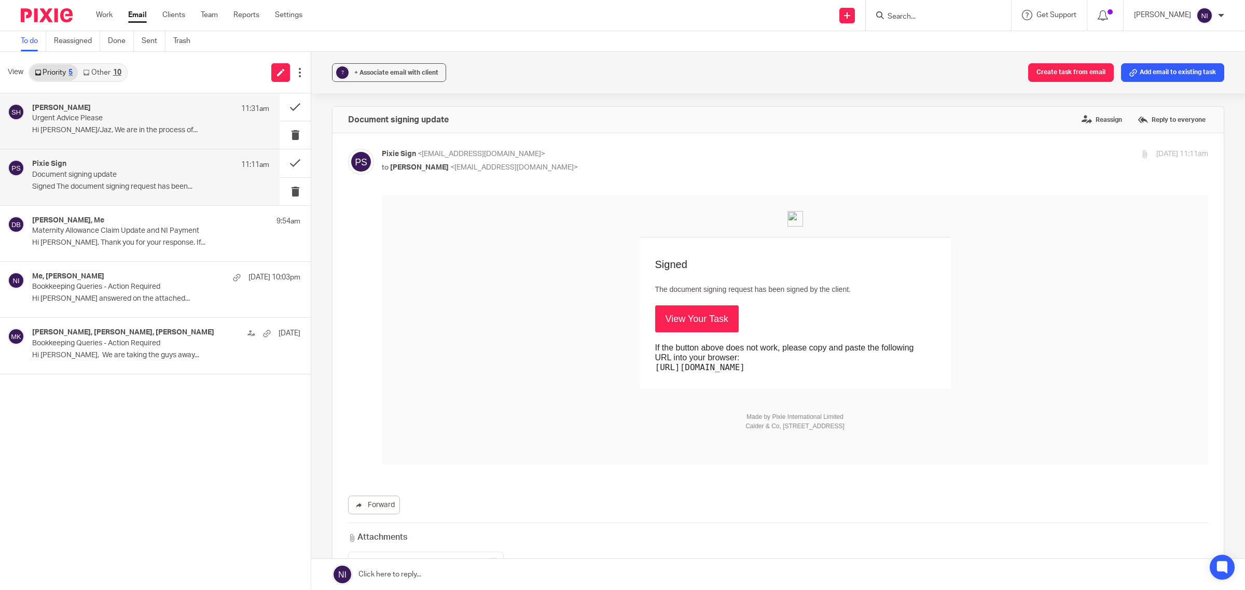
click at [112, 108] on div "Sam Hyde 11:31am" at bounding box center [150, 109] width 237 height 10
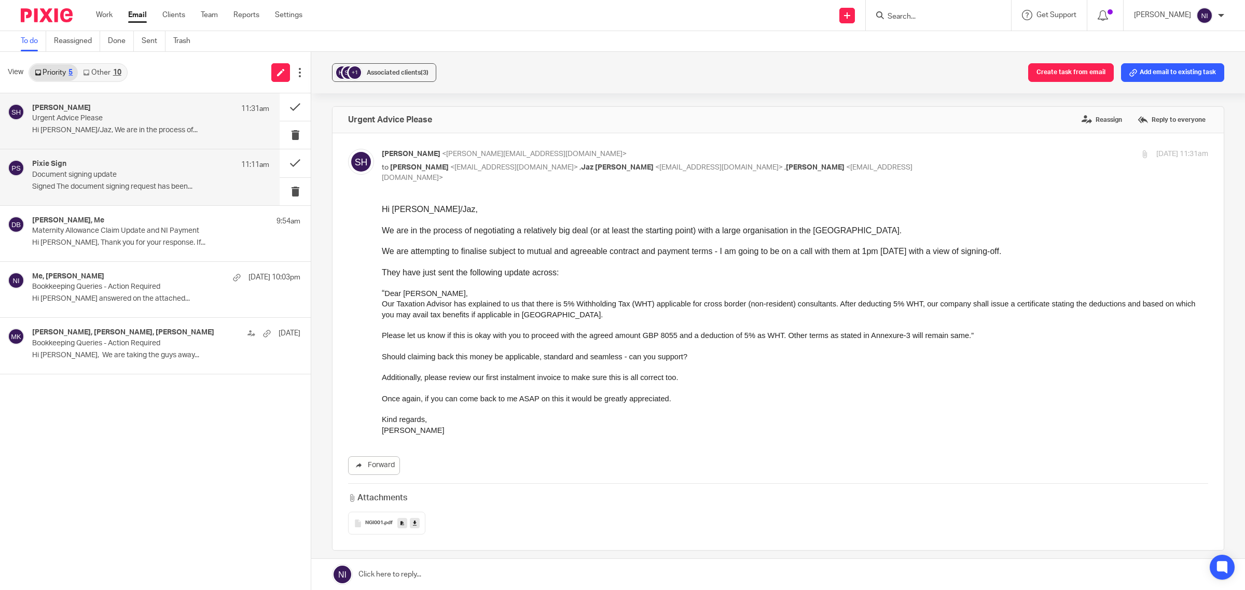
click at [126, 159] on div "Pixie Sign 11:11am Document signing update Signed The document signing request …" at bounding box center [140, 177] width 280 height 56
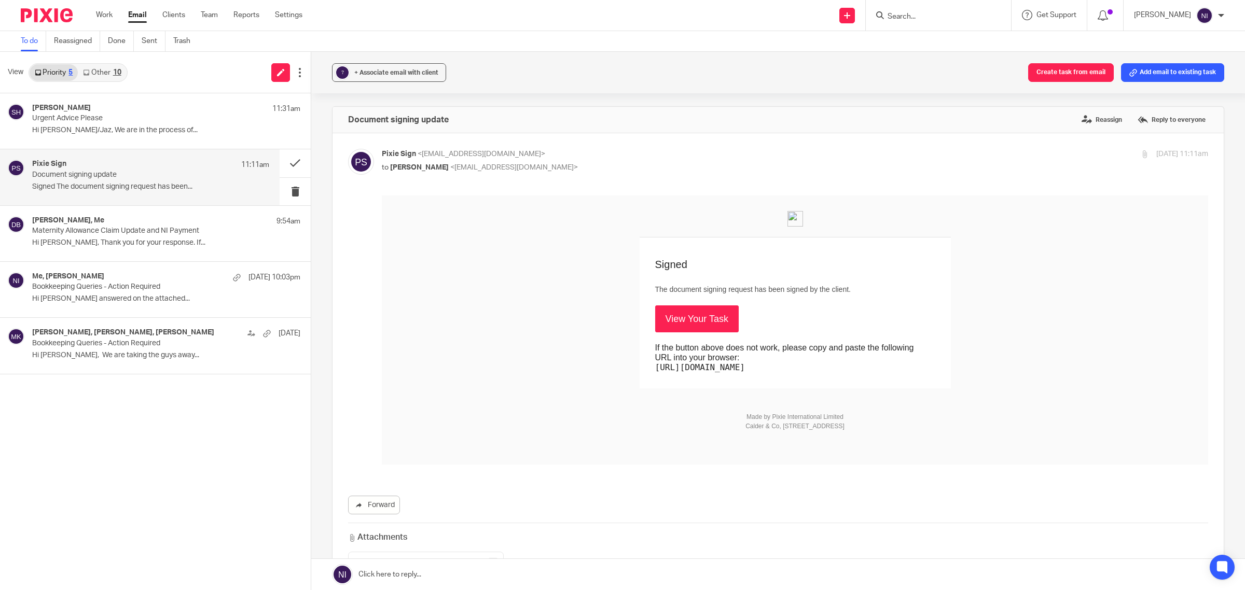
click at [108, 73] on link "Other 10" at bounding box center [102, 72] width 48 height 17
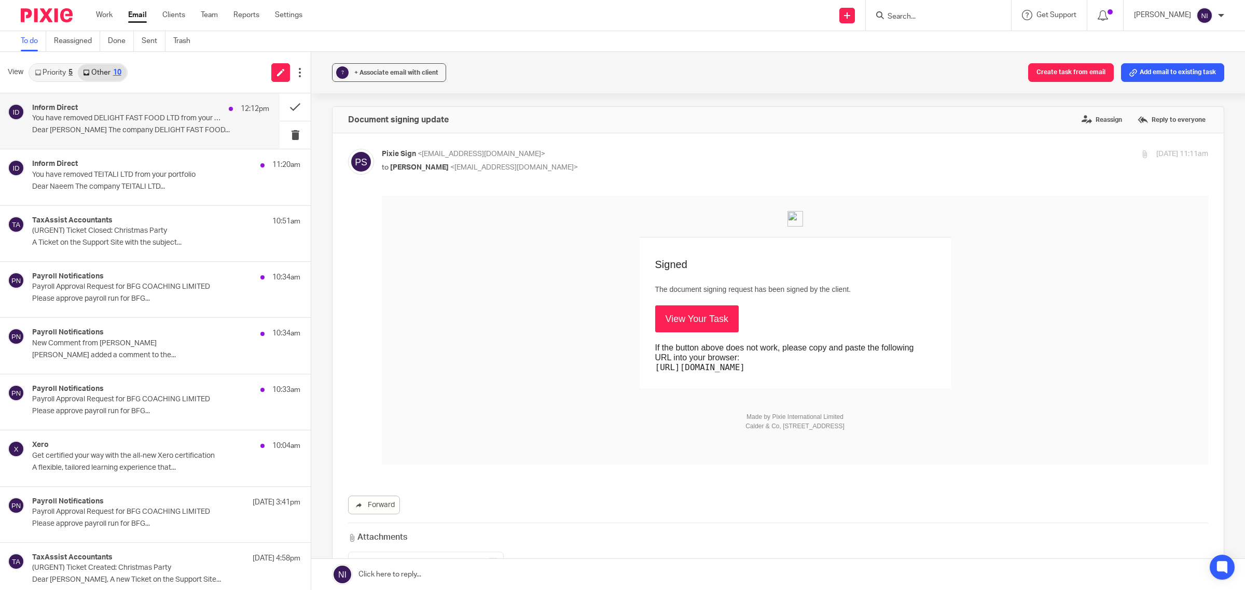
click at [113, 106] on div "Inform Direct 12:12pm" at bounding box center [150, 109] width 237 height 10
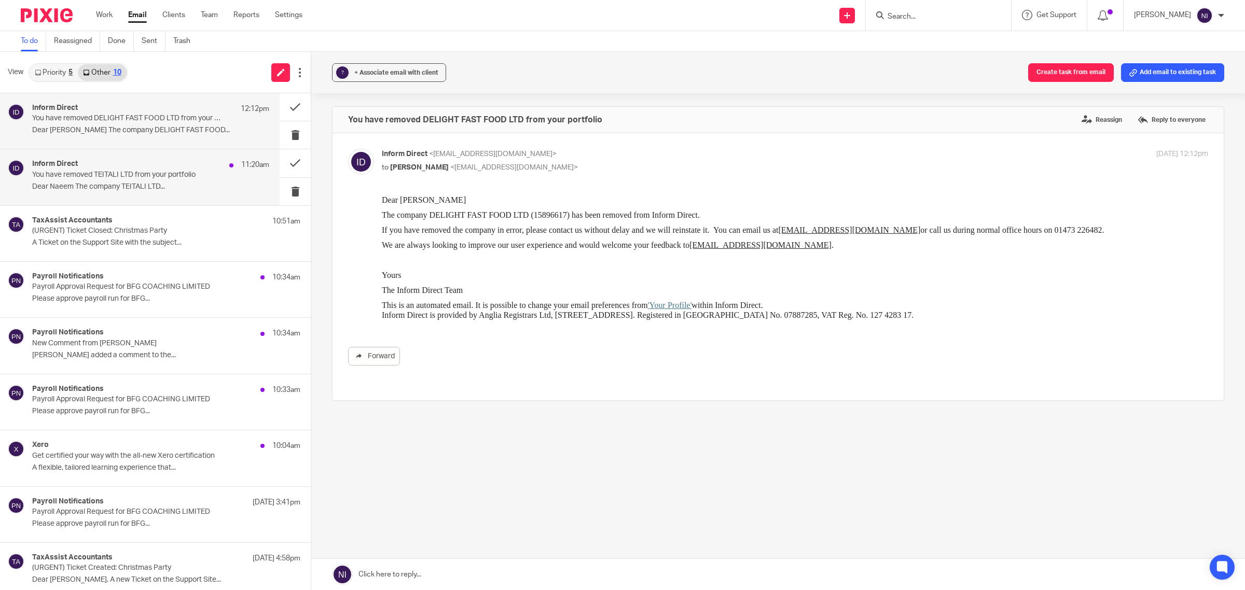
click at [201, 173] on p "You have removed TEITALI LTD from your portfolio" at bounding box center [127, 175] width 190 height 9
click at [930, 13] on input "Search" at bounding box center [933, 16] width 93 height 9
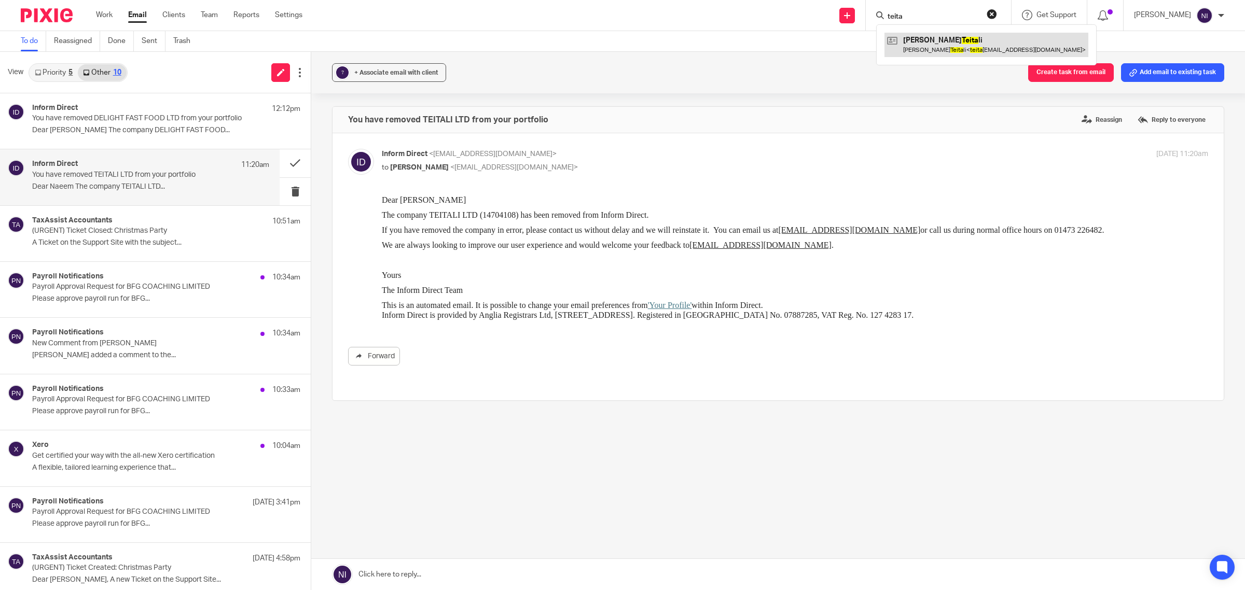
type input "teita"
click at [961, 40] on link at bounding box center [987, 45] width 204 height 24
click at [281, 163] on button at bounding box center [295, 162] width 31 height 27
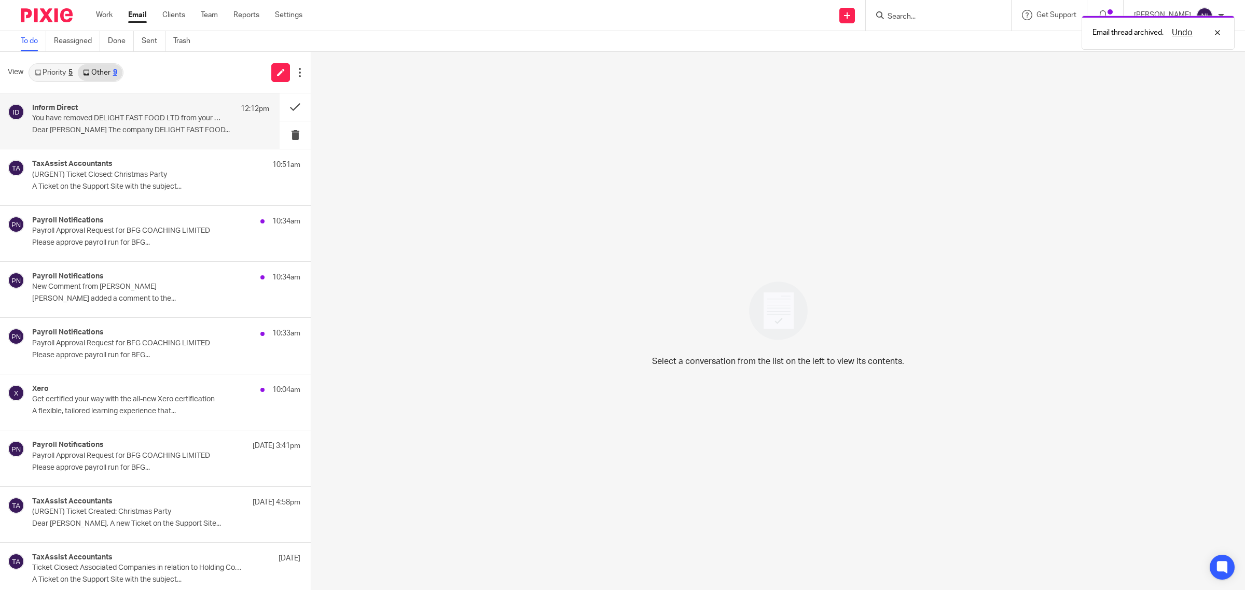
click at [205, 123] on div "Inform Direct 12:12pm You have removed DELIGHT FAST FOOD LTD from your portfoli…" at bounding box center [150, 121] width 237 height 35
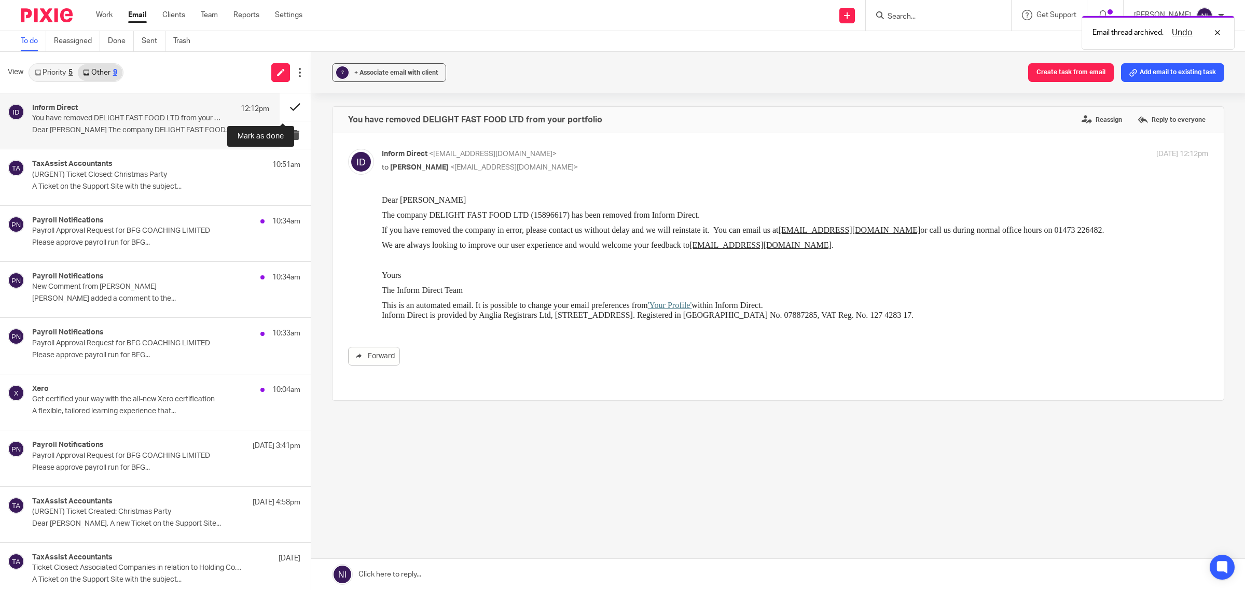
click at [291, 109] on button at bounding box center [295, 106] width 31 height 27
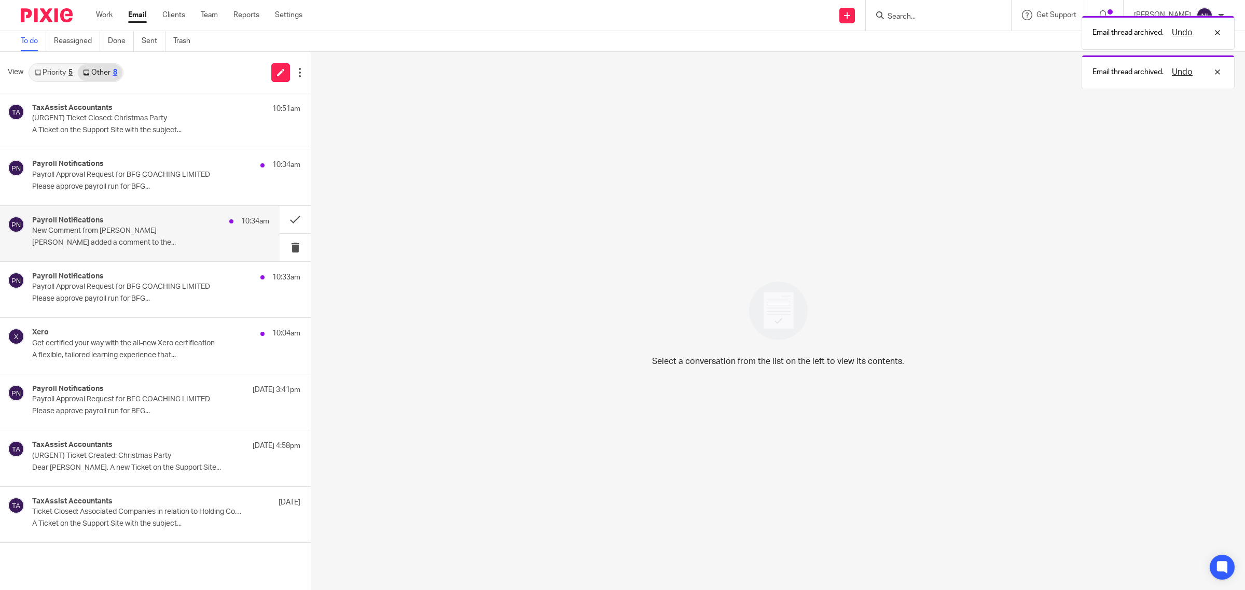
click at [175, 229] on p "New Comment from Anna Slater" at bounding box center [127, 231] width 190 height 9
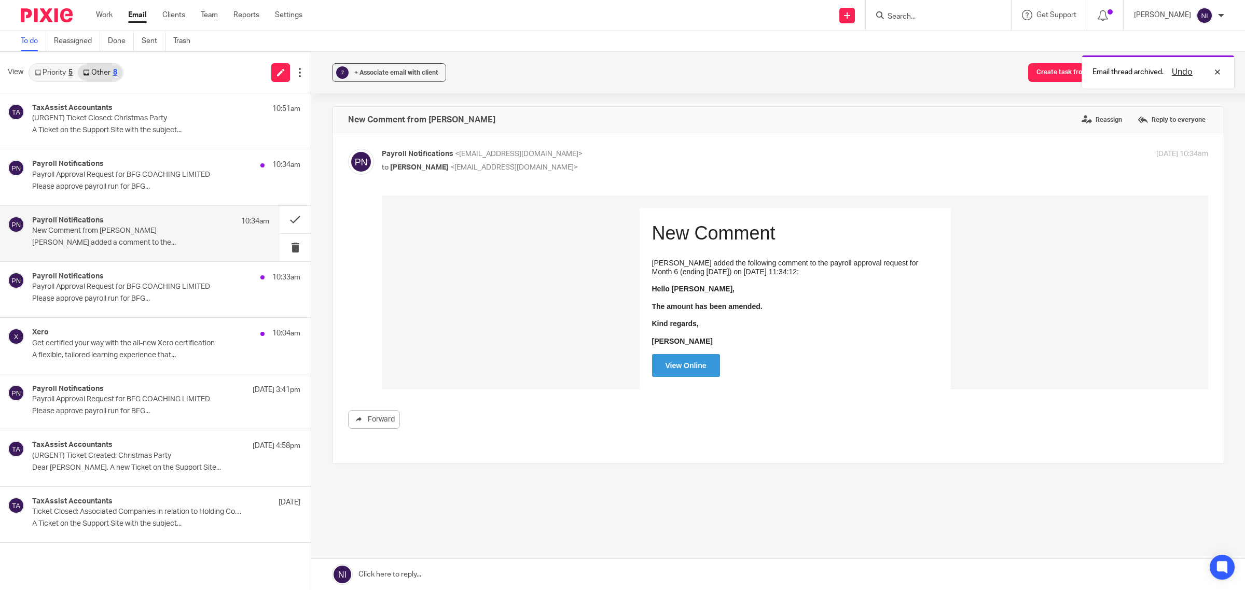
click at [682, 362] on link "View Online" at bounding box center [686, 365] width 68 height 23
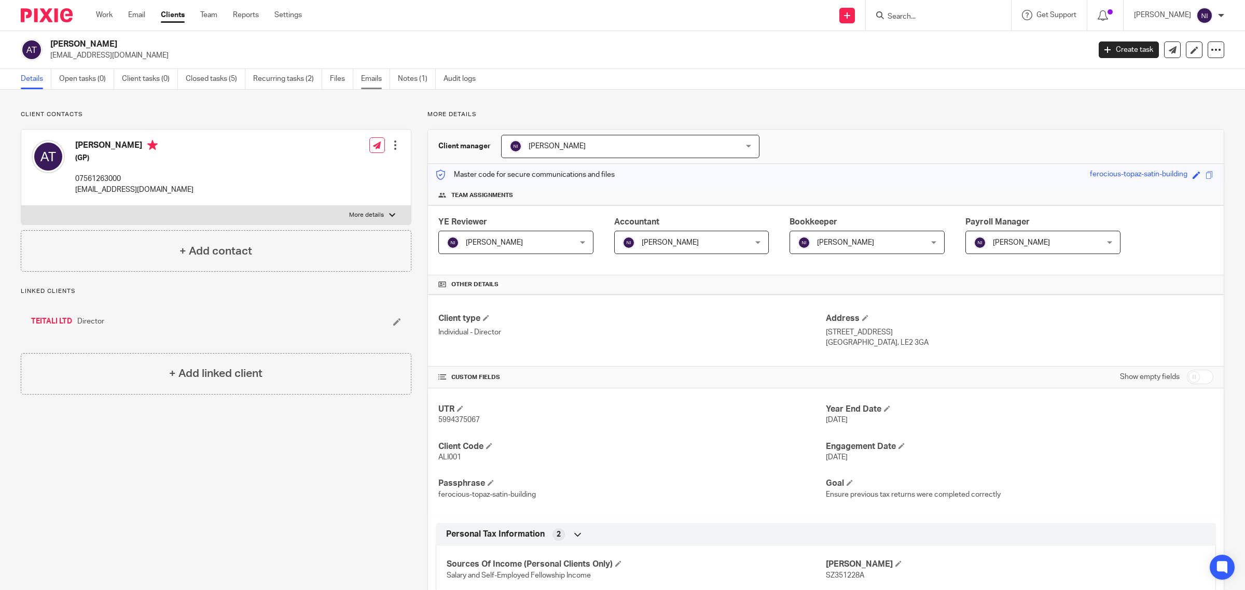
click at [369, 83] on link "Emails" at bounding box center [375, 79] width 29 height 20
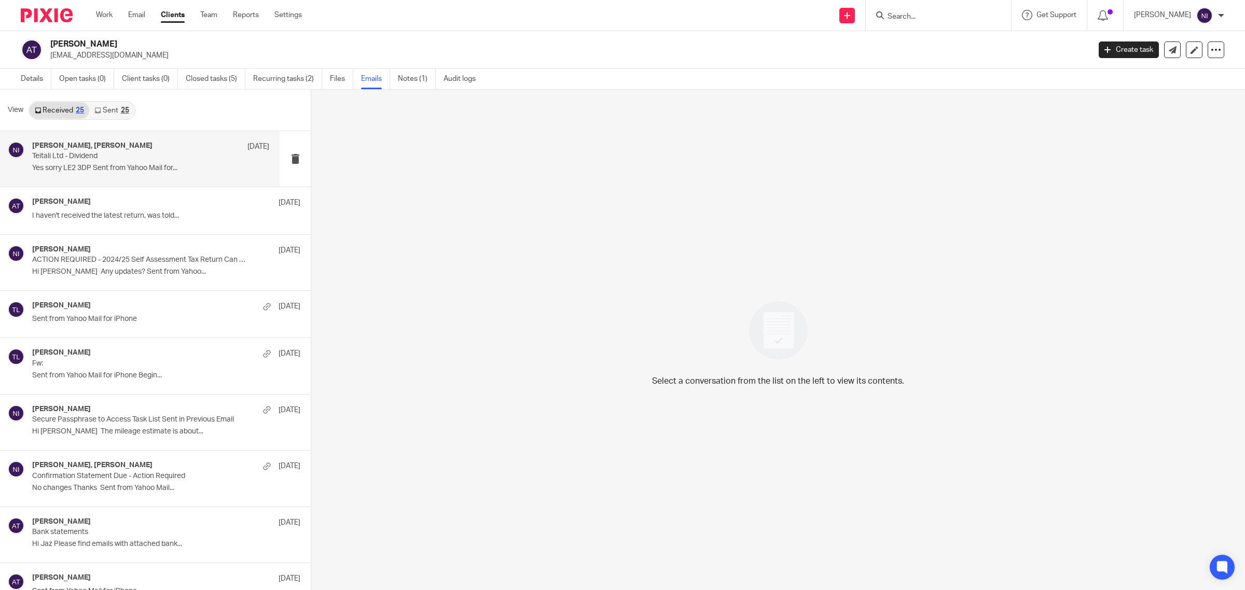
click at [113, 161] on p "Teitali Ltd - Dividend" at bounding box center [127, 156] width 190 height 9
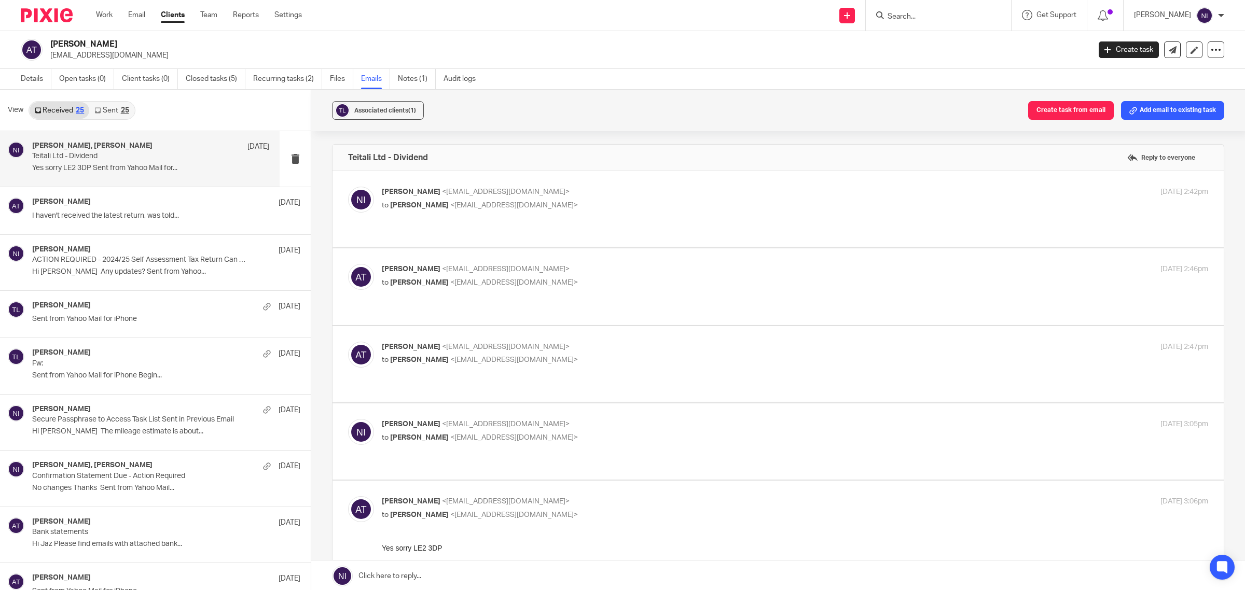
click at [605, 419] on p "[PERSON_NAME] <[EMAIL_ADDRESS][DOMAIN_NAME]>" at bounding box center [657, 424] width 551 height 11
checkbox input "true"
click at [609, 342] on p "[PERSON_NAME] <[EMAIL_ADDRESS][DOMAIN_NAME]>" at bounding box center [657, 347] width 551 height 11
checkbox input "true"
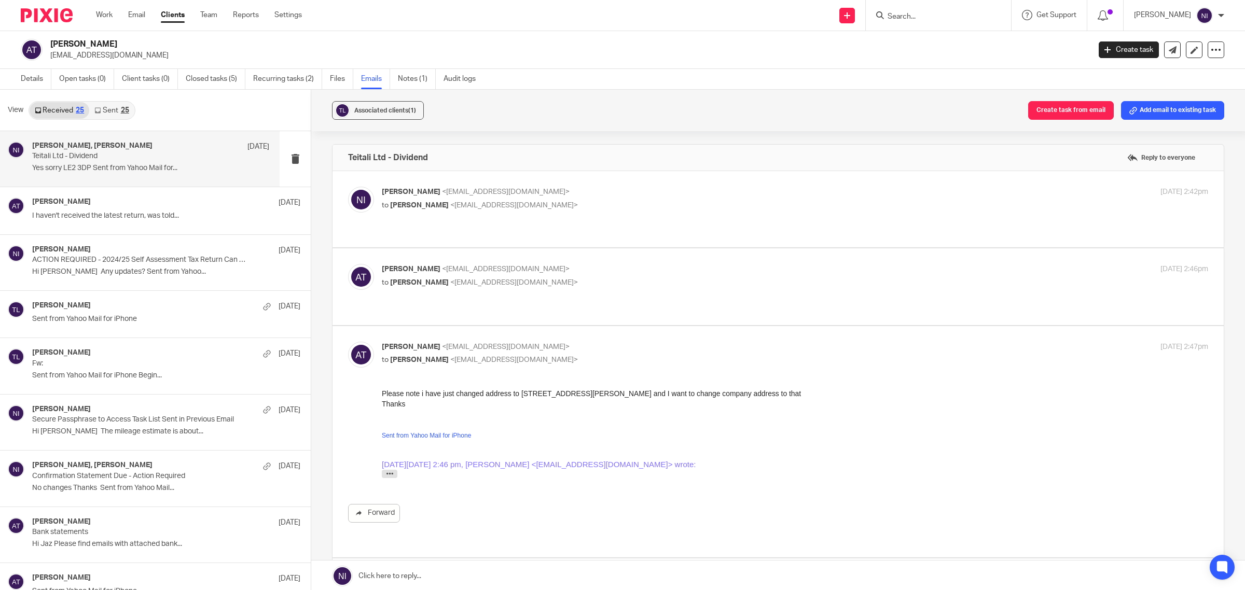
click at [600, 279] on div "[PERSON_NAME] <[EMAIL_ADDRESS][DOMAIN_NAME]> to [PERSON_NAME] <[EMAIL_ADDRESS][…" at bounding box center [795, 277] width 826 height 26
checkbox input "true"
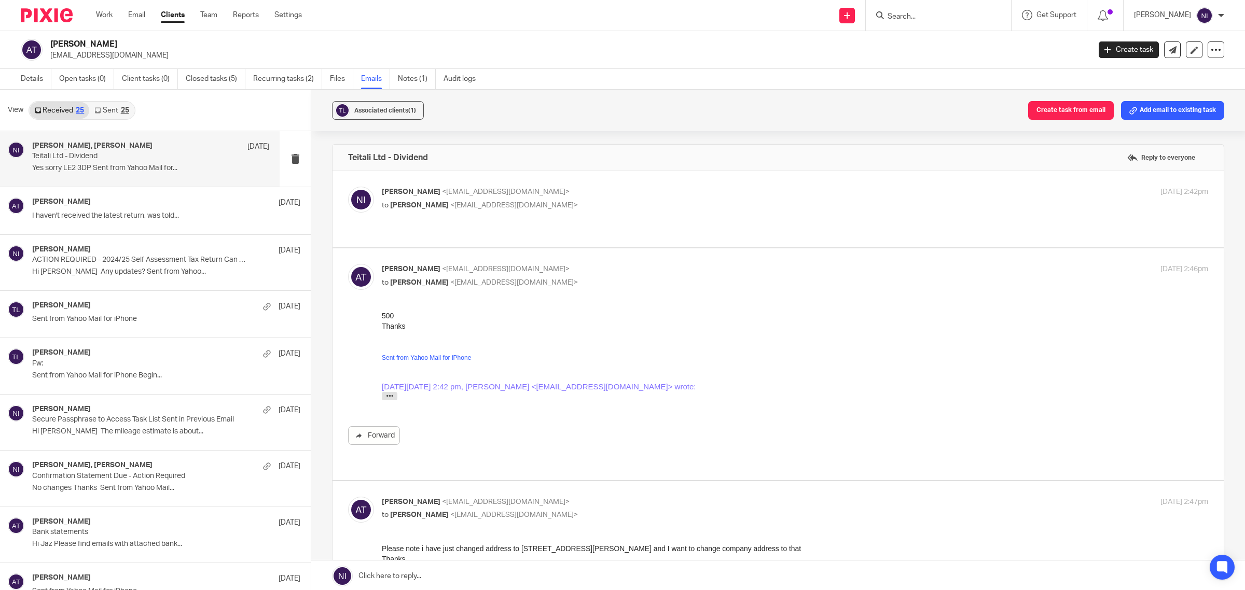
click at [580, 198] on div "[PERSON_NAME] <[EMAIL_ADDRESS][DOMAIN_NAME]> to [PERSON_NAME] <[EMAIL_ADDRESS][…" at bounding box center [657, 199] width 551 height 24
checkbox input "true"
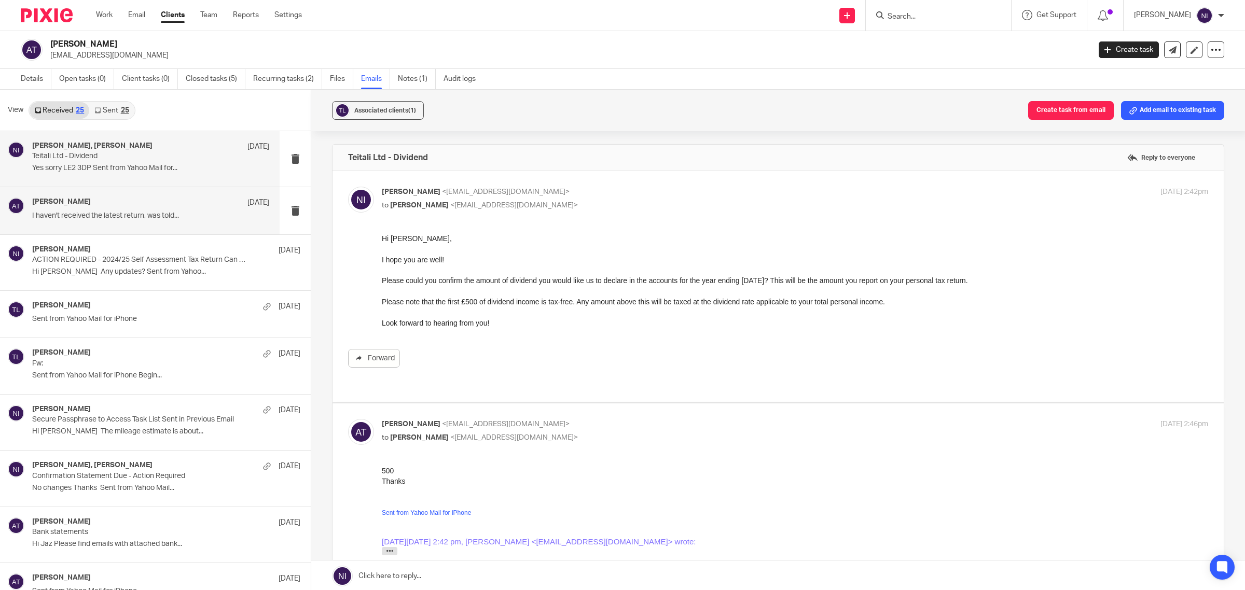
click at [157, 203] on div "[PERSON_NAME] [DATE]" at bounding box center [150, 203] width 237 height 10
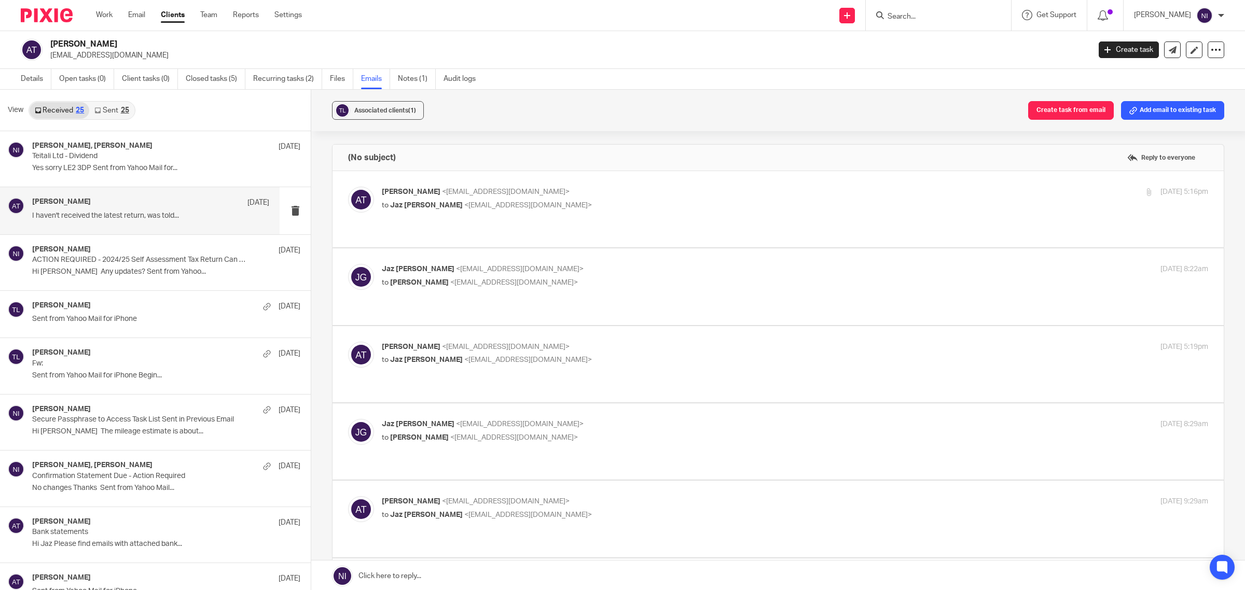
click at [563, 189] on p "[PERSON_NAME] <[EMAIL_ADDRESS][DOMAIN_NAME]>" at bounding box center [657, 192] width 551 height 11
checkbox input "true"
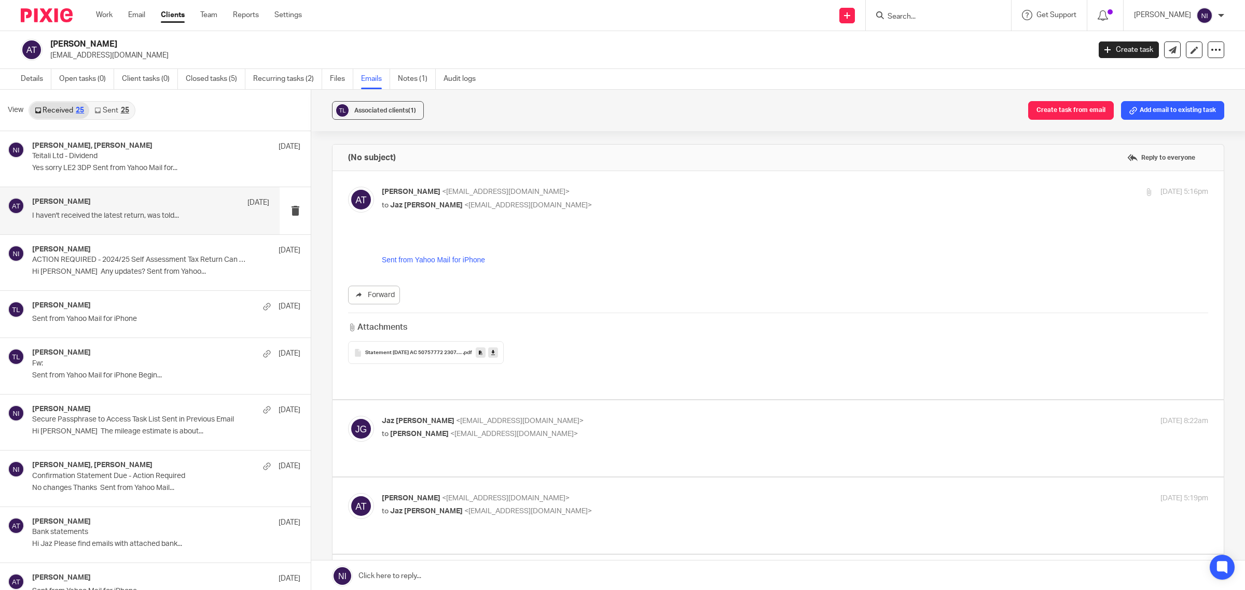
click at [597, 429] on p "to [PERSON_NAME] <[EMAIL_ADDRESS][DOMAIN_NAME]>" at bounding box center [657, 434] width 551 height 11
checkbox input "true"
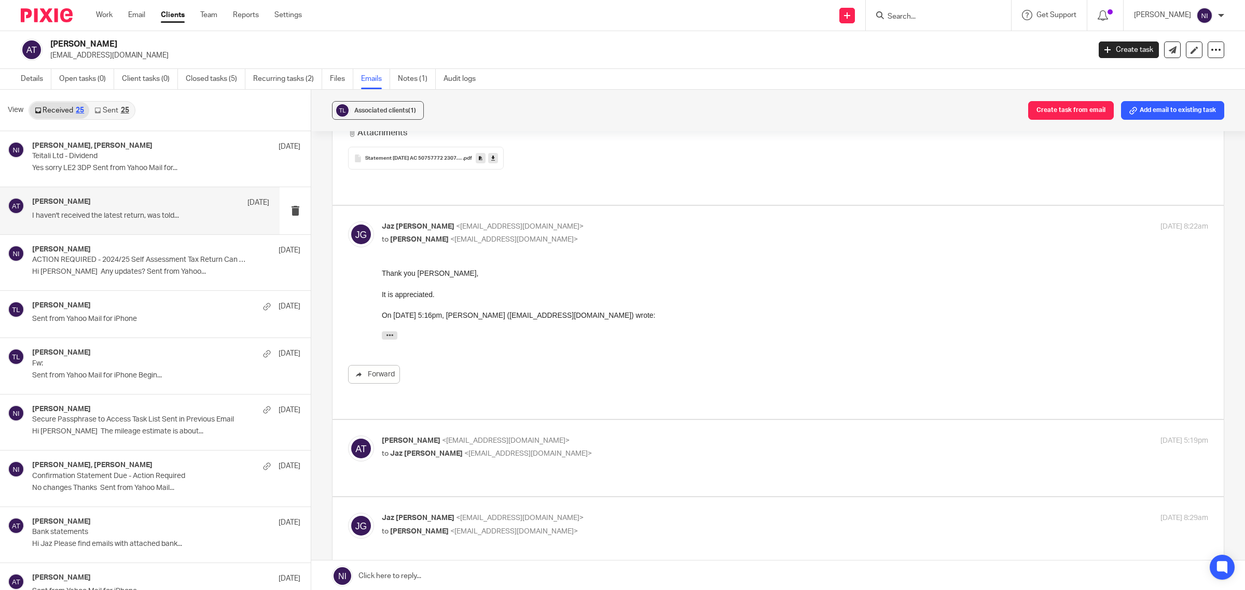
scroll to position [259, 0]
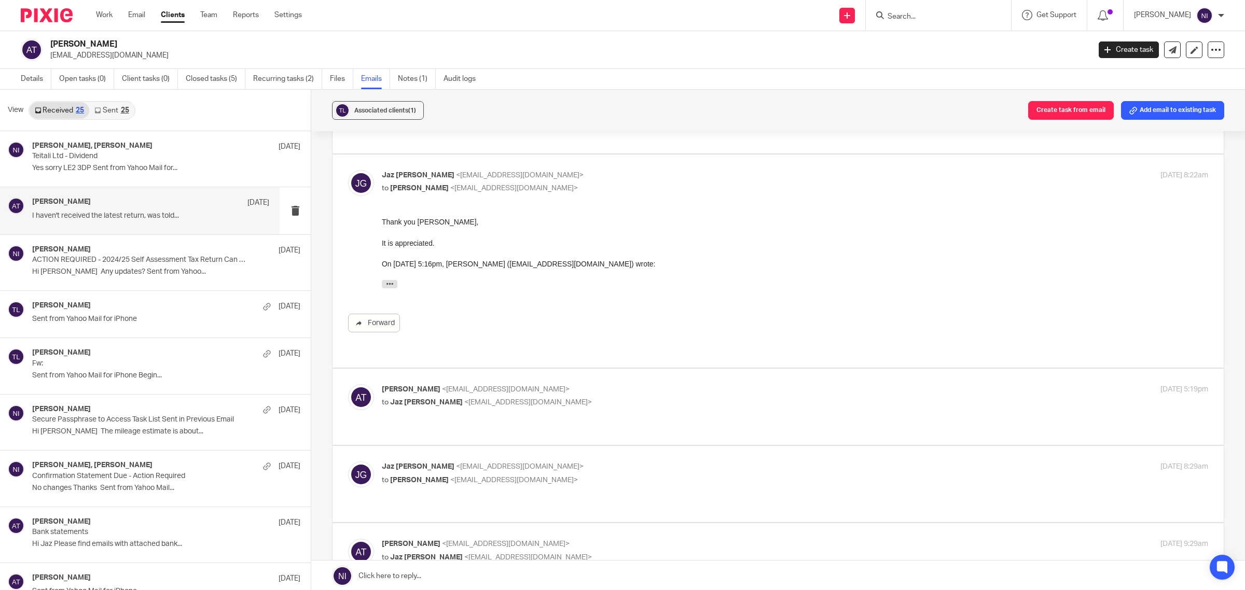
click at [592, 397] on div "(No subject) Reply to everyone [PERSON_NAME] <[EMAIL_ADDRESS][DOMAIN_NAME]> to …" at bounding box center [778, 547] width 892 height 1299
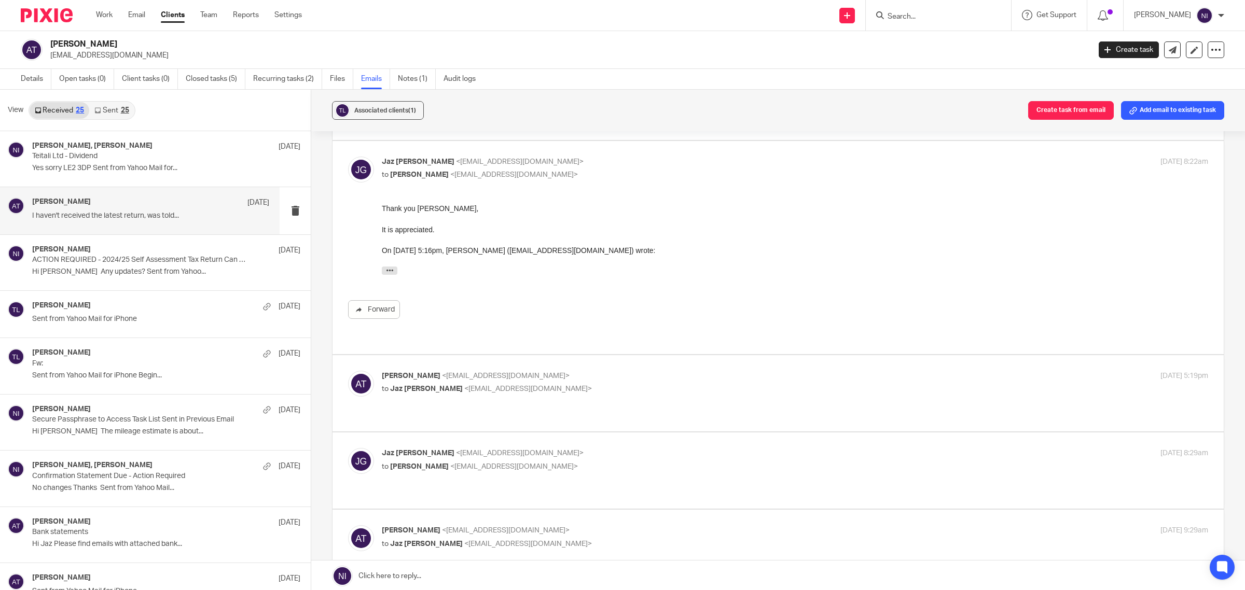
click at [587, 371] on p "[PERSON_NAME] <[EMAIL_ADDRESS][DOMAIN_NAME]>" at bounding box center [657, 376] width 551 height 11
checkbox input "true"
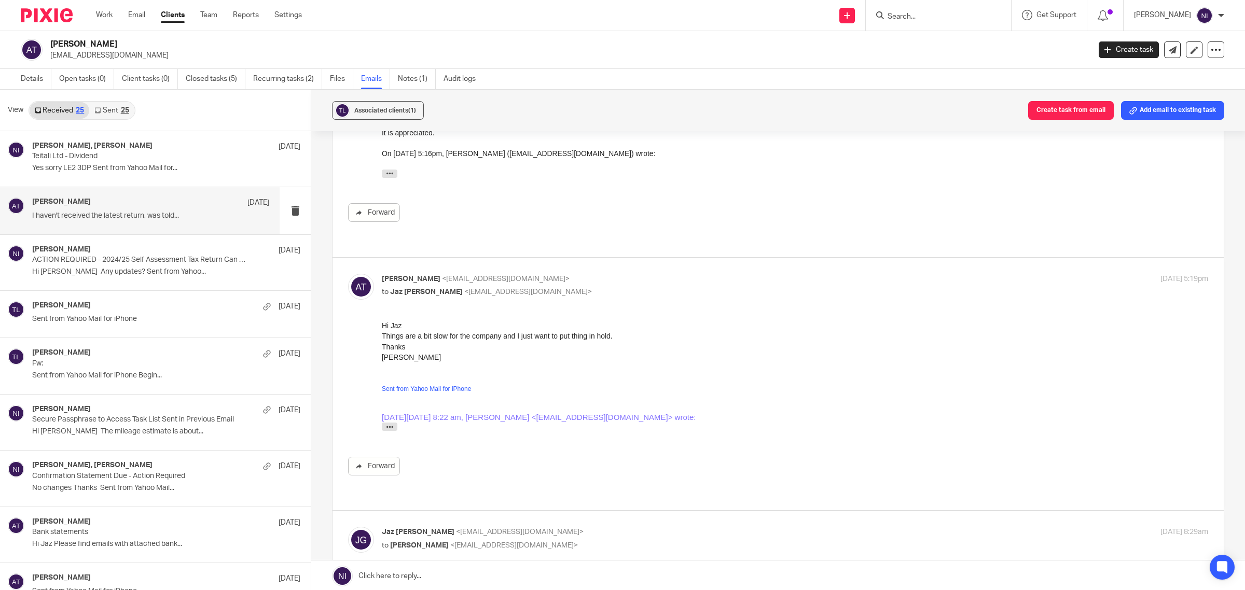
scroll to position [454, 0]
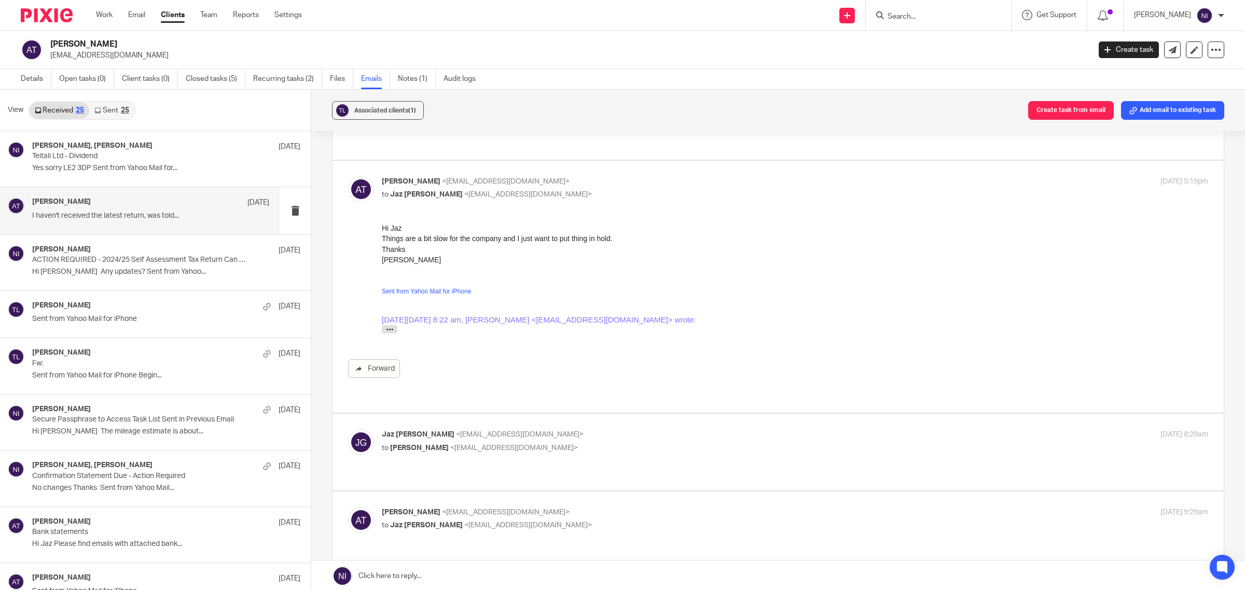
click at [584, 414] on label at bounding box center [778, 452] width 891 height 76
click at [348, 429] on input "checkbox" at bounding box center [348, 429] width 1 height 1
checkbox input "true"
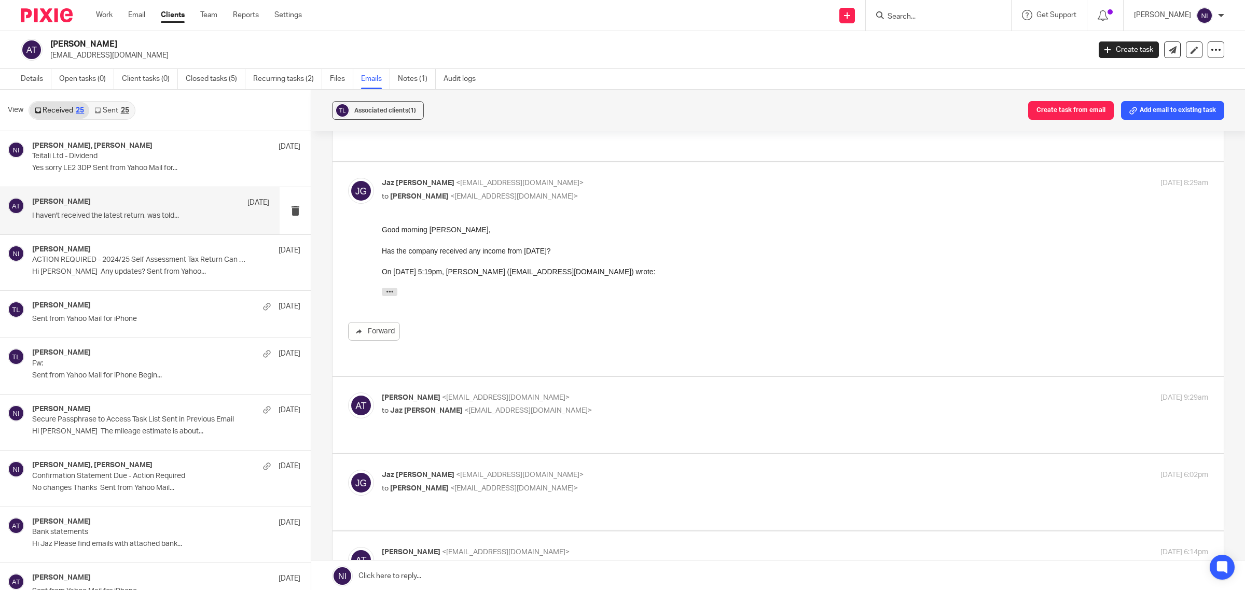
scroll to position [713, 0]
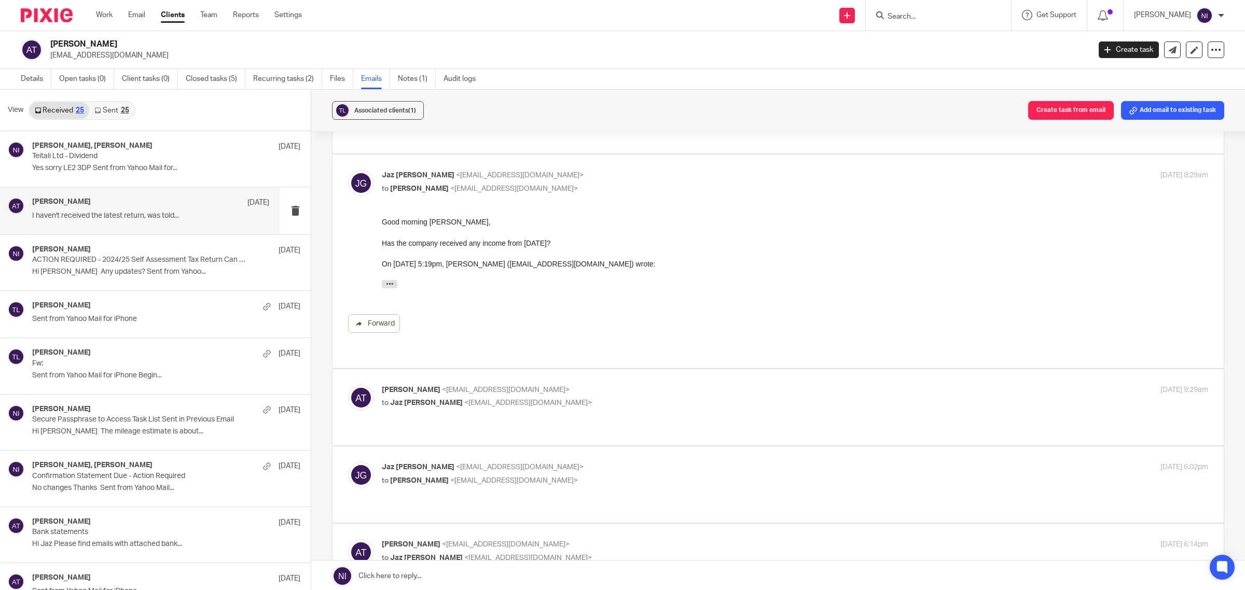
click at [582, 398] on p "to [PERSON_NAME] <[EMAIL_ADDRESS][DOMAIN_NAME]>" at bounding box center [657, 403] width 551 height 11
checkbox input "true"
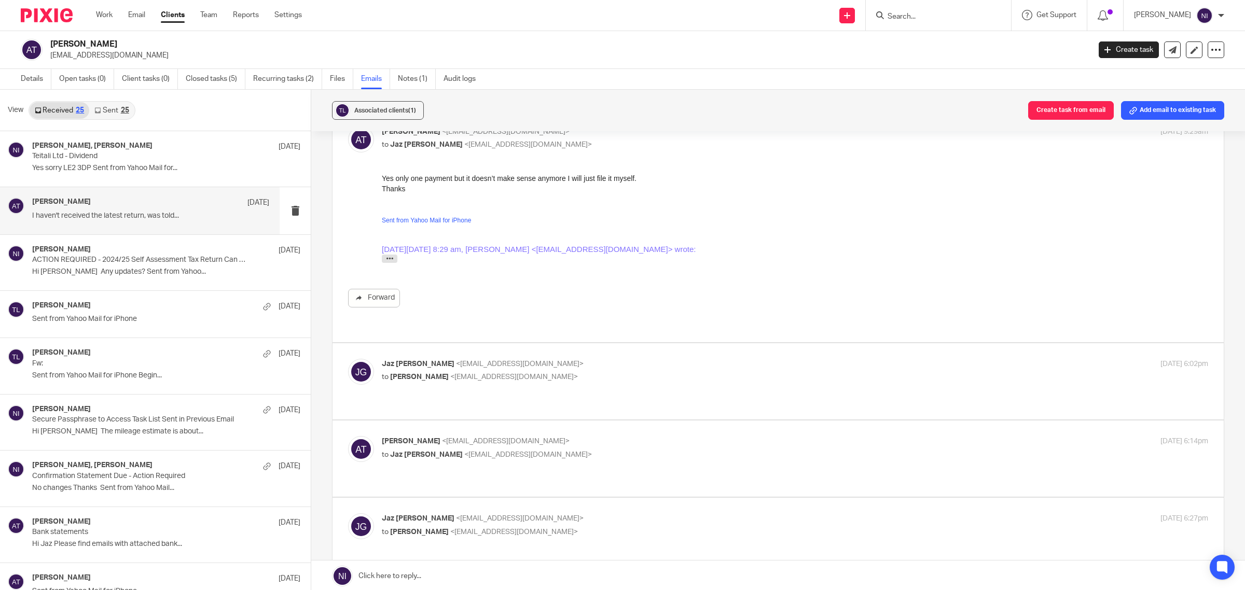
scroll to position [973, 0]
click at [582, 358] on div "[PERSON_NAME] <[EMAIL_ADDRESS][DOMAIN_NAME]> to [PERSON_NAME] <[EMAIL_ADDRESS][…" at bounding box center [657, 370] width 551 height 24
checkbox input "true"
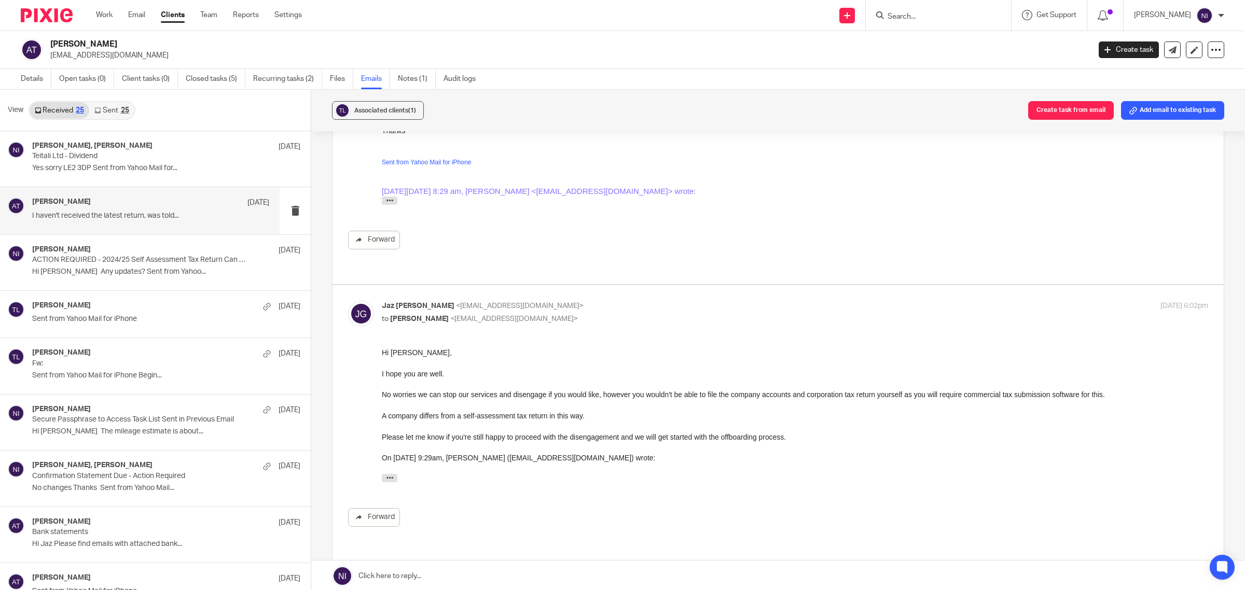
scroll to position [1102, 0]
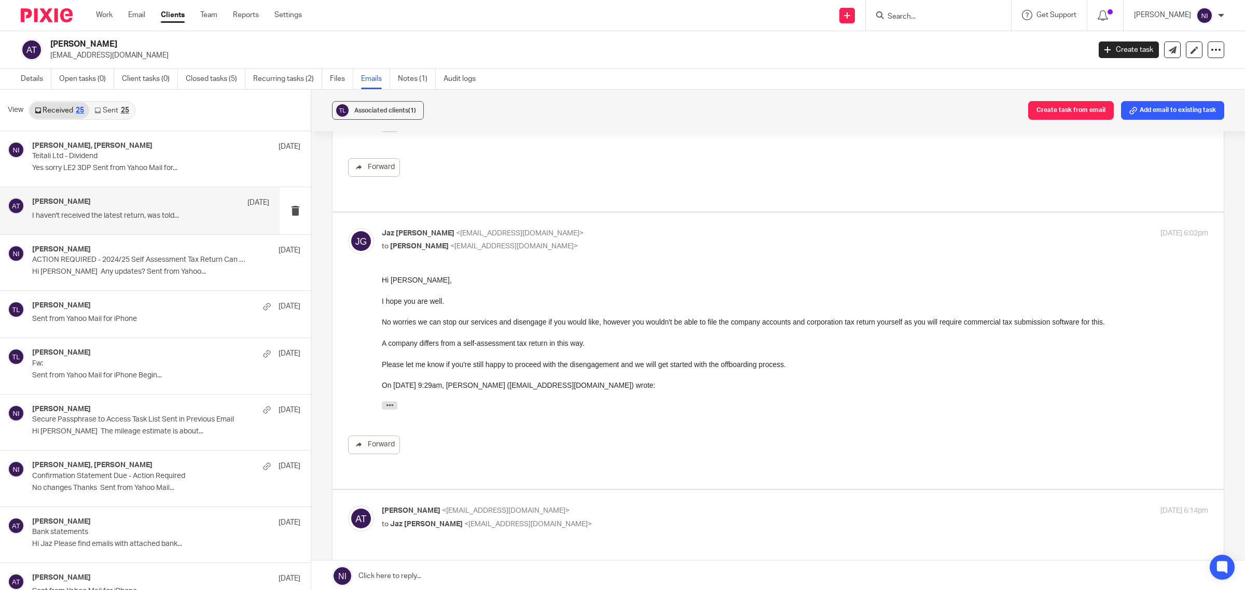
click at [569, 506] on p "[PERSON_NAME] <[EMAIL_ADDRESS][DOMAIN_NAME]>" at bounding box center [657, 511] width 551 height 11
checkbox input "true"
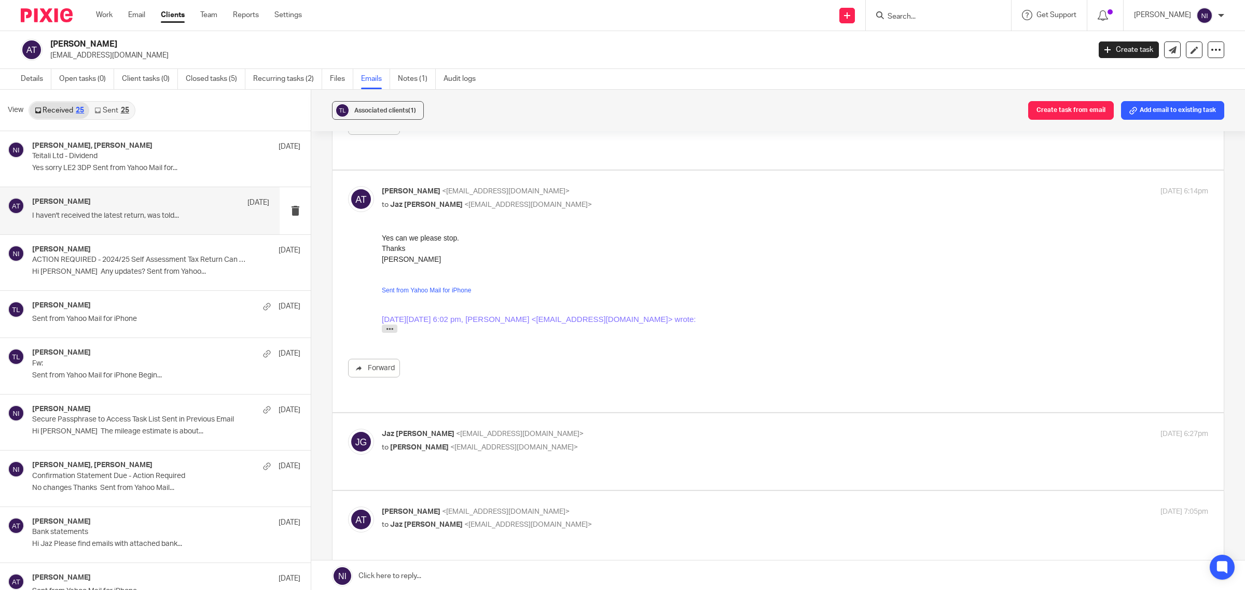
scroll to position [1427, 0]
click at [563, 438] on p "to [PERSON_NAME] <[EMAIL_ADDRESS][DOMAIN_NAME]>" at bounding box center [657, 443] width 551 height 11
checkbox input "true"
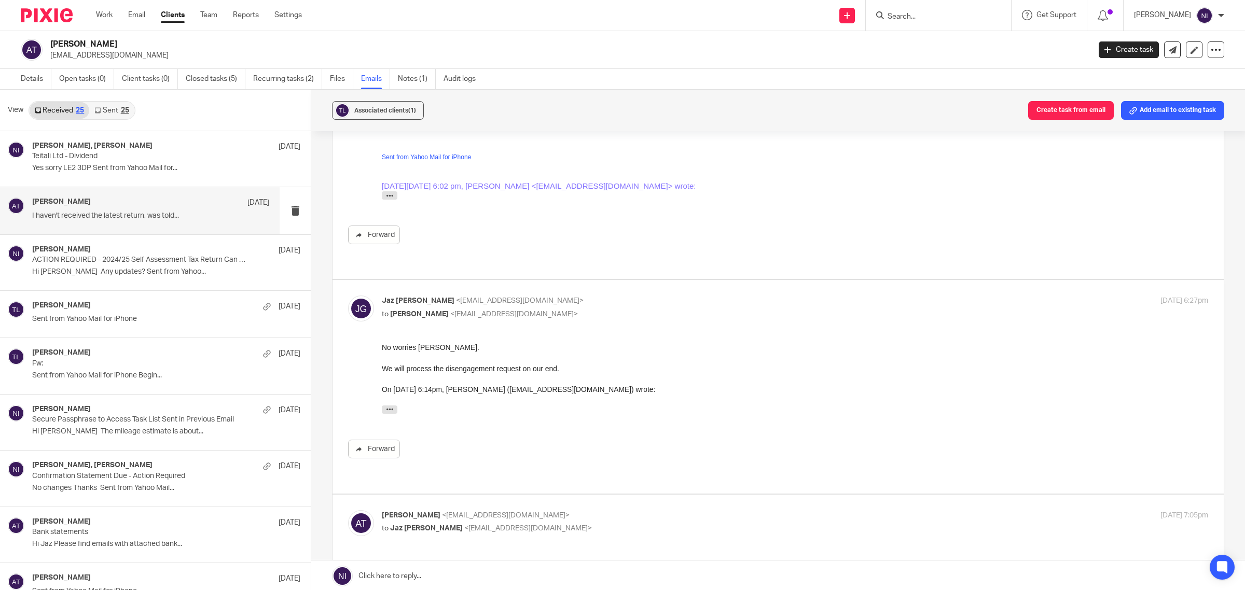
scroll to position [1556, 0]
click at [567, 509] on div "[PERSON_NAME] <[EMAIL_ADDRESS][DOMAIN_NAME]> to [PERSON_NAME] <[EMAIL_ADDRESS][…" at bounding box center [657, 521] width 551 height 24
checkbox input "true"
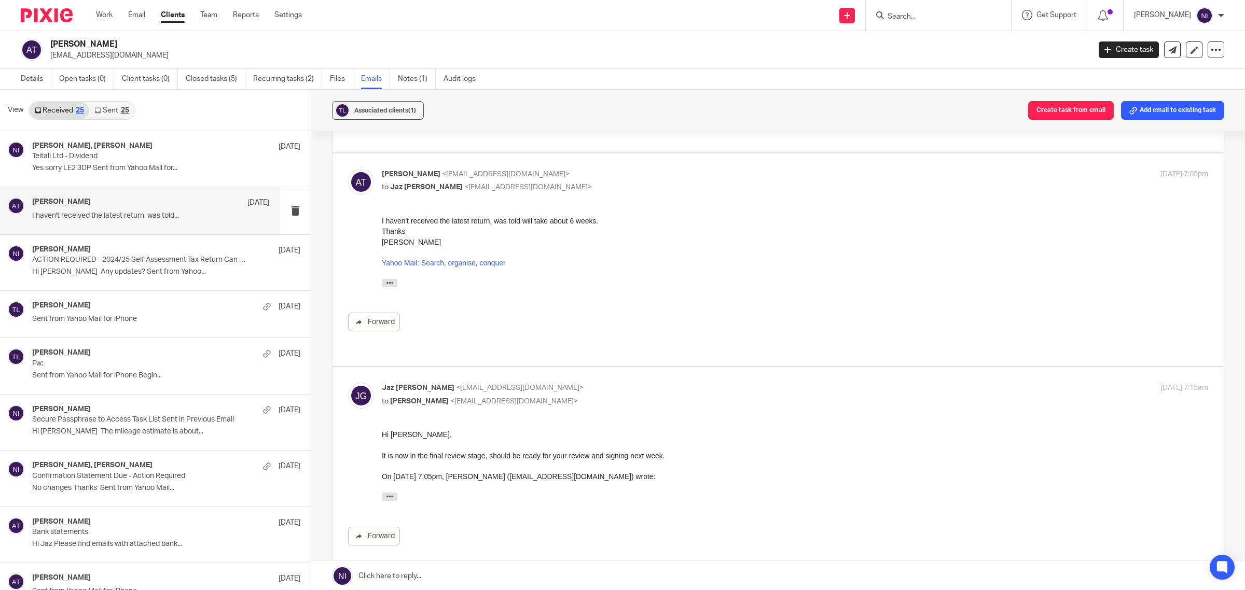
scroll to position [1899, 0]
click at [224, 83] on link "Closed tasks (5)" at bounding box center [216, 79] width 60 height 20
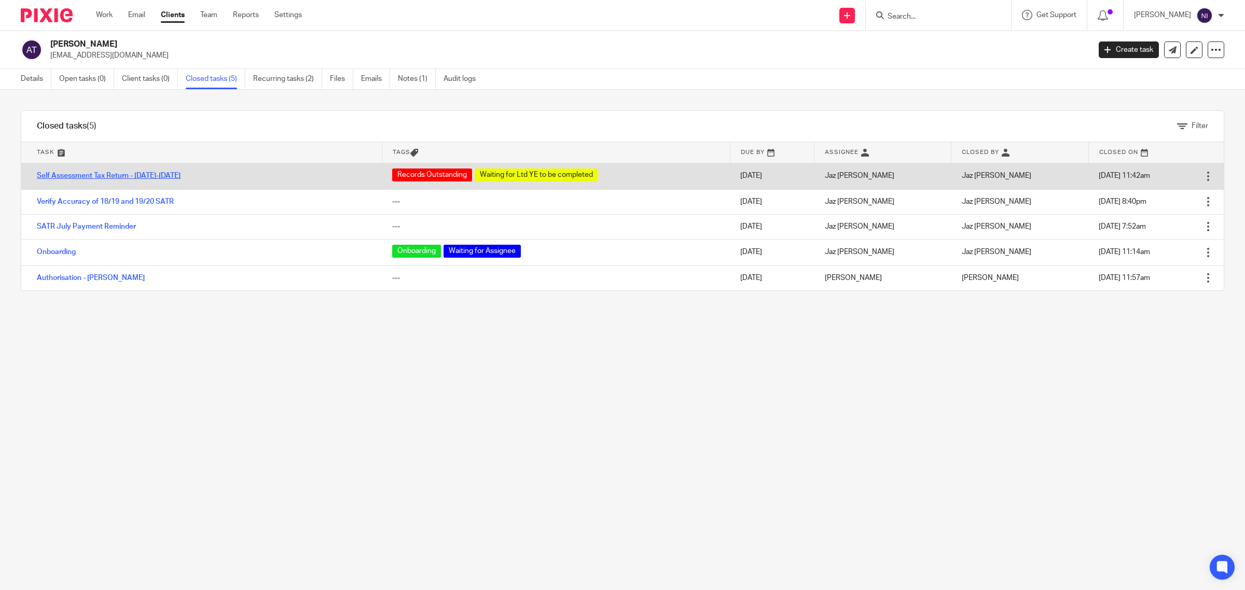
click at [81, 177] on link "Self Assessment Tax Return - [DATE]-[DATE]" at bounding box center [109, 175] width 144 height 7
